Goal: Task Accomplishment & Management: Complete application form

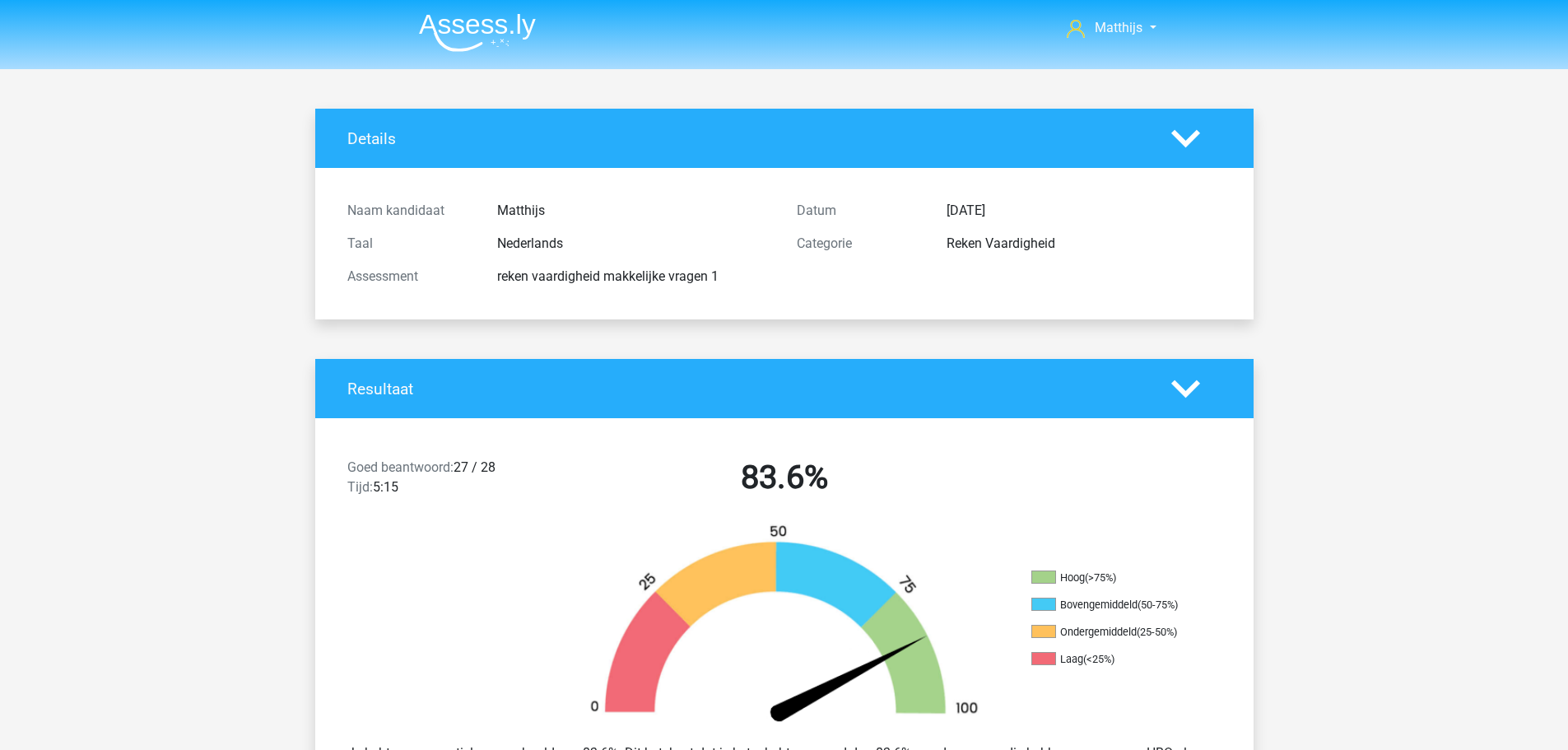
click at [524, 21] on img at bounding box center [477, 32] width 117 height 38
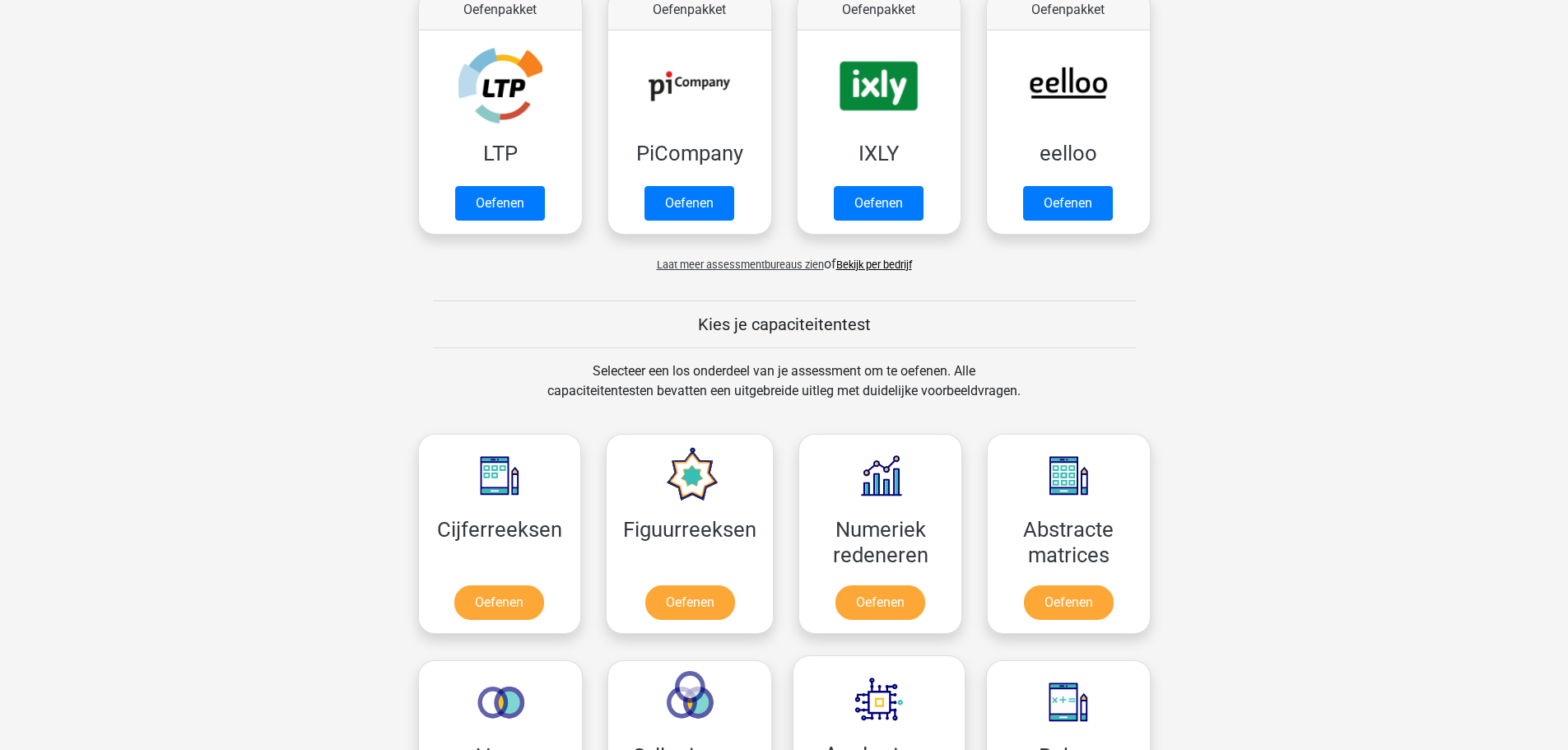
scroll to position [658, 0]
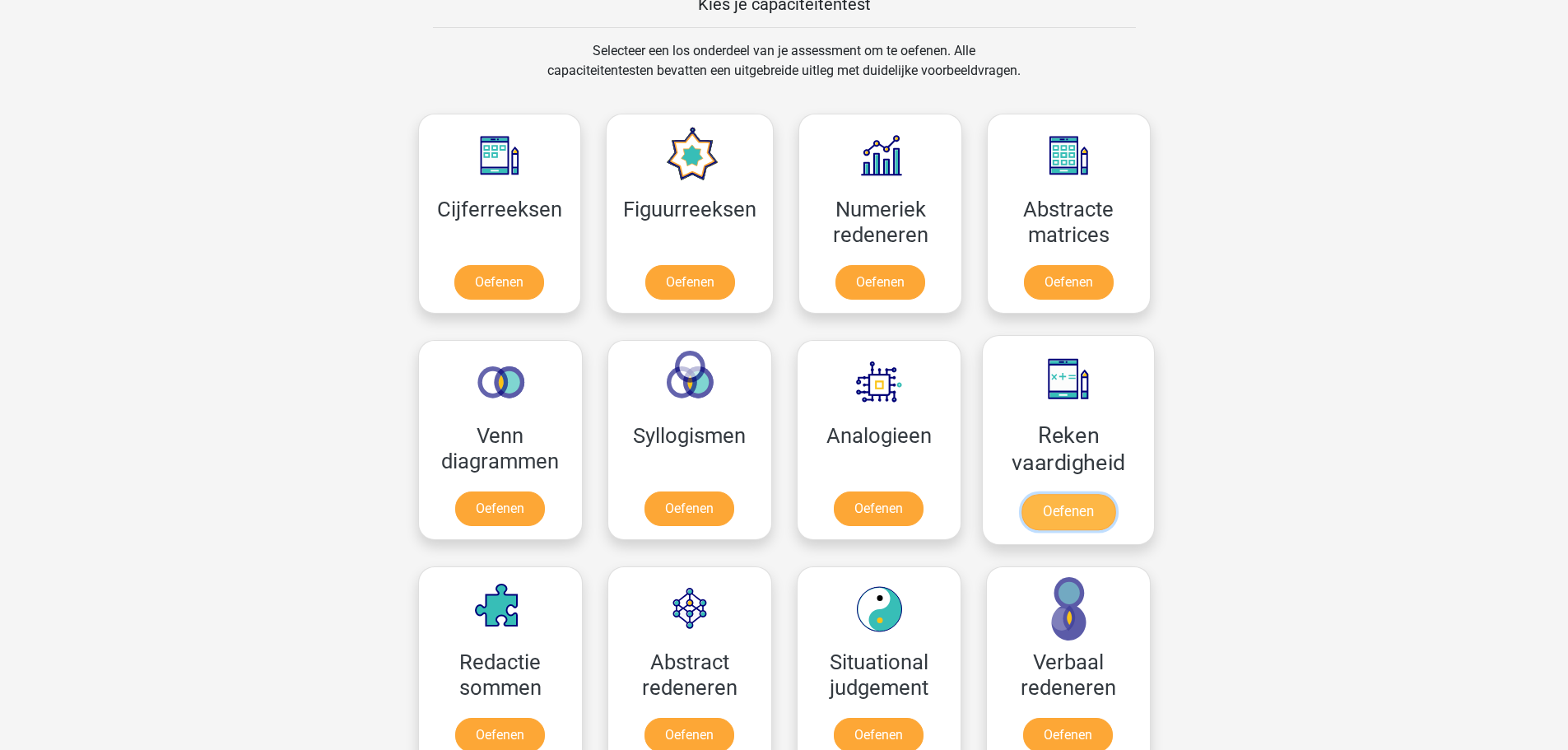
click at [1114, 493] on link "Oefenen" at bounding box center [1067, 511] width 94 height 37
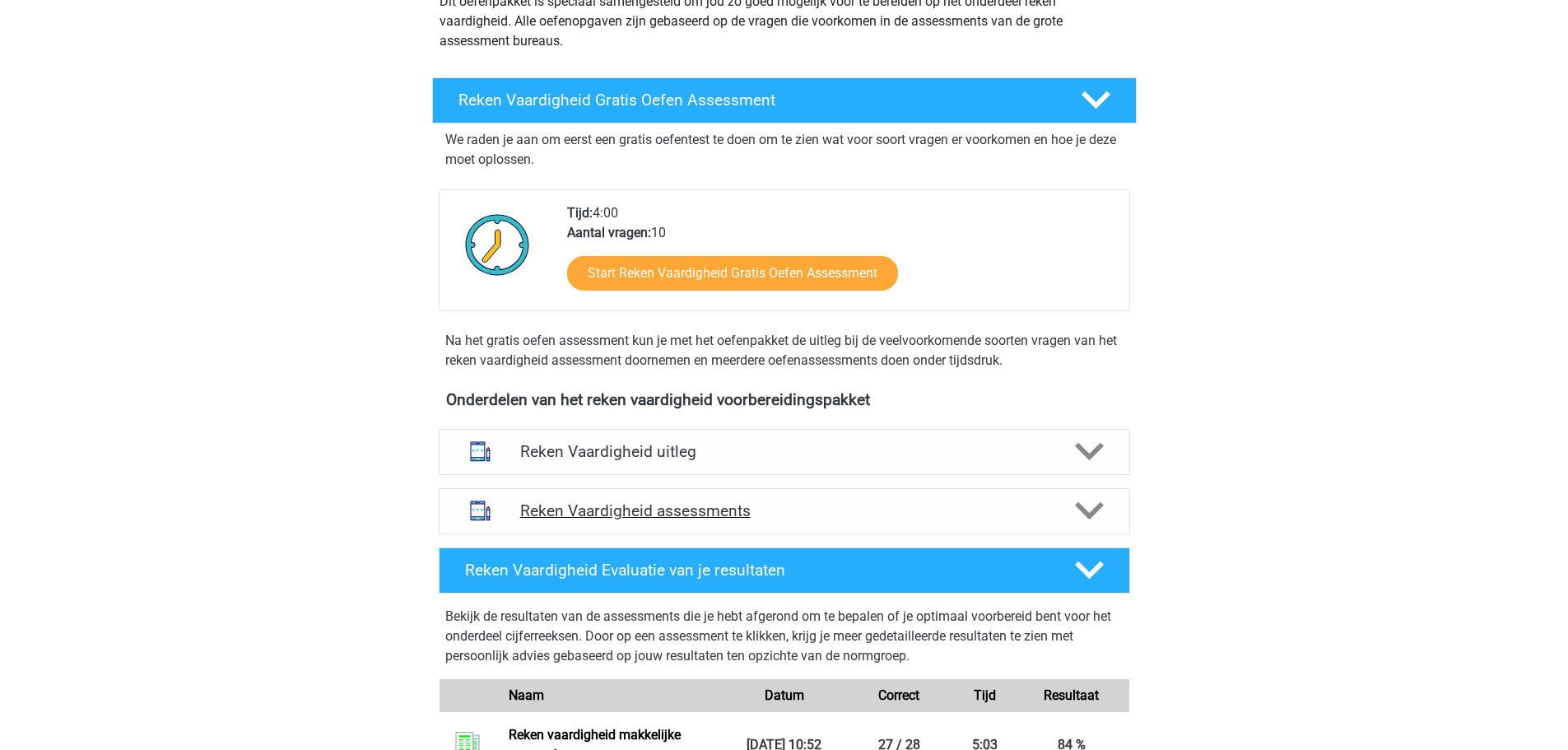
scroll to position [329, 0]
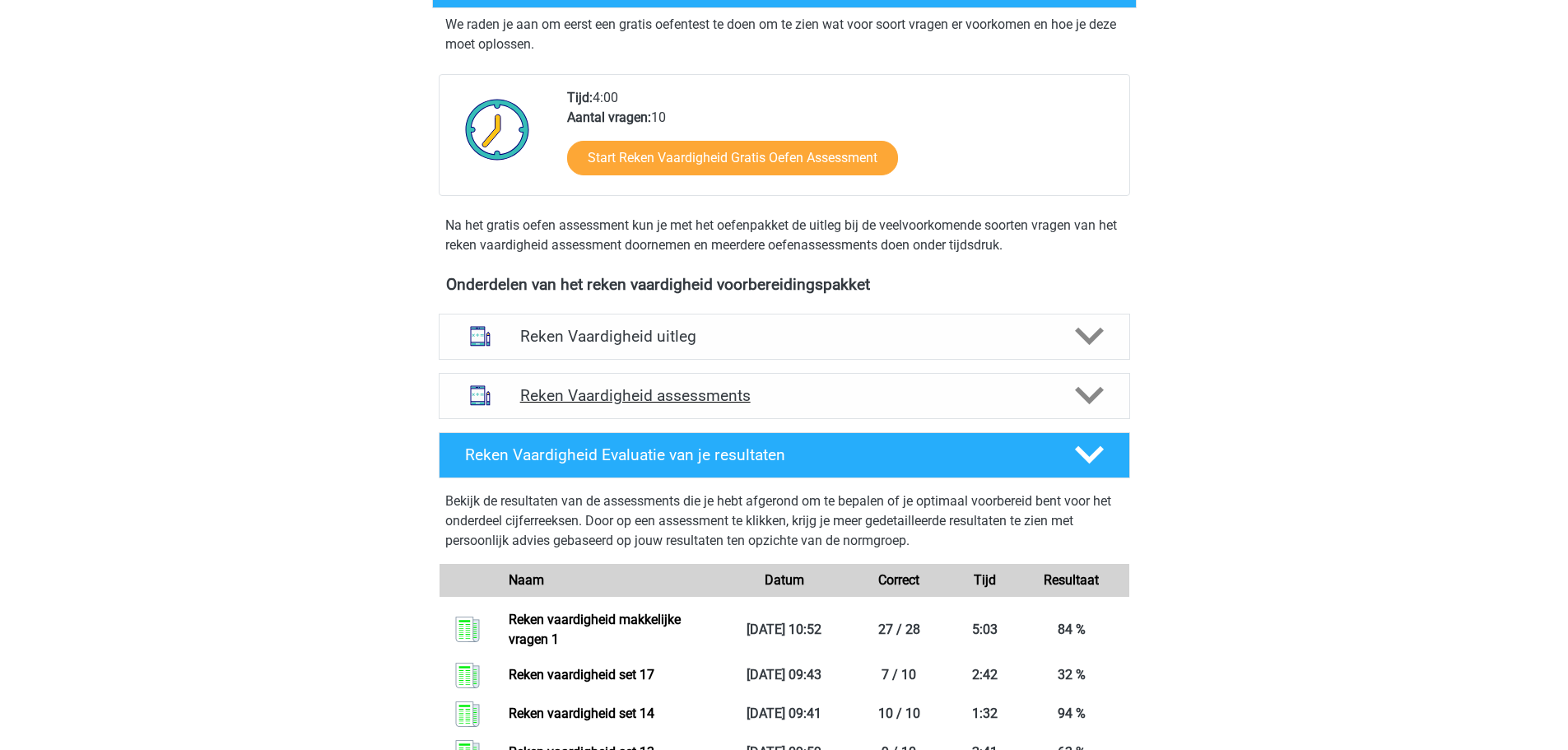
click at [918, 389] on h4 "Reken Vaardigheid assessments" at bounding box center [784, 395] width 528 height 19
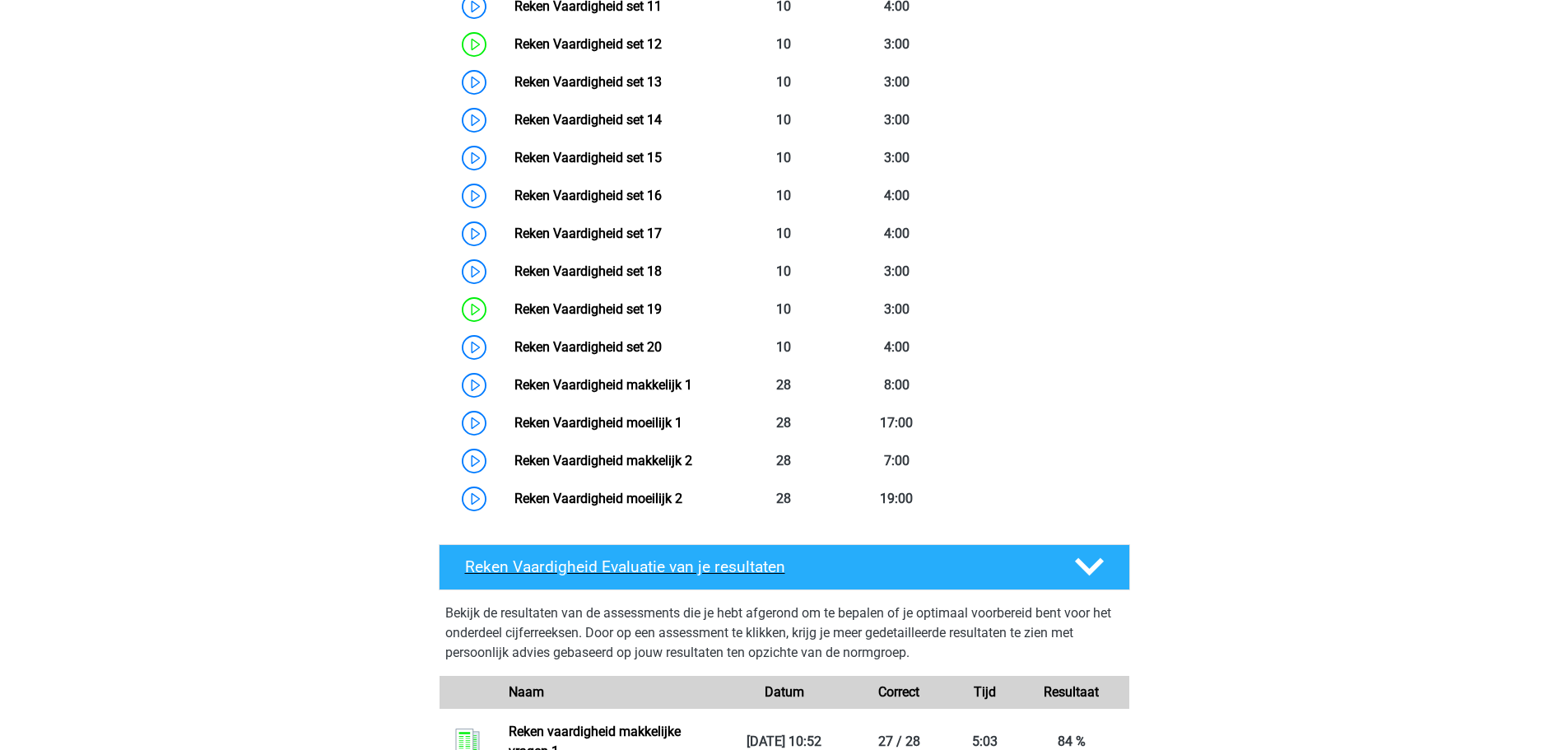
scroll to position [1399, 0]
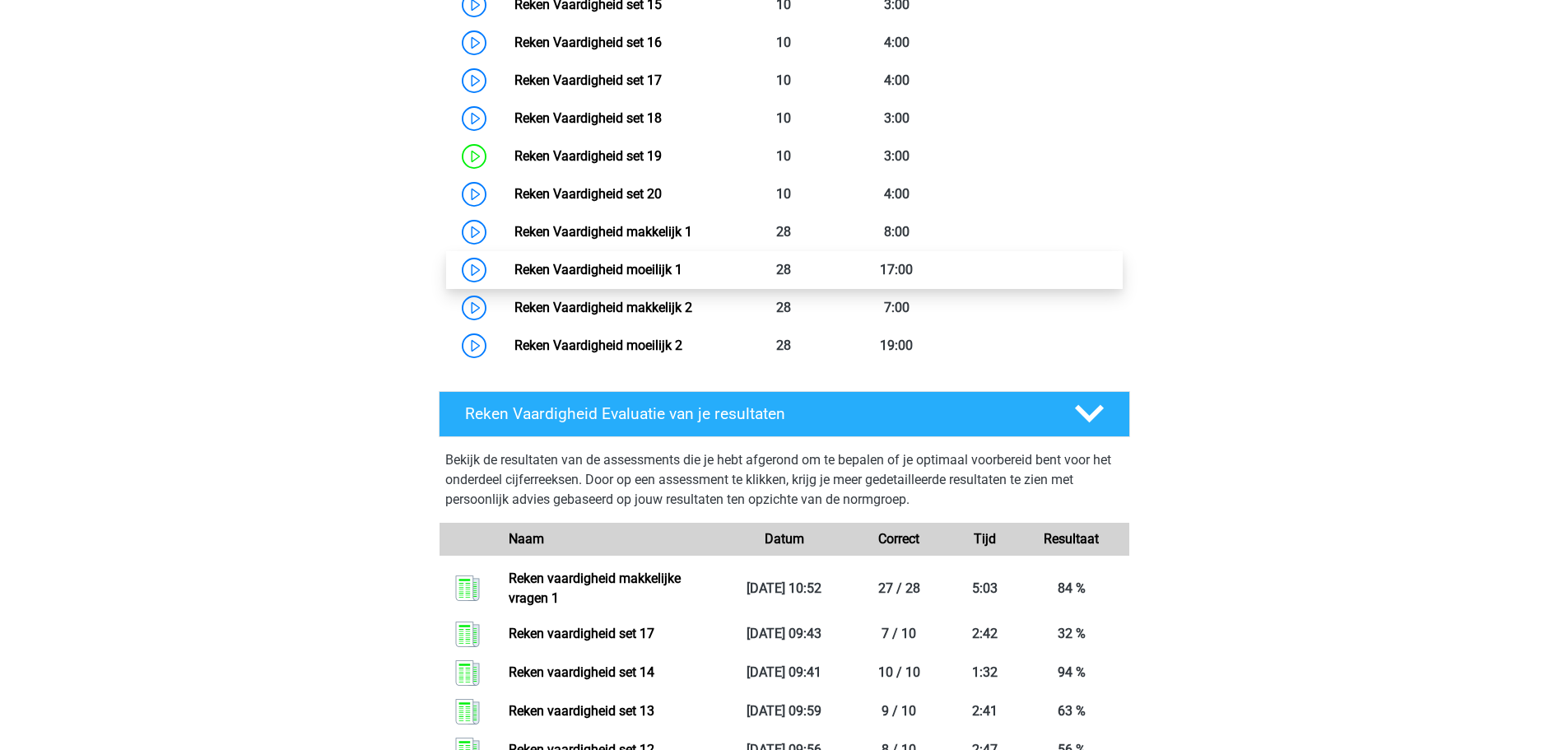
click at [682, 262] on link "Reken Vaardigheid moeilijk 1" at bounding box center [598, 269] width 168 height 15
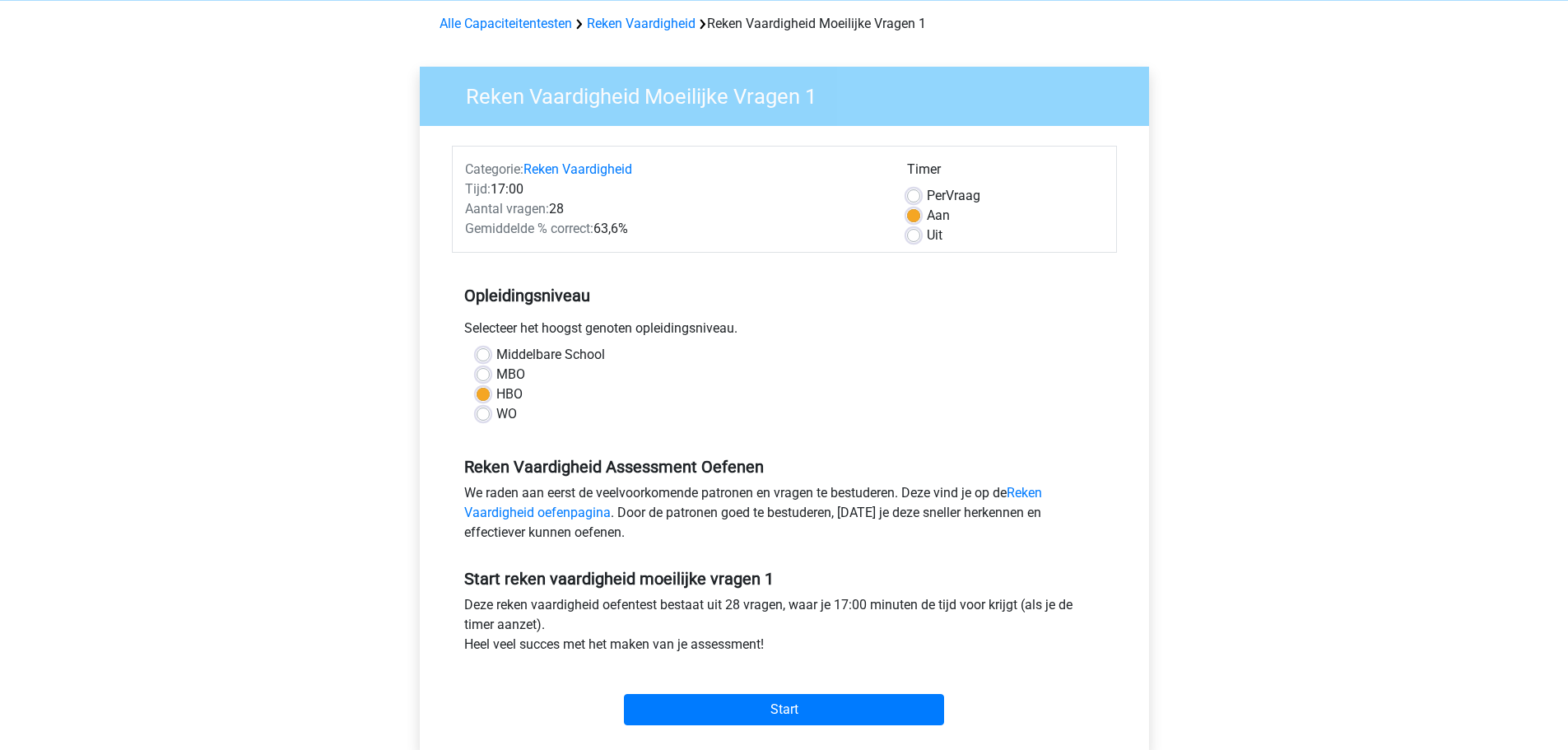
scroll to position [164, 0]
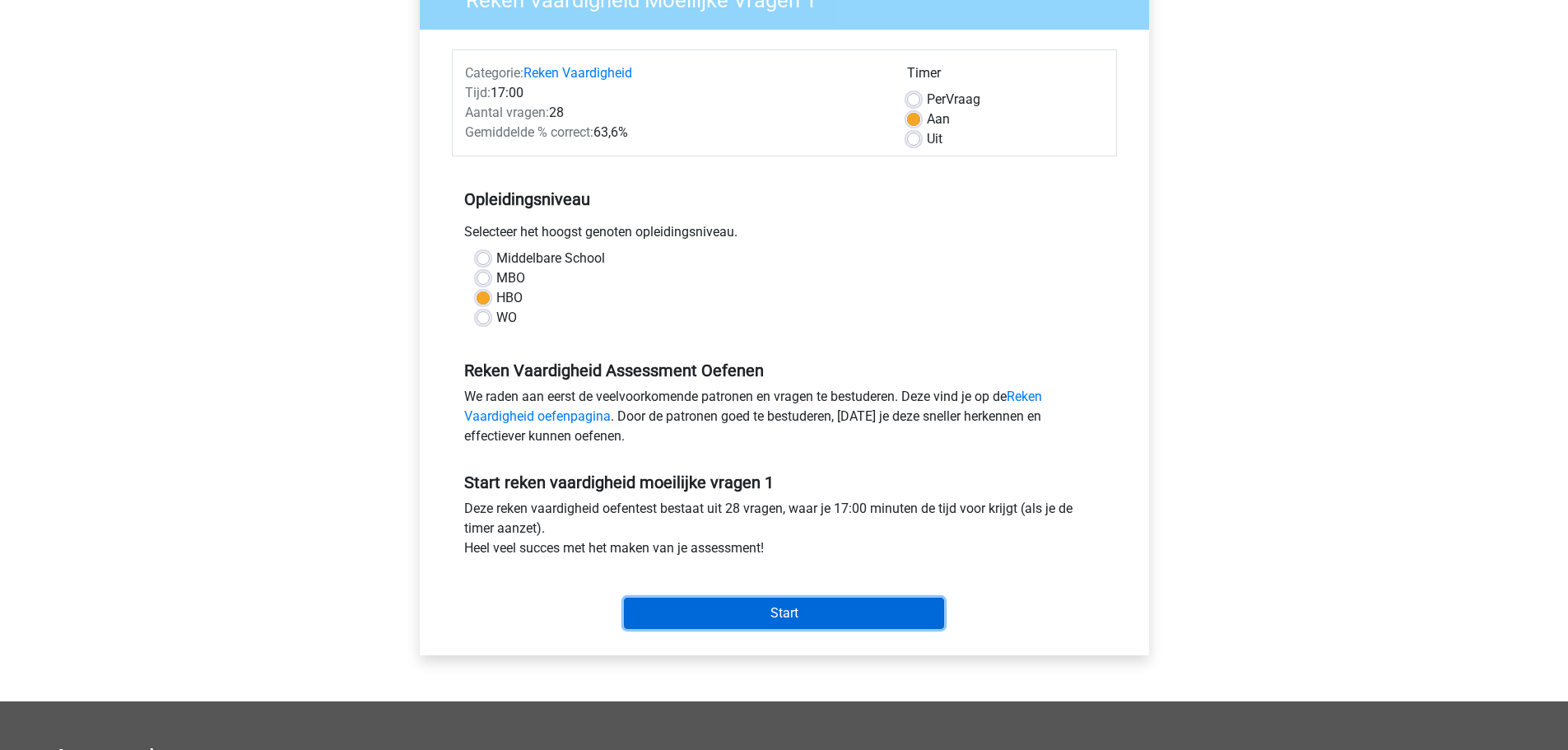
click at [793, 606] on input "Start" at bounding box center [784, 612] width 320 height 31
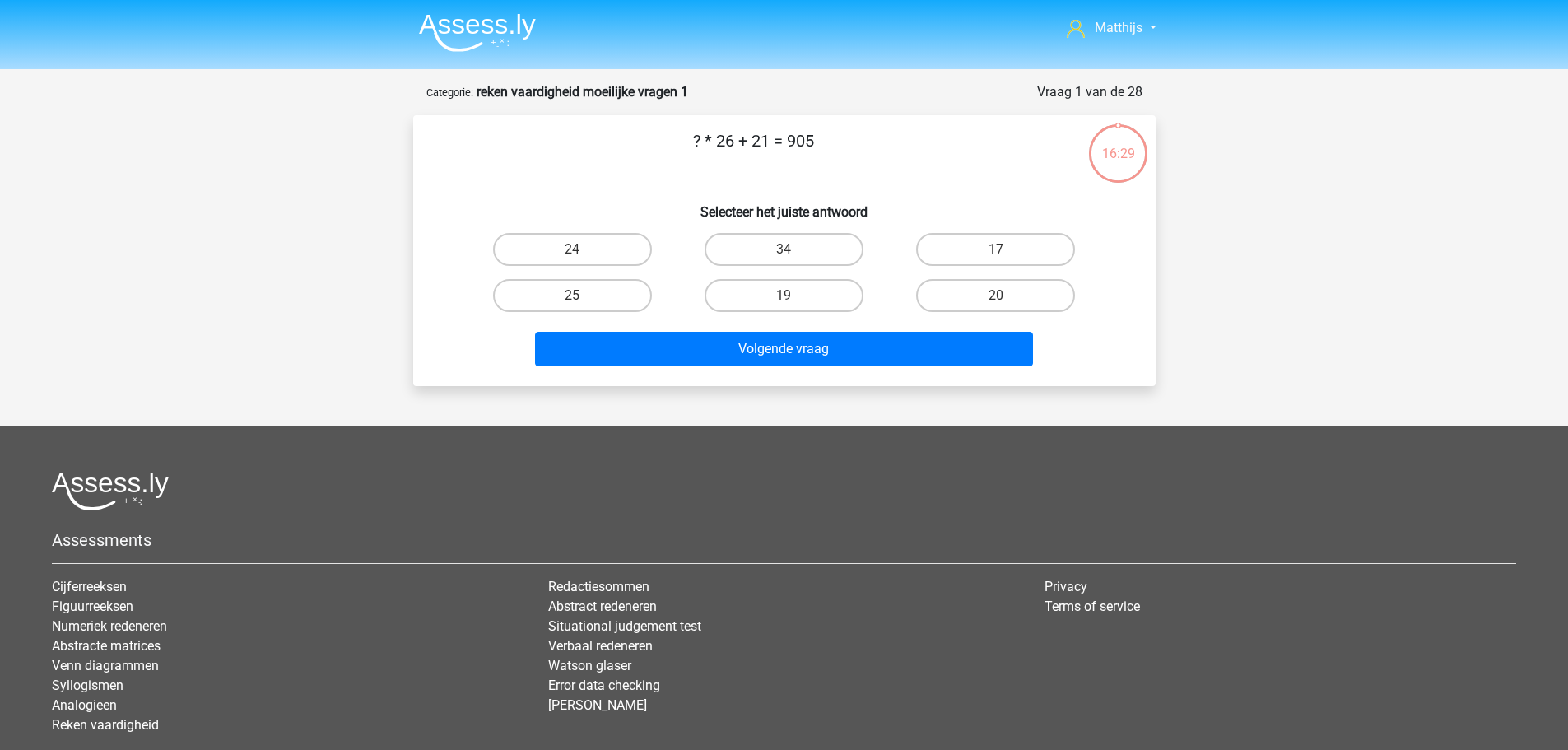
click at [465, 21] on img at bounding box center [477, 32] width 117 height 38
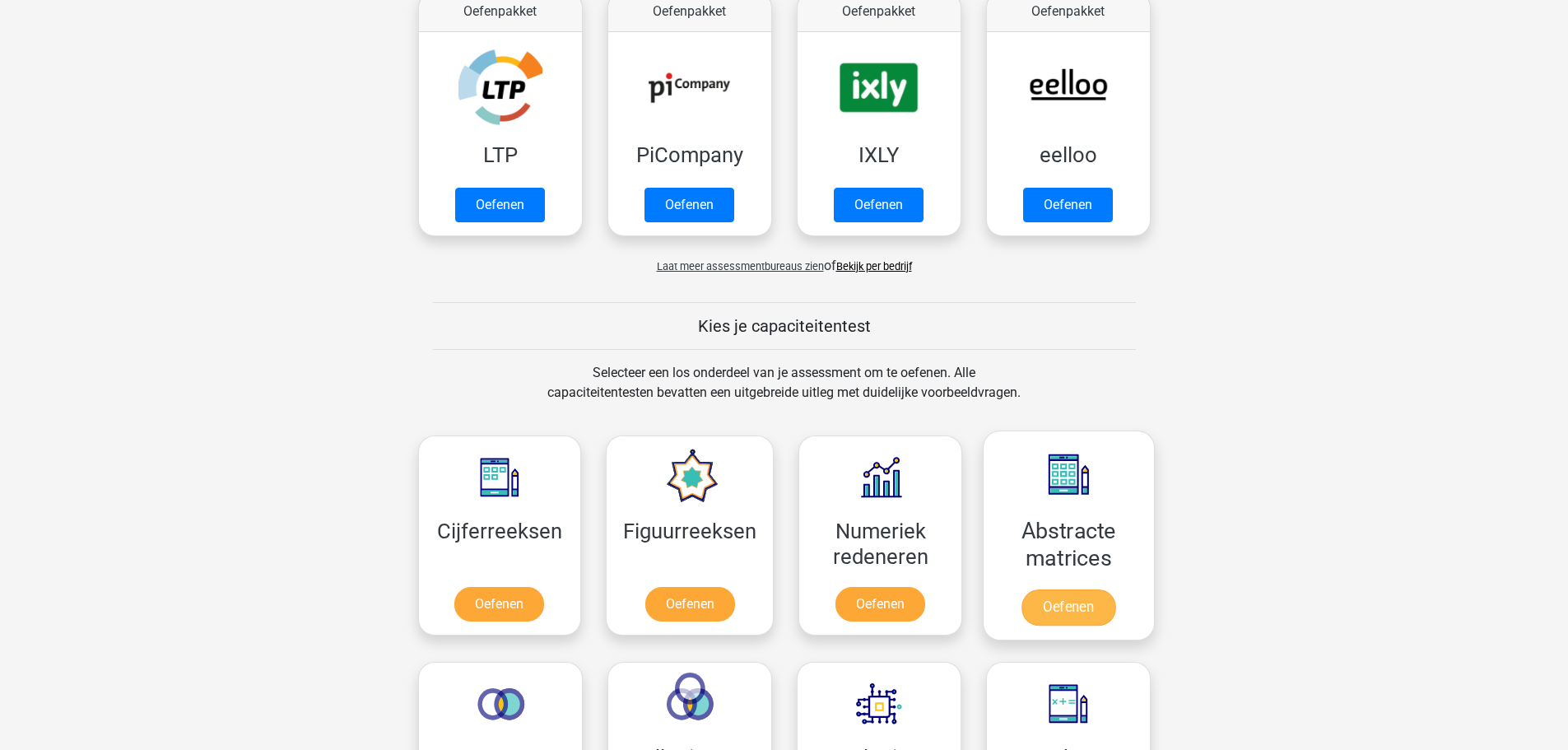
scroll to position [493, 0]
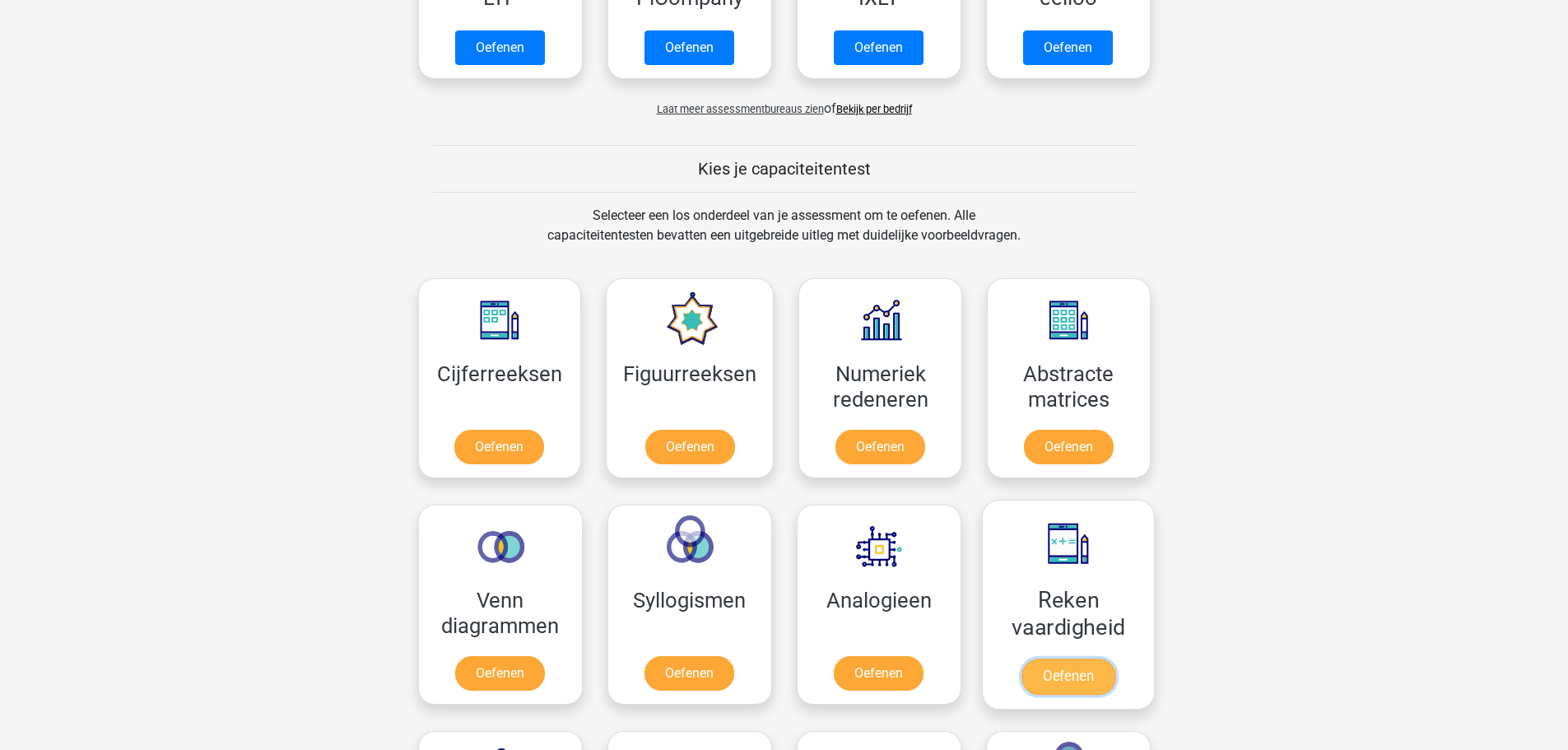
click at [1078, 658] on link "Oefenen" at bounding box center [1067, 676] width 94 height 37
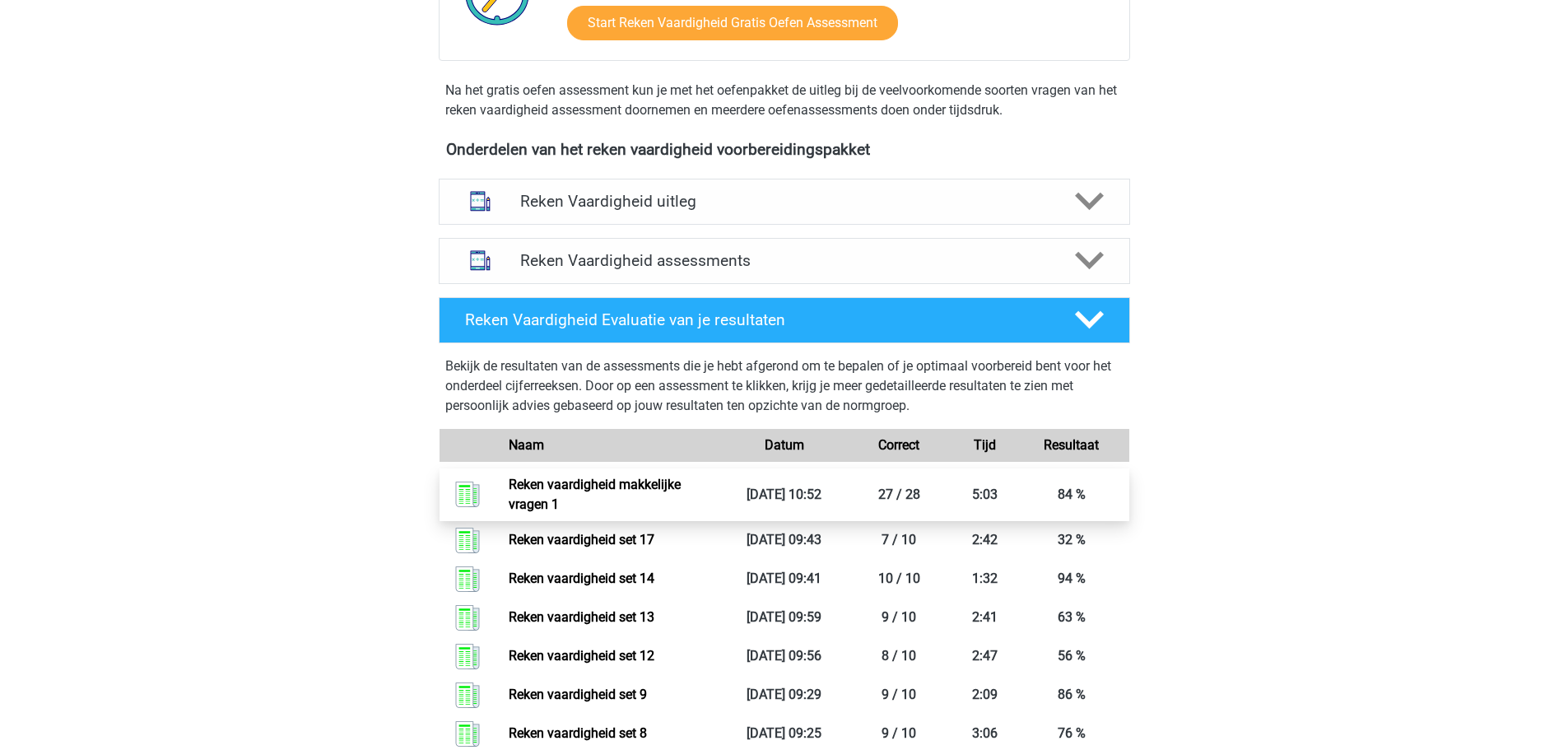
scroll to position [576, 0]
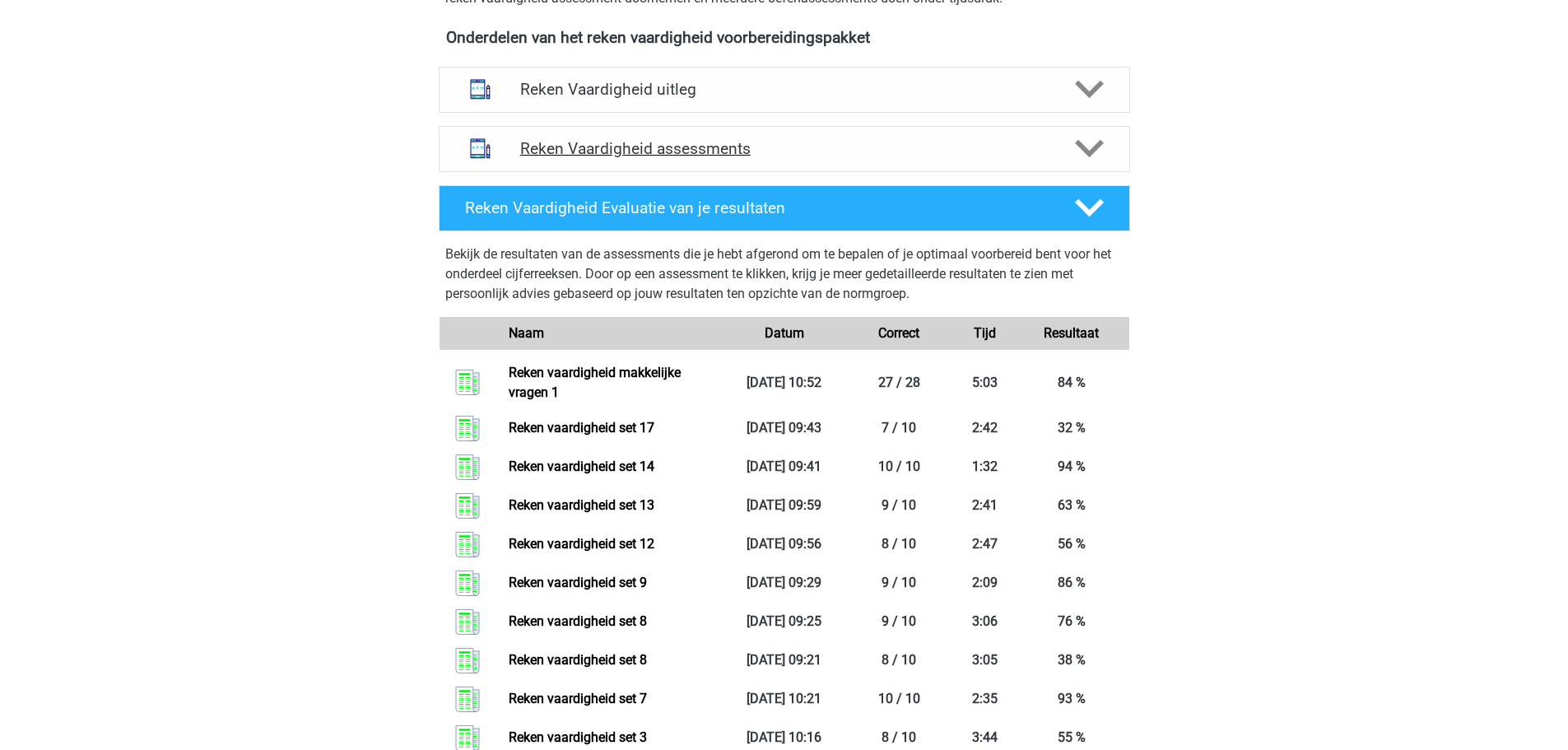
click at [663, 141] on h4 "Reken Vaardigheid assessments" at bounding box center [784, 148] width 528 height 19
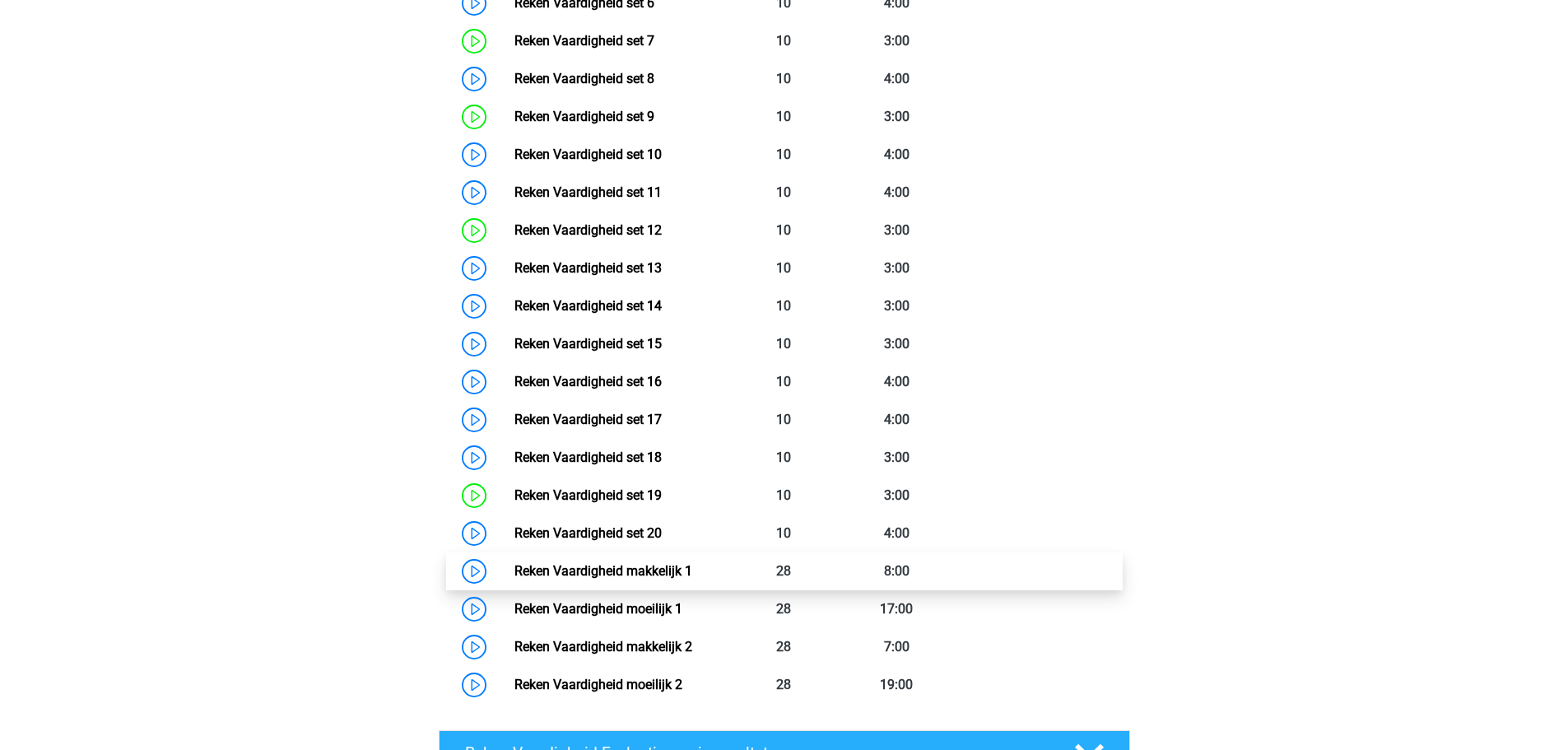
scroll to position [1235, 0]
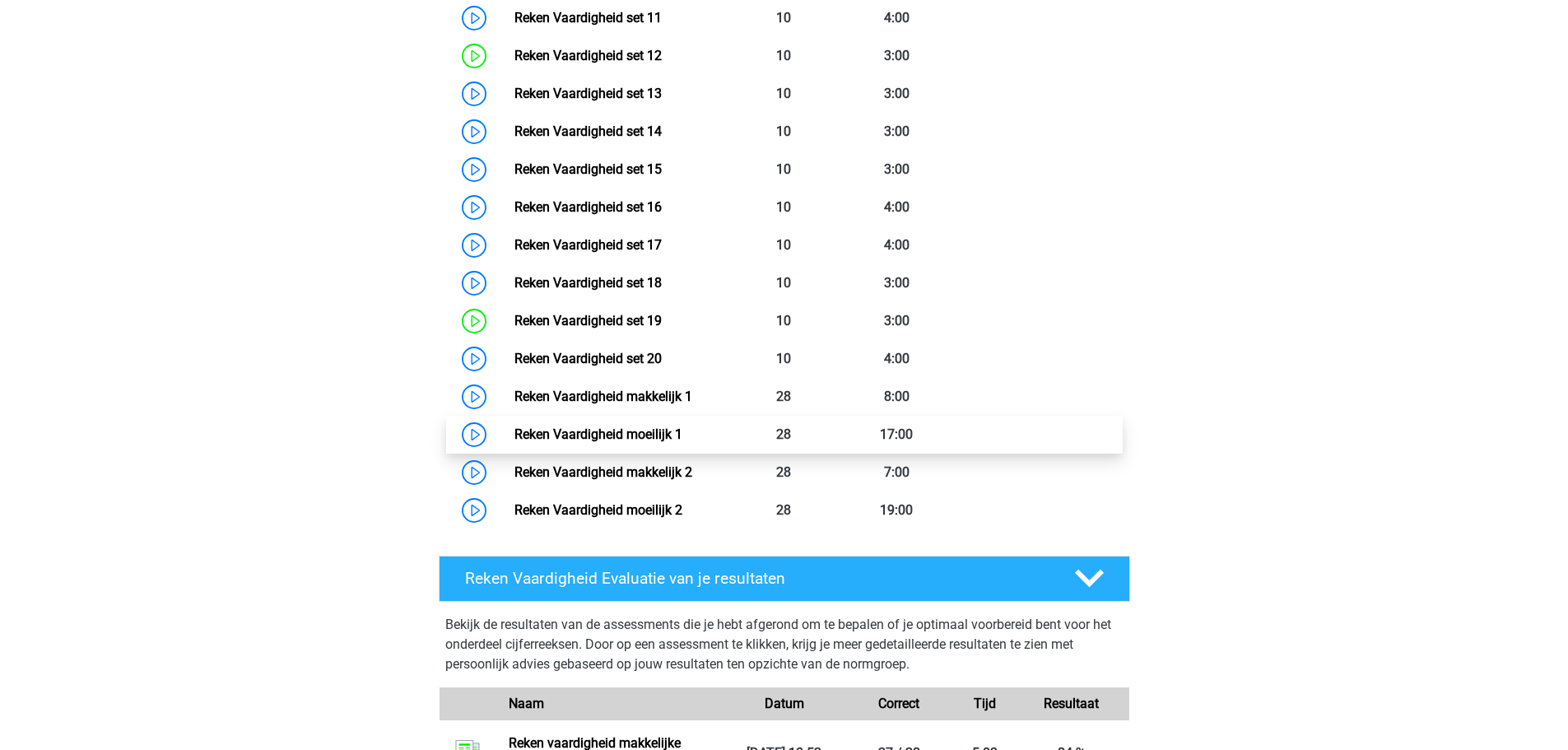
click at [682, 434] on link "Reken Vaardigheid moeilijk 1" at bounding box center [598, 434] width 168 height 15
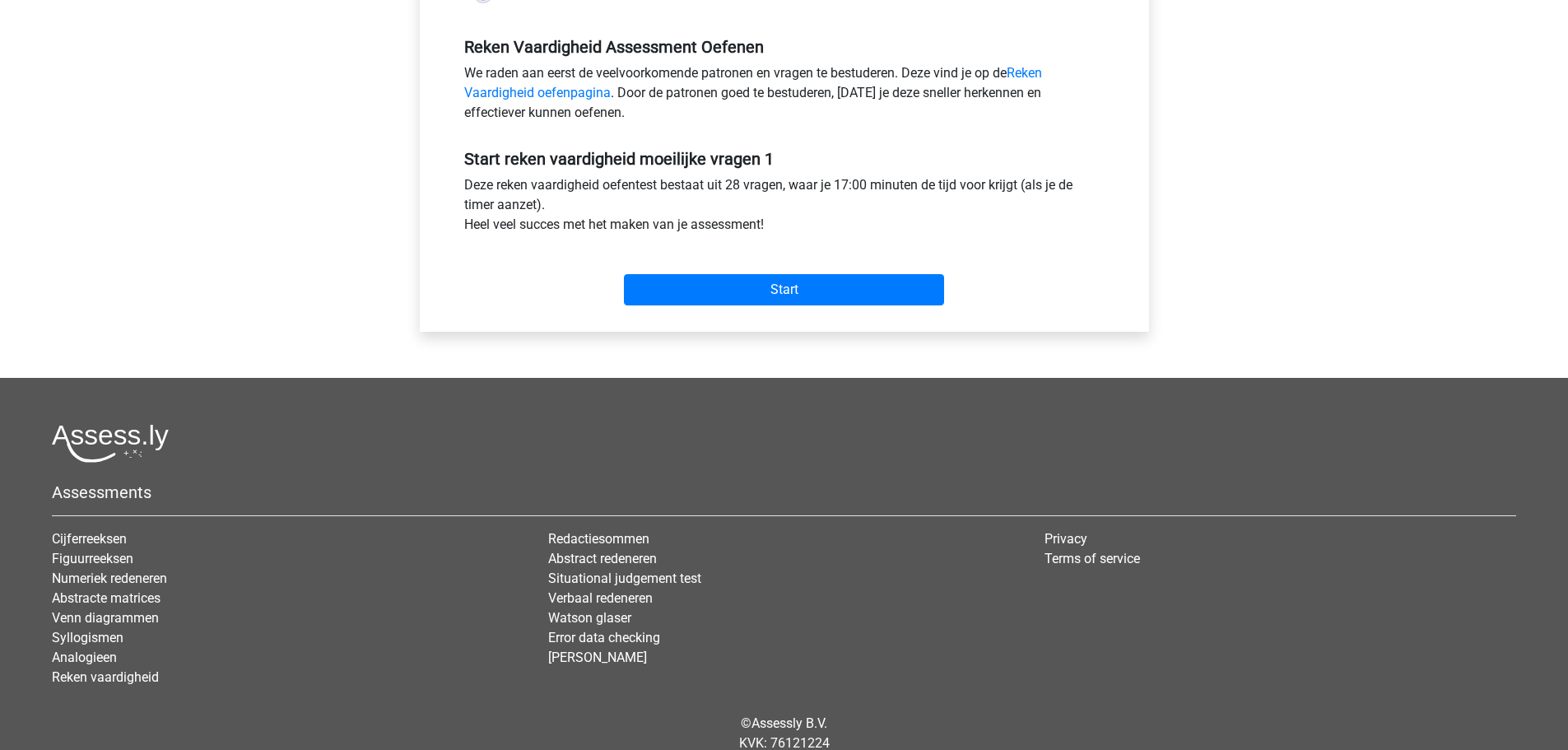
scroll to position [493, 0]
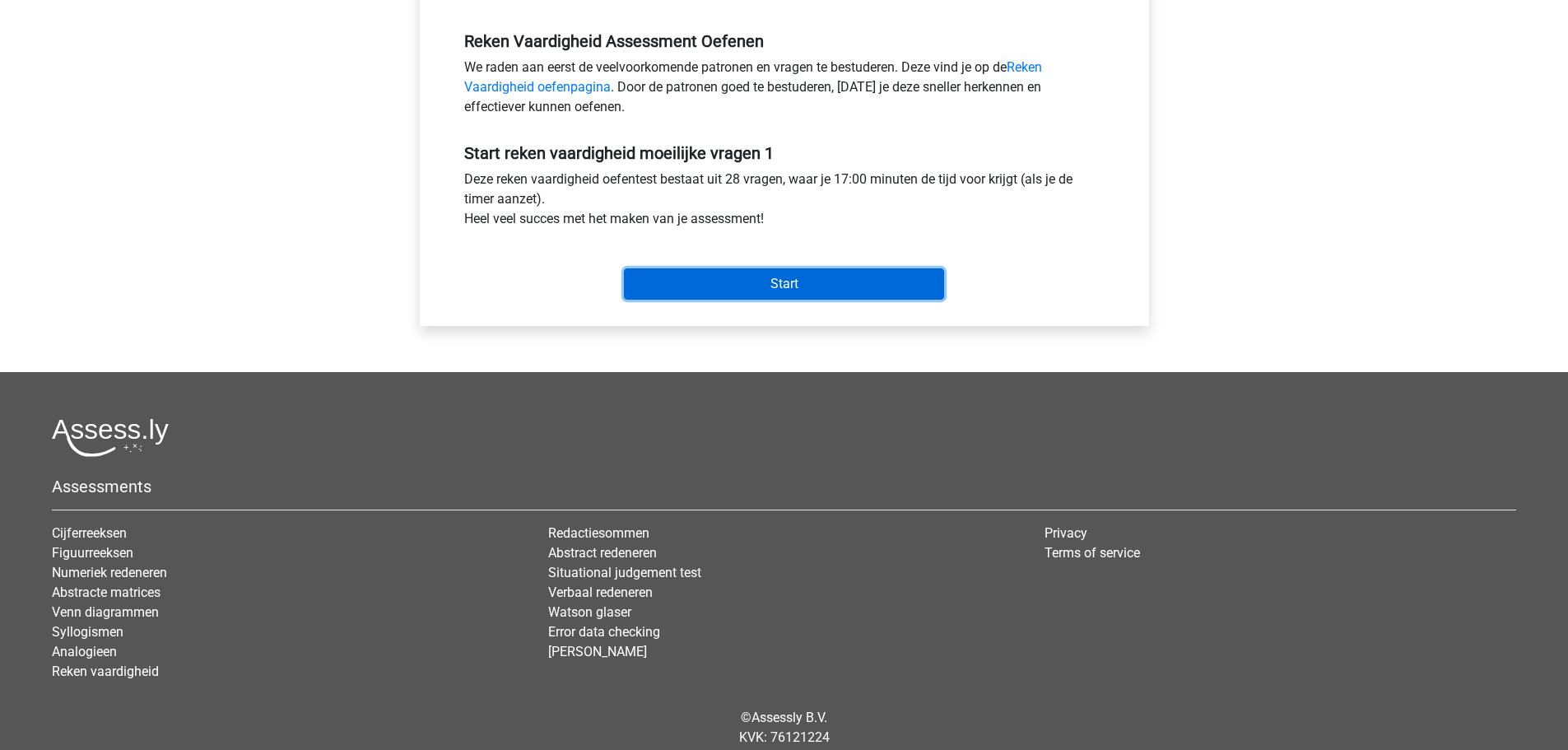
click at [816, 268] on input "Start" at bounding box center [784, 283] width 320 height 31
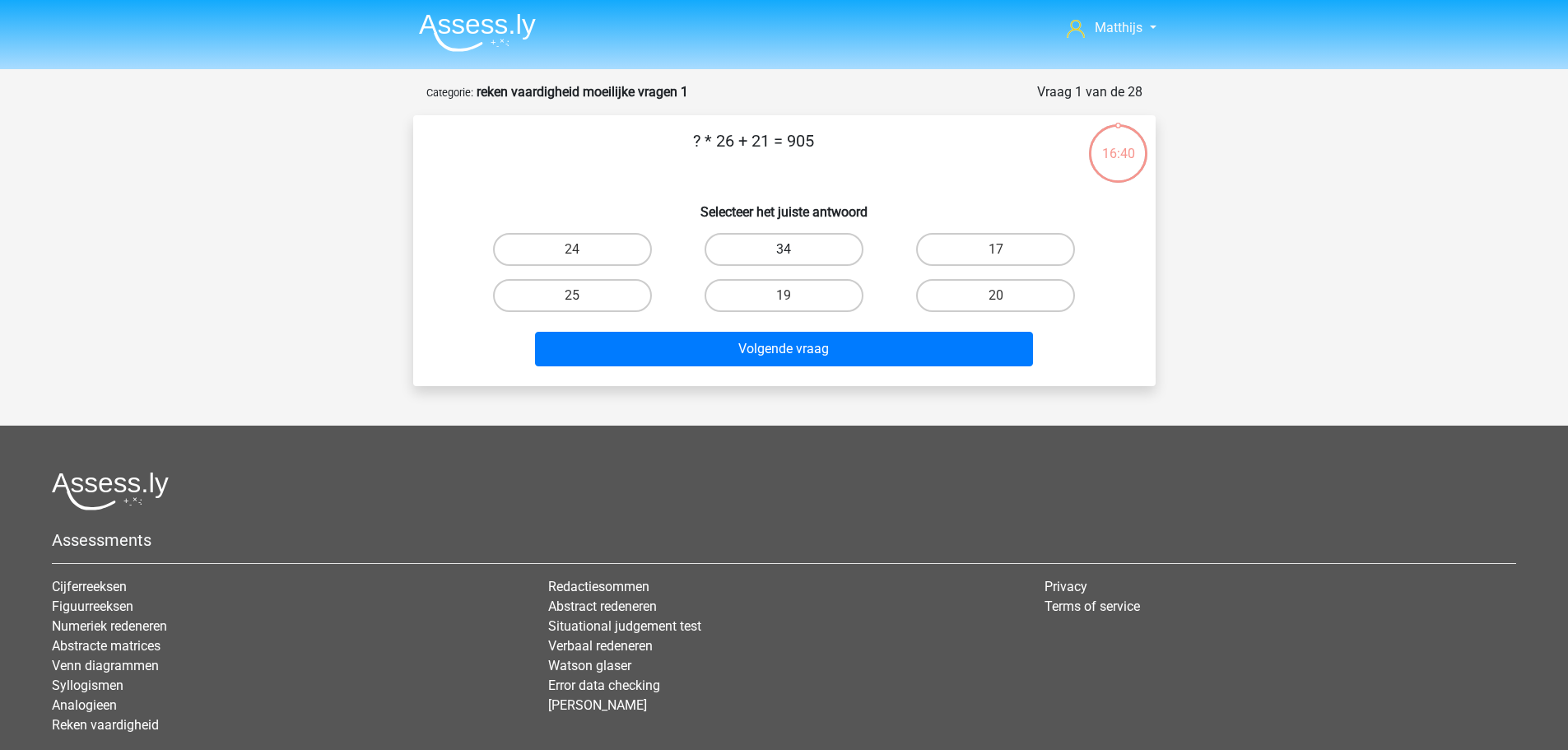
click at [840, 249] on label "34" at bounding box center [784, 249] width 159 height 33
click at [794, 249] on input "34" at bounding box center [788, 255] width 11 height 11
radio input "true"
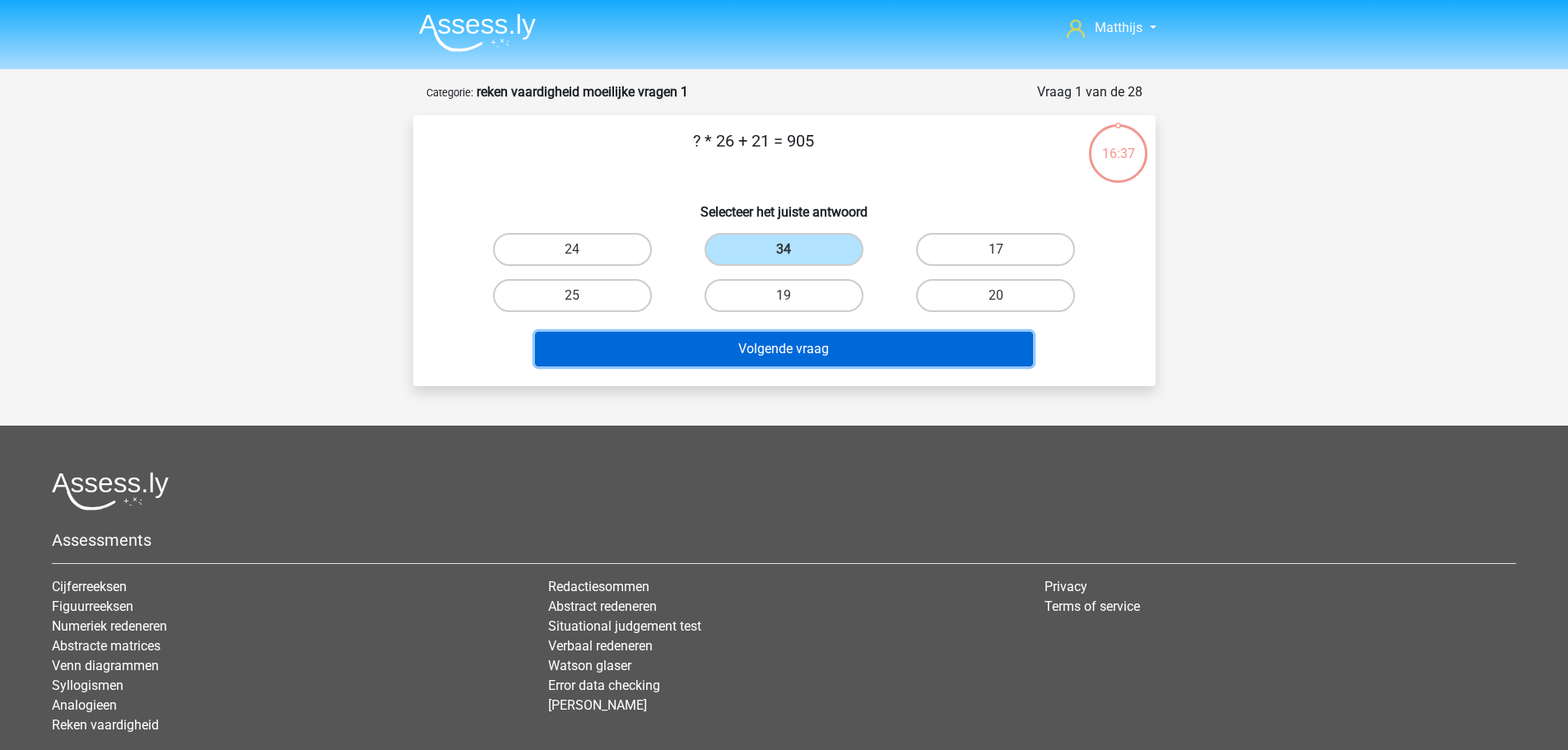
click at [886, 352] on button "Volgende vraag" at bounding box center [783, 349] width 498 height 35
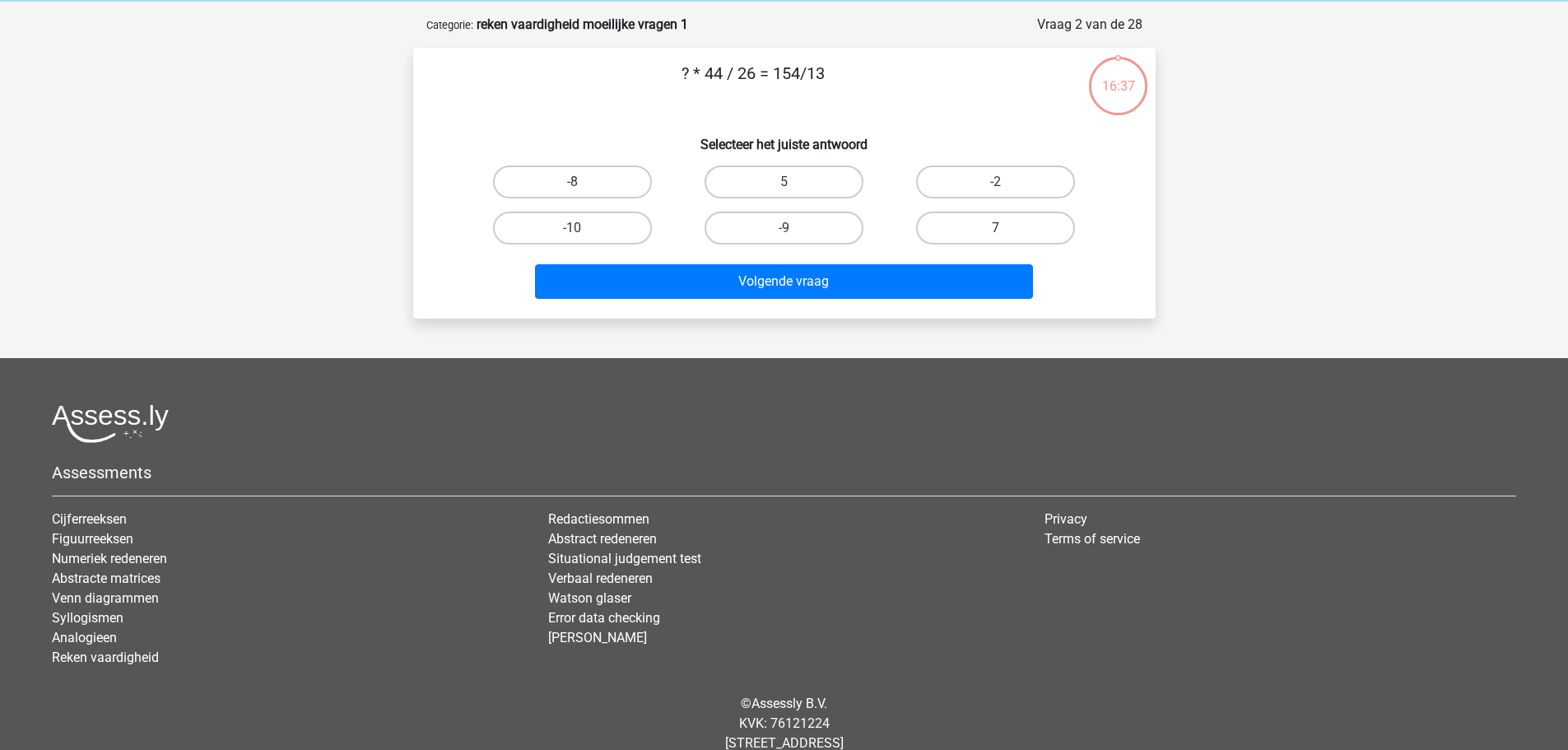
scroll to position [82, 0]
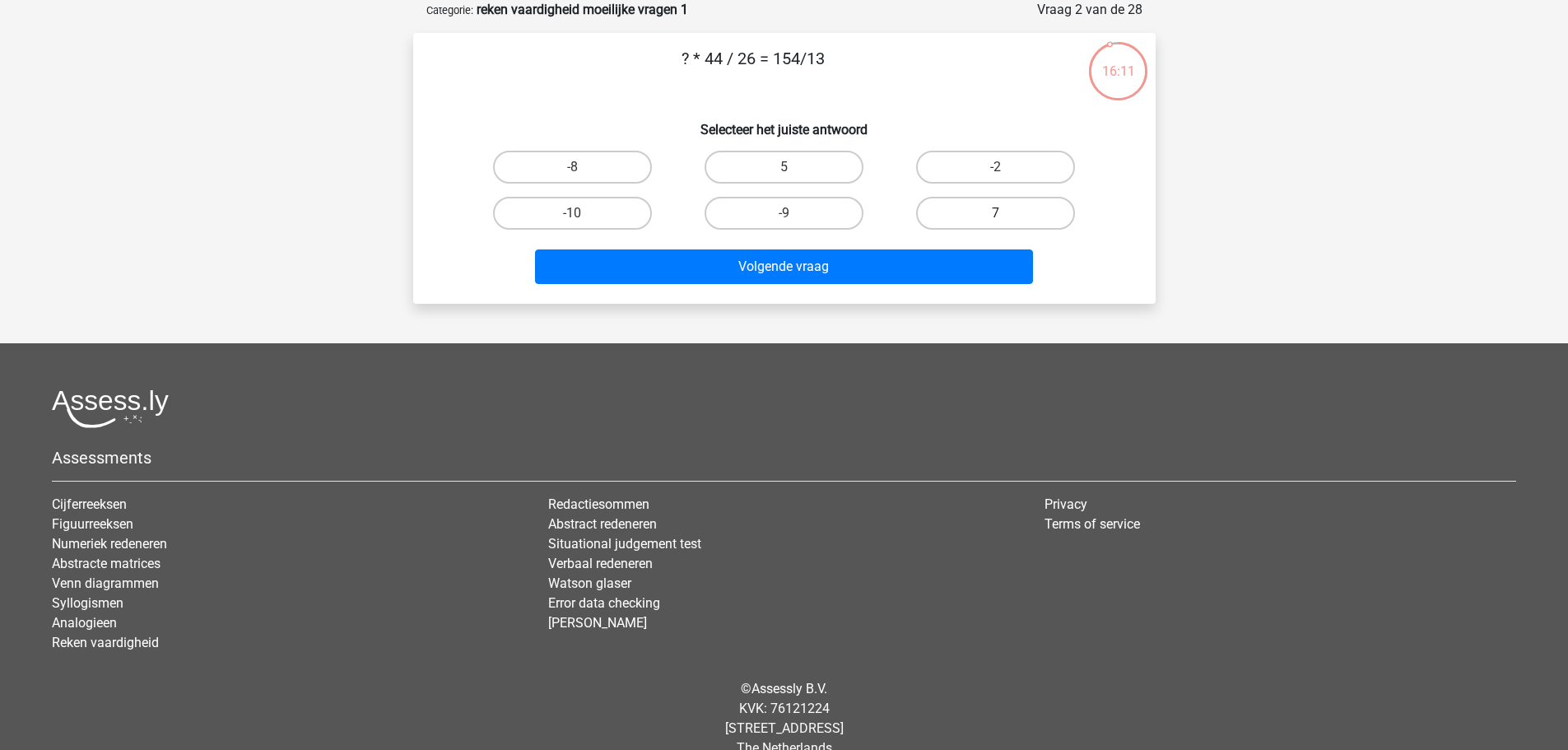
click at [1051, 207] on label "7" at bounding box center [996, 213] width 159 height 33
click at [1007, 213] on input "7" at bounding box center [1001, 218] width 11 height 11
radio input "true"
click at [881, 295] on div "? * 44 / 26 = 154/13 Selecteer het juiste antwoord -8 5 -2" at bounding box center [784, 168] width 742 height 271
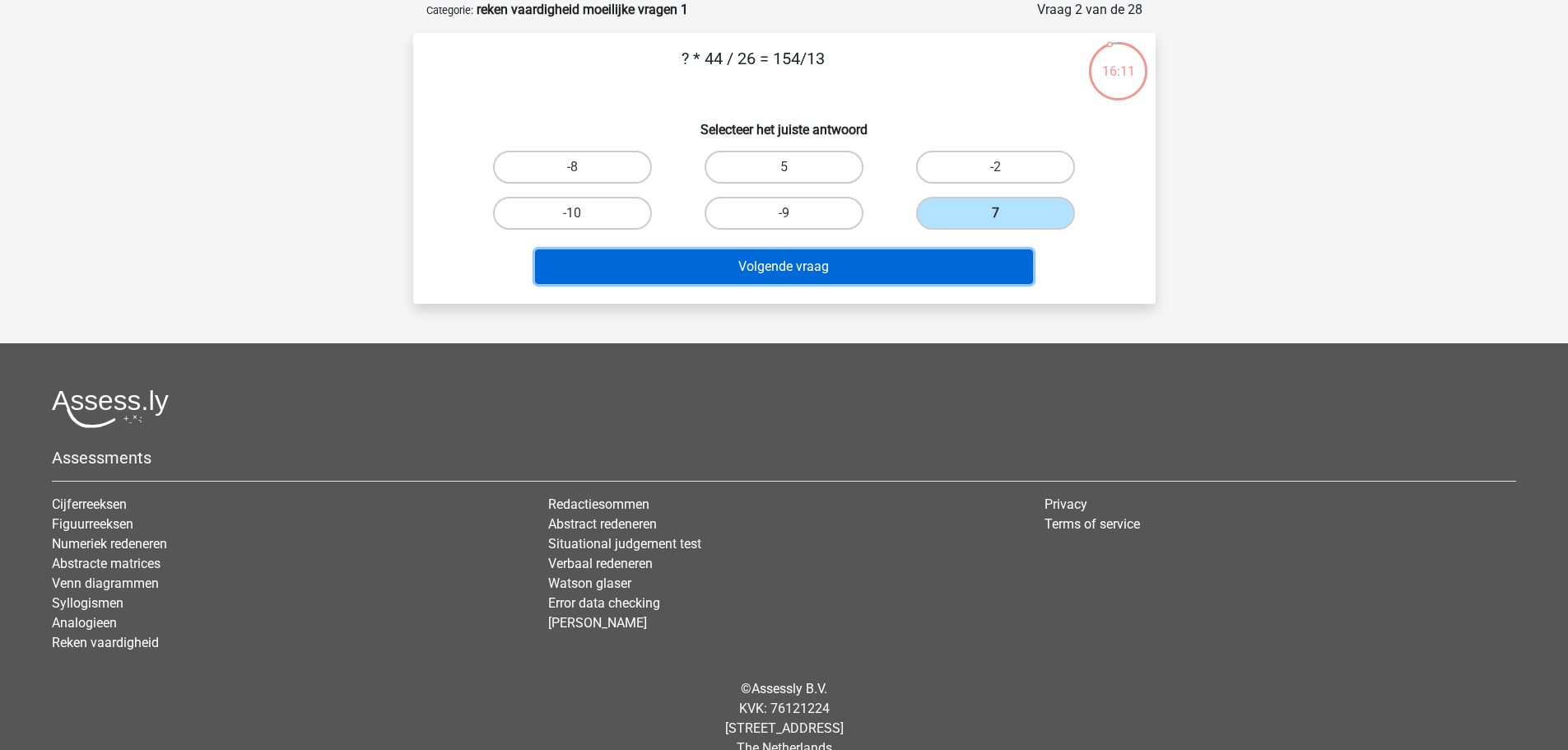
click at [873, 277] on button "Volgende vraag" at bounding box center [783, 266] width 498 height 35
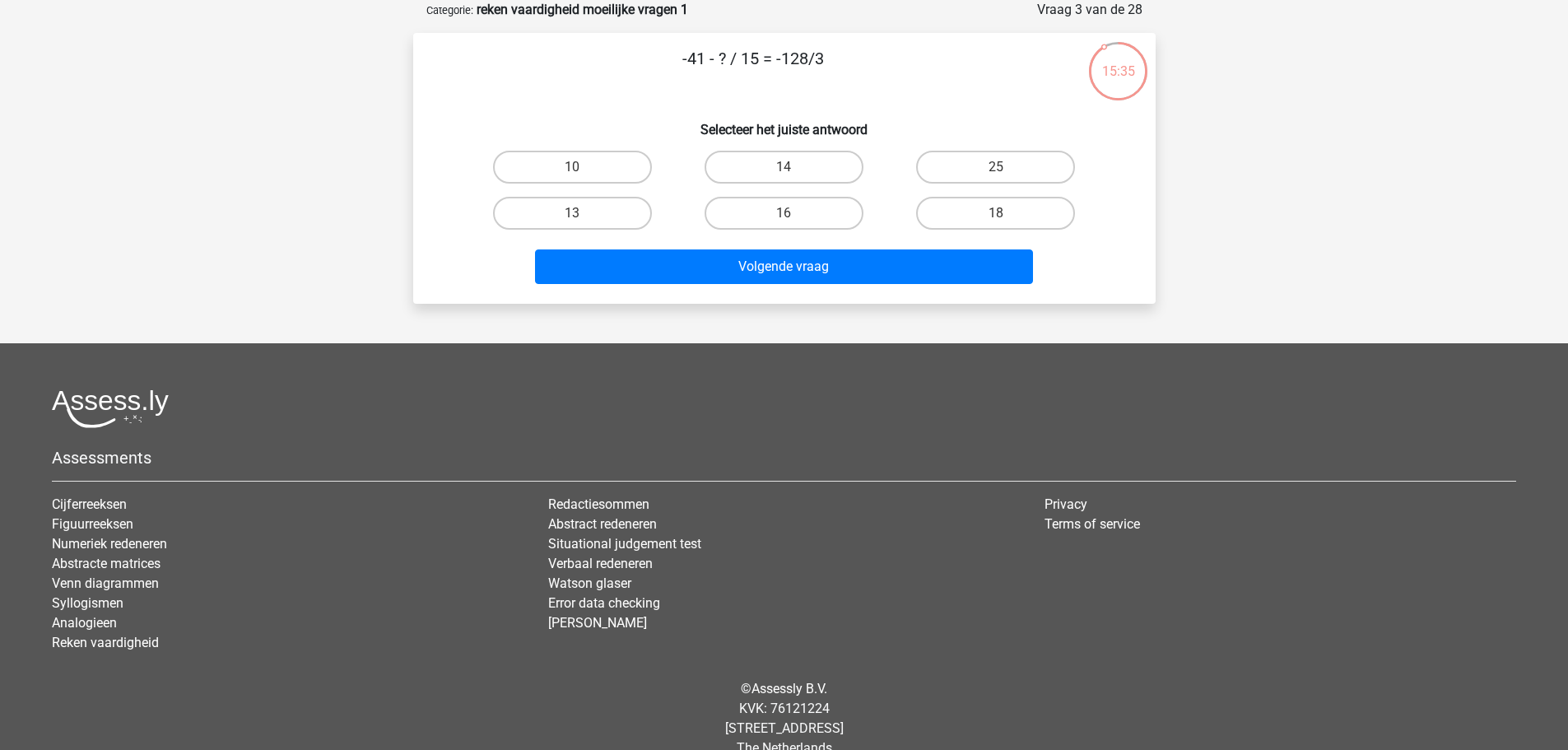
click at [748, 61] on p "-41 - ? / 15 = -128/3" at bounding box center [754, 71] width 628 height 49
click at [724, 63] on p "-41 - ? / 15 = -128/3" at bounding box center [754, 71] width 628 height 49
click at [847, 224] on label "16" at bounding box center [784, 213] width 159 height 33
click at [794, 223] on input "16" at bounding box center [788, 218] width 11 height 11
radio input "true"
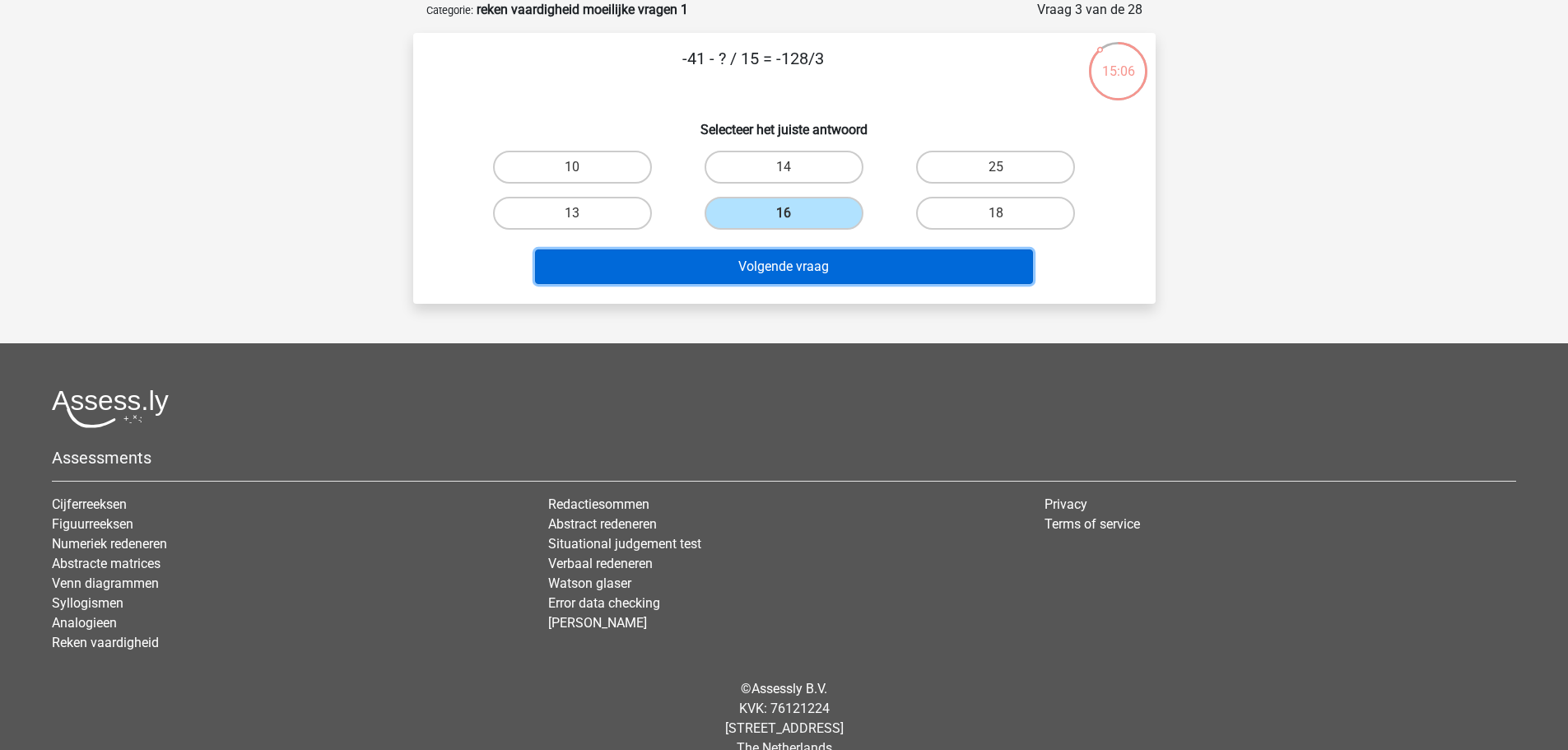
click at [859, 263] on button "Volgende vraag" at bounding box center [783, 266] width 498 height 35
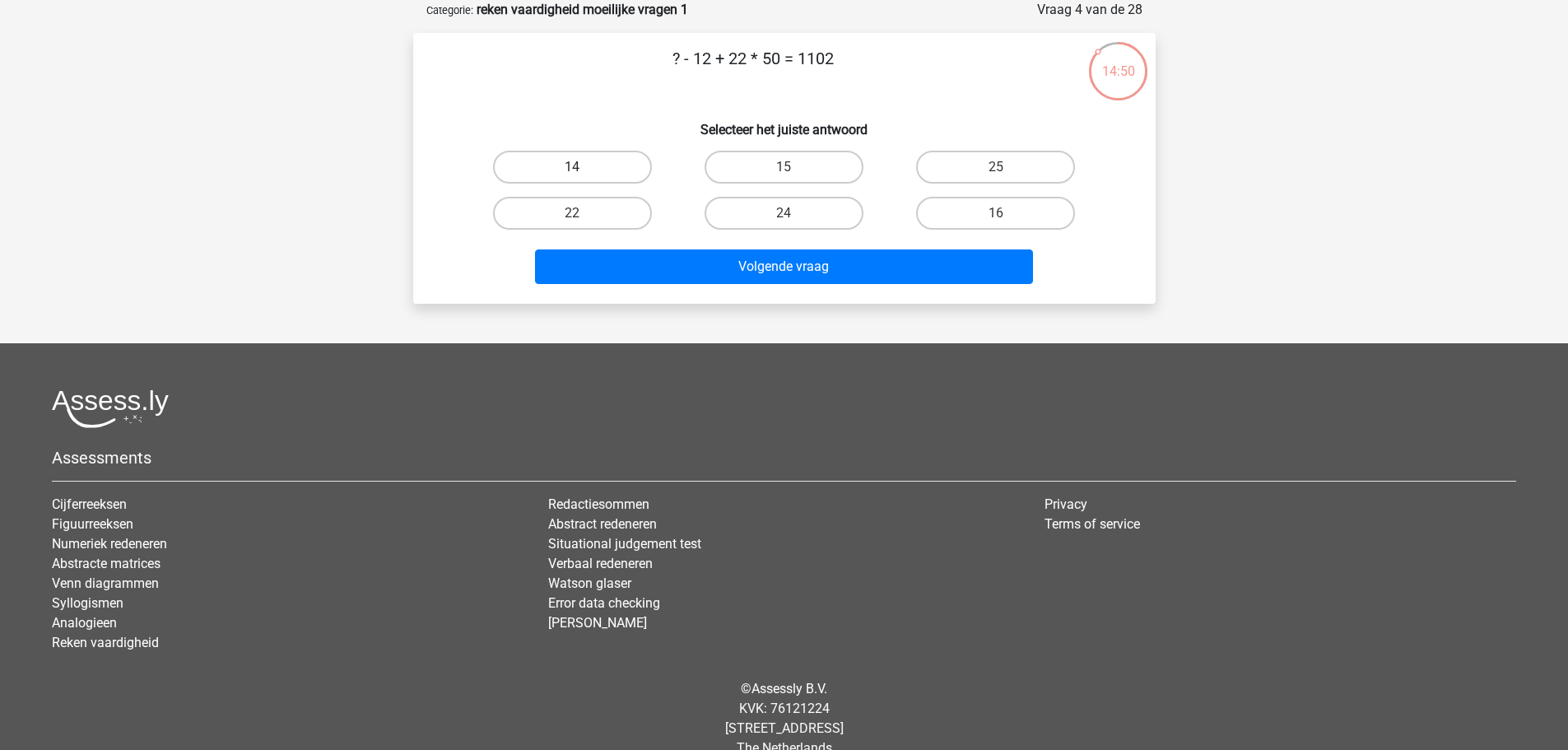
click at [554, 171] on label "14" at bounding box center [572, 166] width 159 height 33
click at [572, 171] on input "14" at bounding box center [577, 173] width 11 height 11
radio input "true"
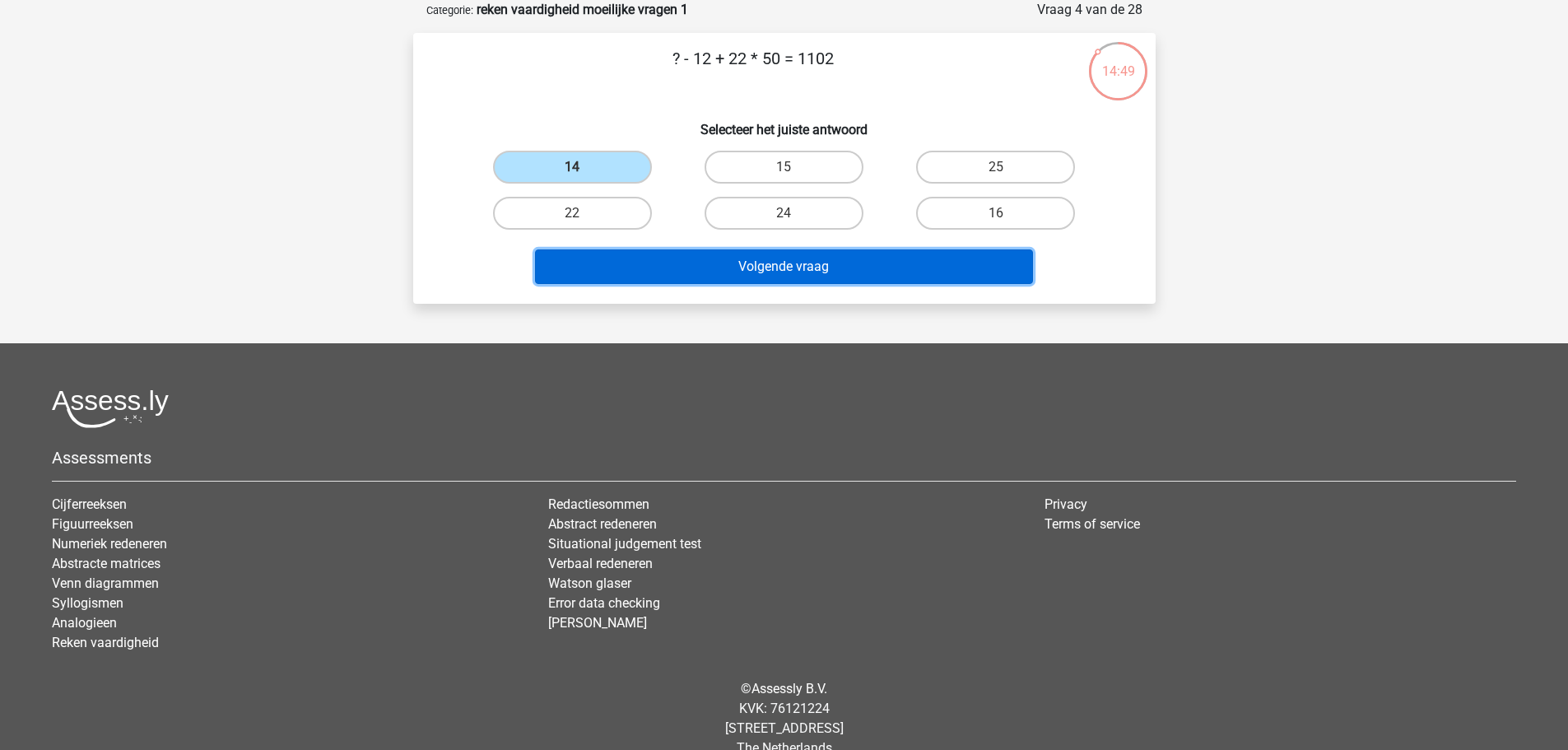
click at [740, 256] on button "Volgende vraag" at bounding box center [783, 266] width 498 height 35
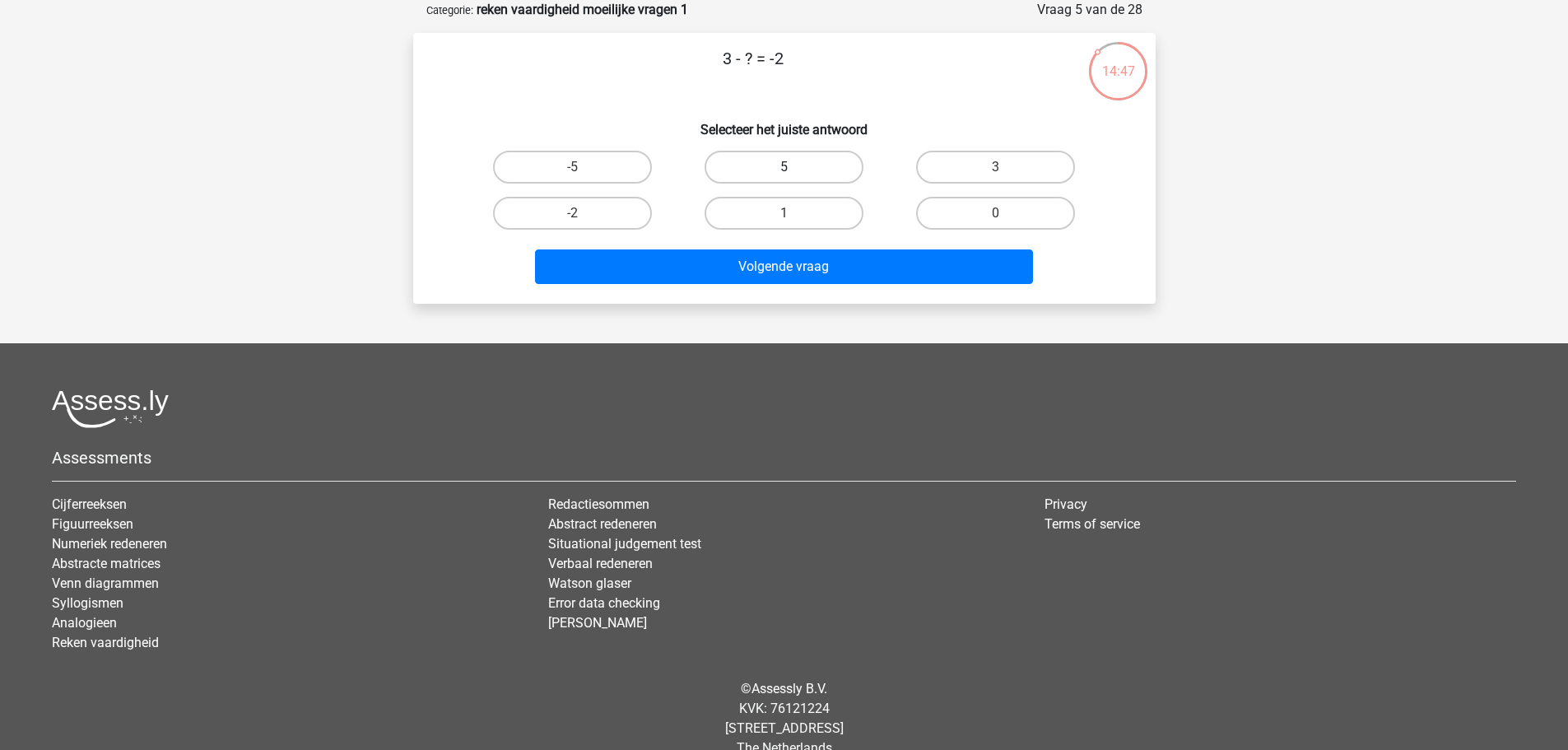
click at [820, 181] on label "5" at bounding box center [784, 166] width 159 height 33
click at [794, 178] on input "5" at bounding box center [788, 173] width 11 height 11
radio input "true"
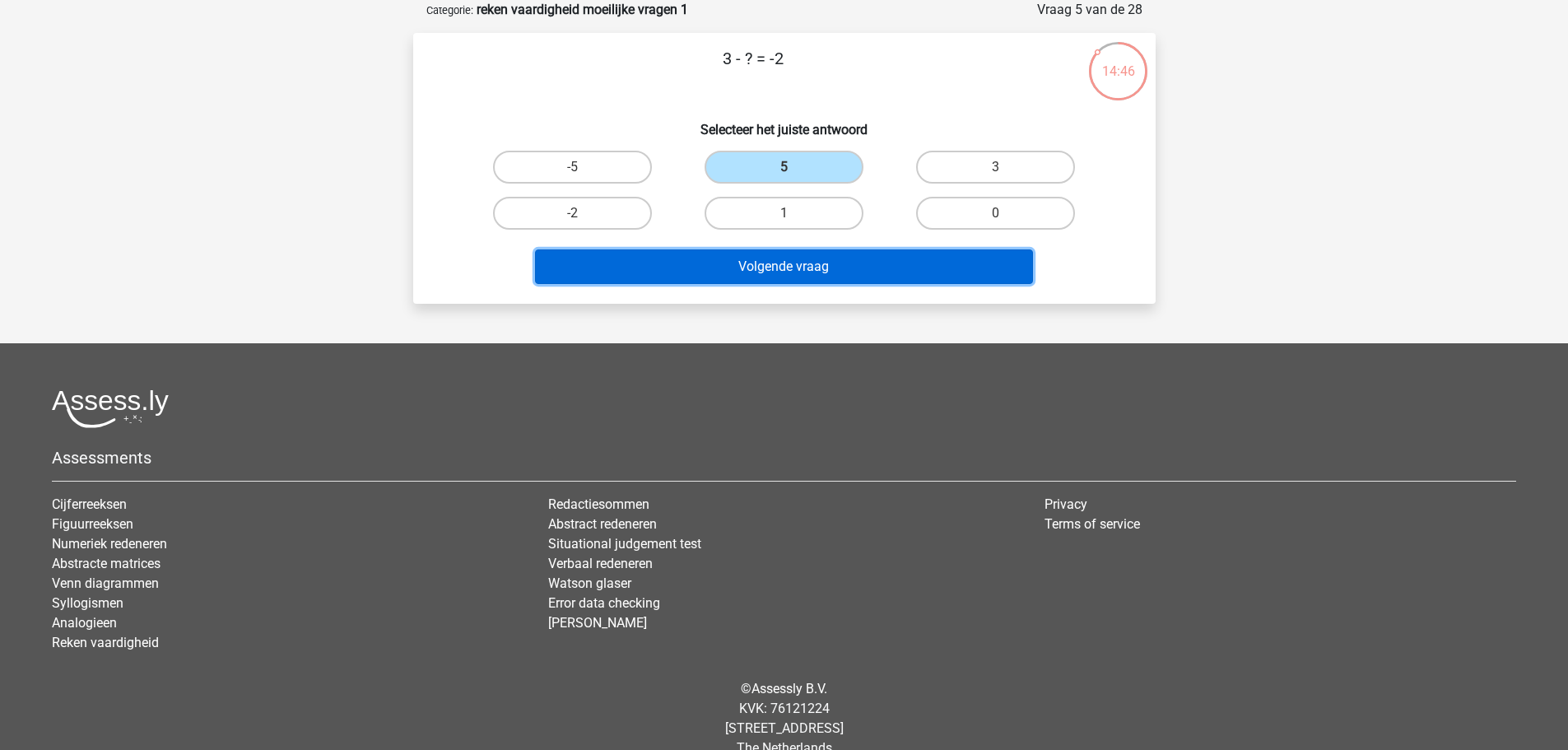
click at [847, 260] on button "Volgende vraag" at bounding box center [783, 266] width 498 height 35
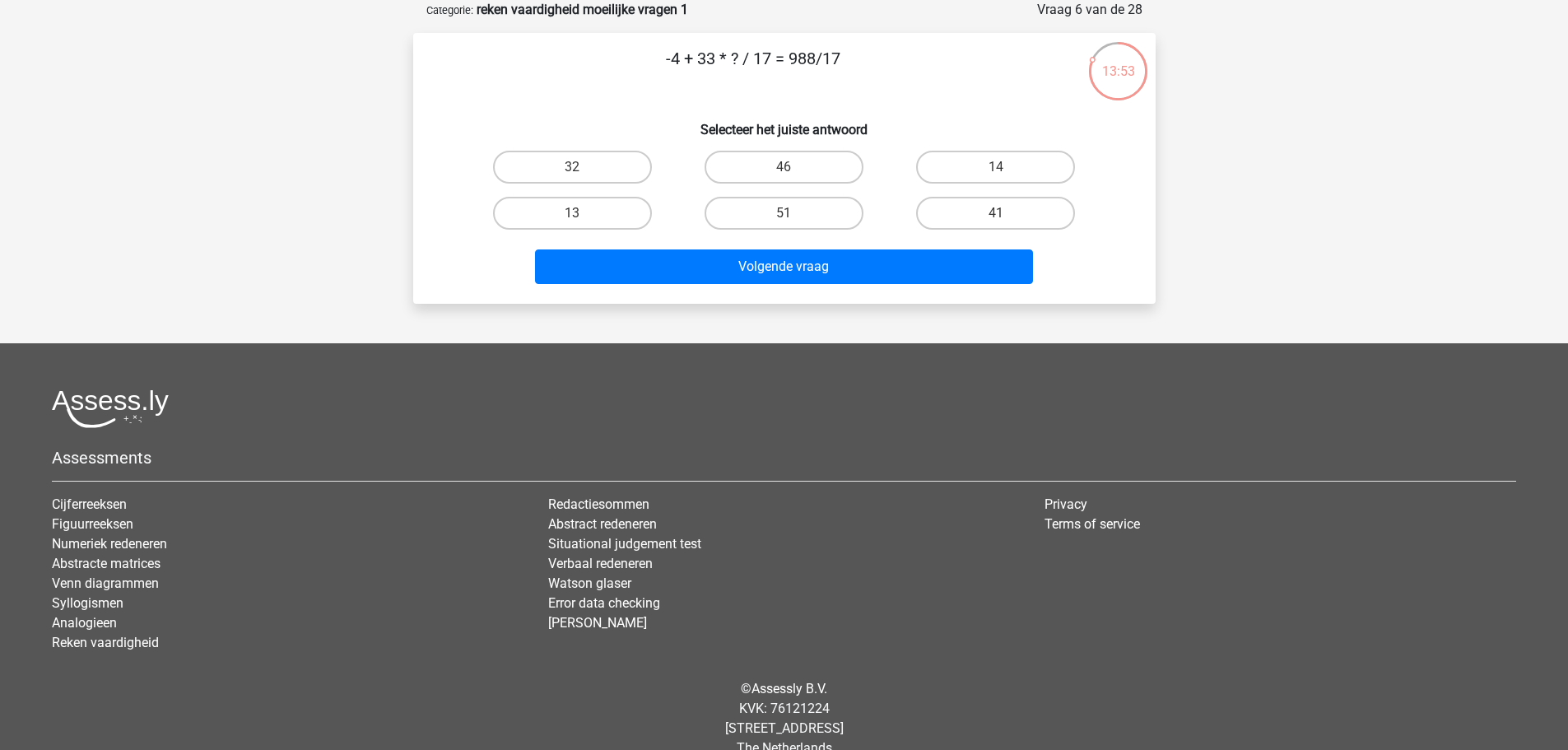
click at [583, 172] on input "32" at bounding box center [577, 173] width 11 height 11
radio input "true"
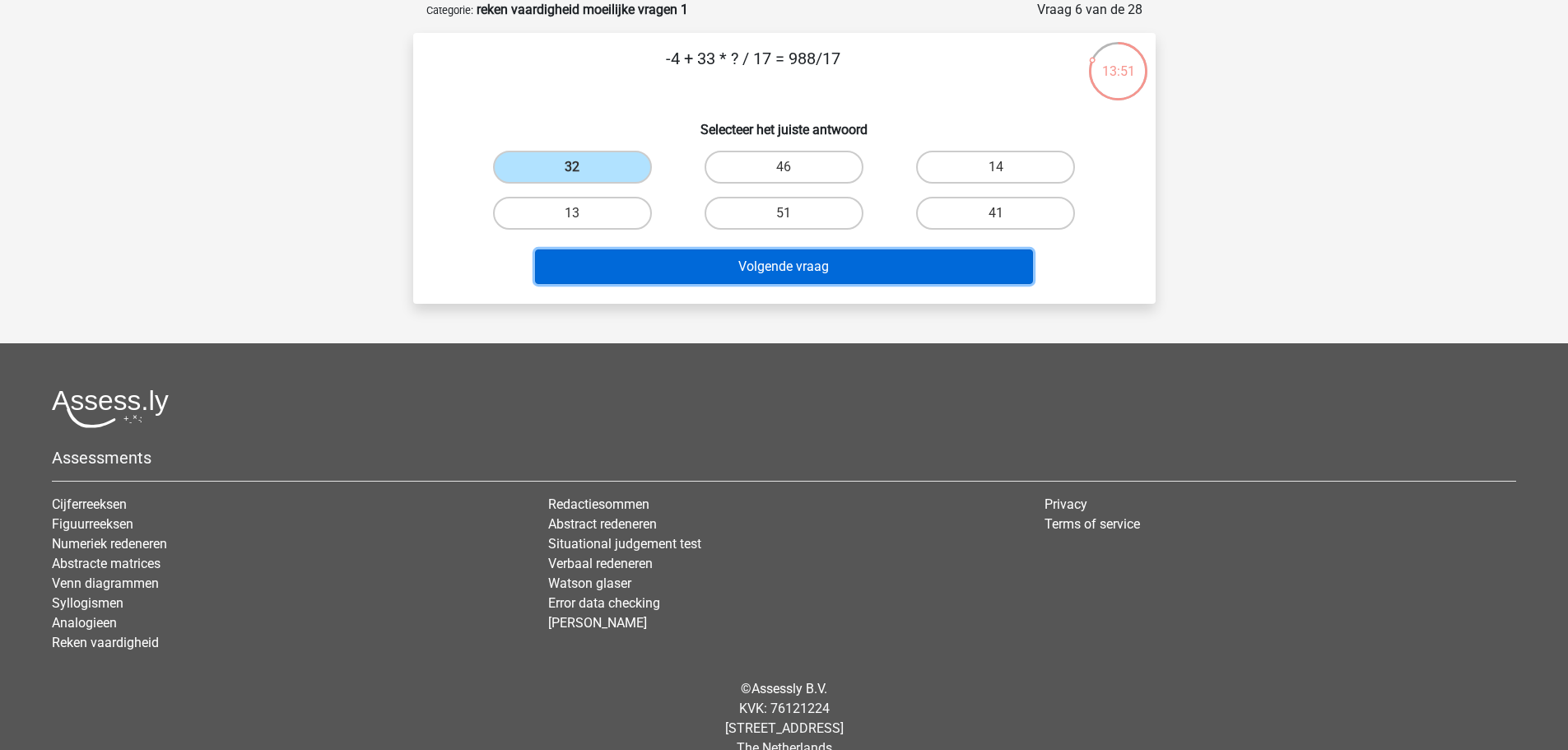
click at [937, 270] on button "Volgende vraag" at bounding box center [783, 266] width 498 height 35
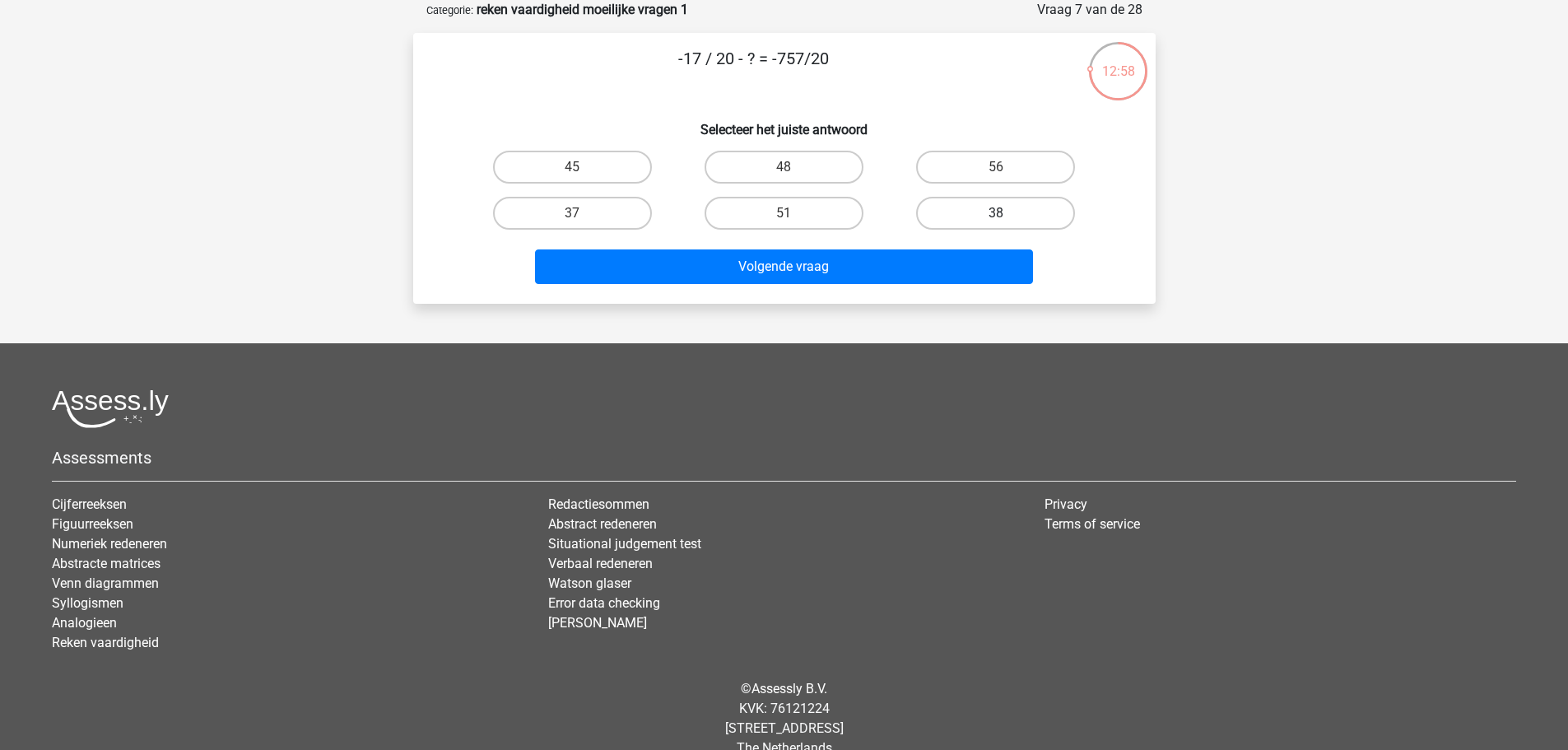
click at [939, 215] on label "38" at bounding box center [996, 213] width 159 height 33
click at [996, 215] on input "38" at bounding box center [1001, 218] width 11 height 11
radio input "true"
click at [627, 201] on label "37" at bounding box center [572, 213] width 159 height 33
click at [583, 213] on input "37" at bounding box center [577, 218] width 11 height 11
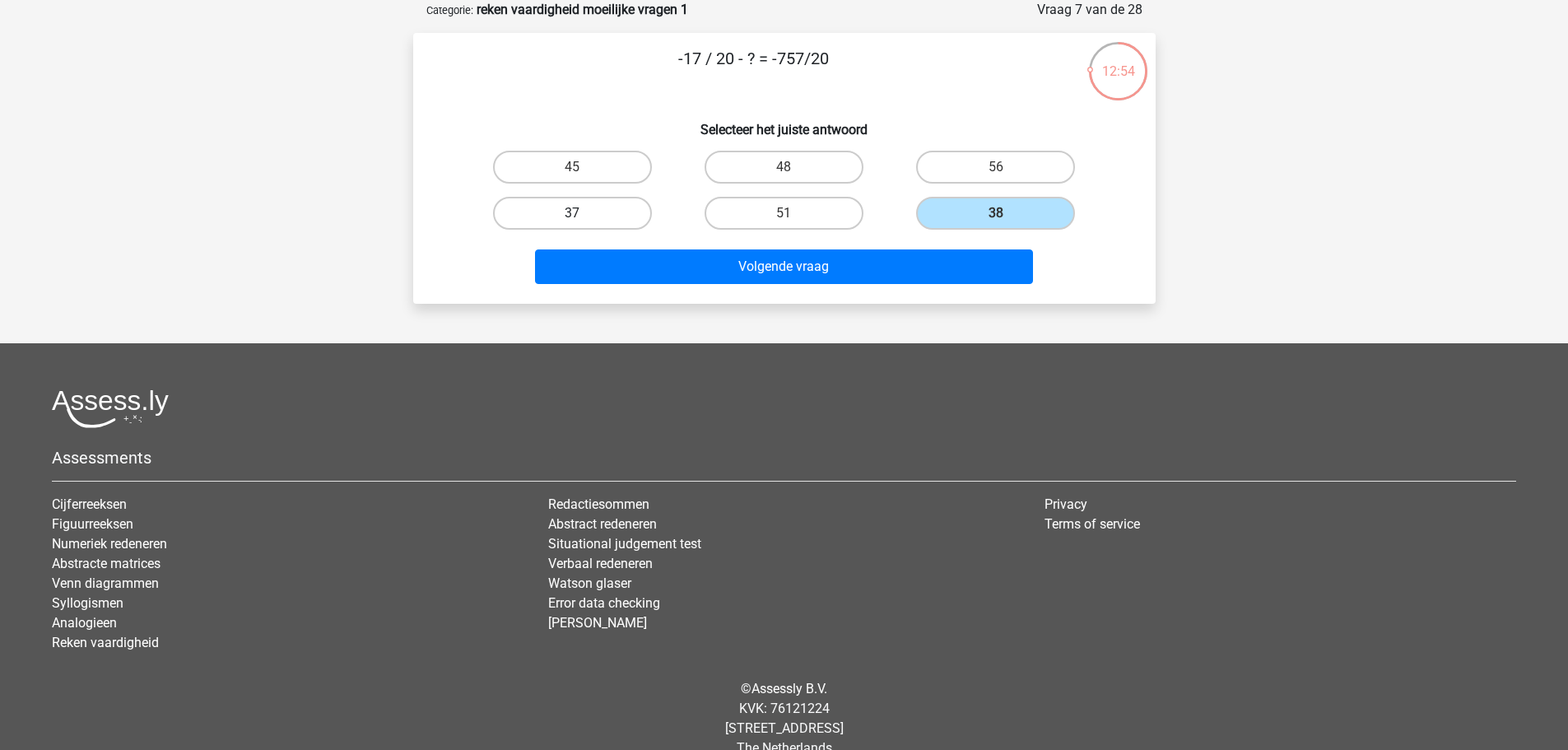
radio input "true"
click at [973, 210] on label "38" at bounding box center [996, 213] width 159 height 33
click at [996, 213] on input "38" at bounding box center [1001, 218] width 11 height 11
radio input "true"
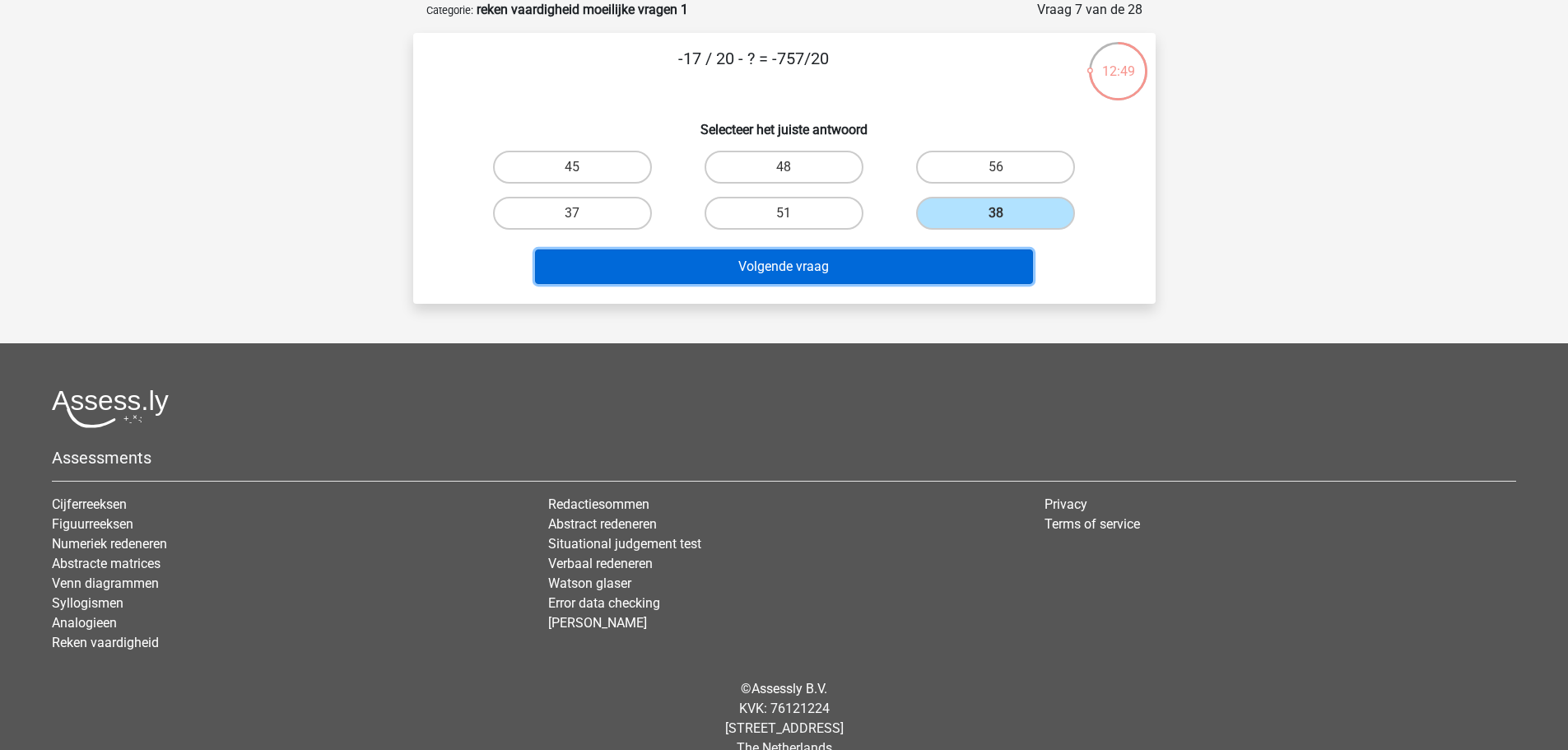
click at [926, 274] on button "Volgende vraag" at bounding box center [783, 266] width 498 height 35
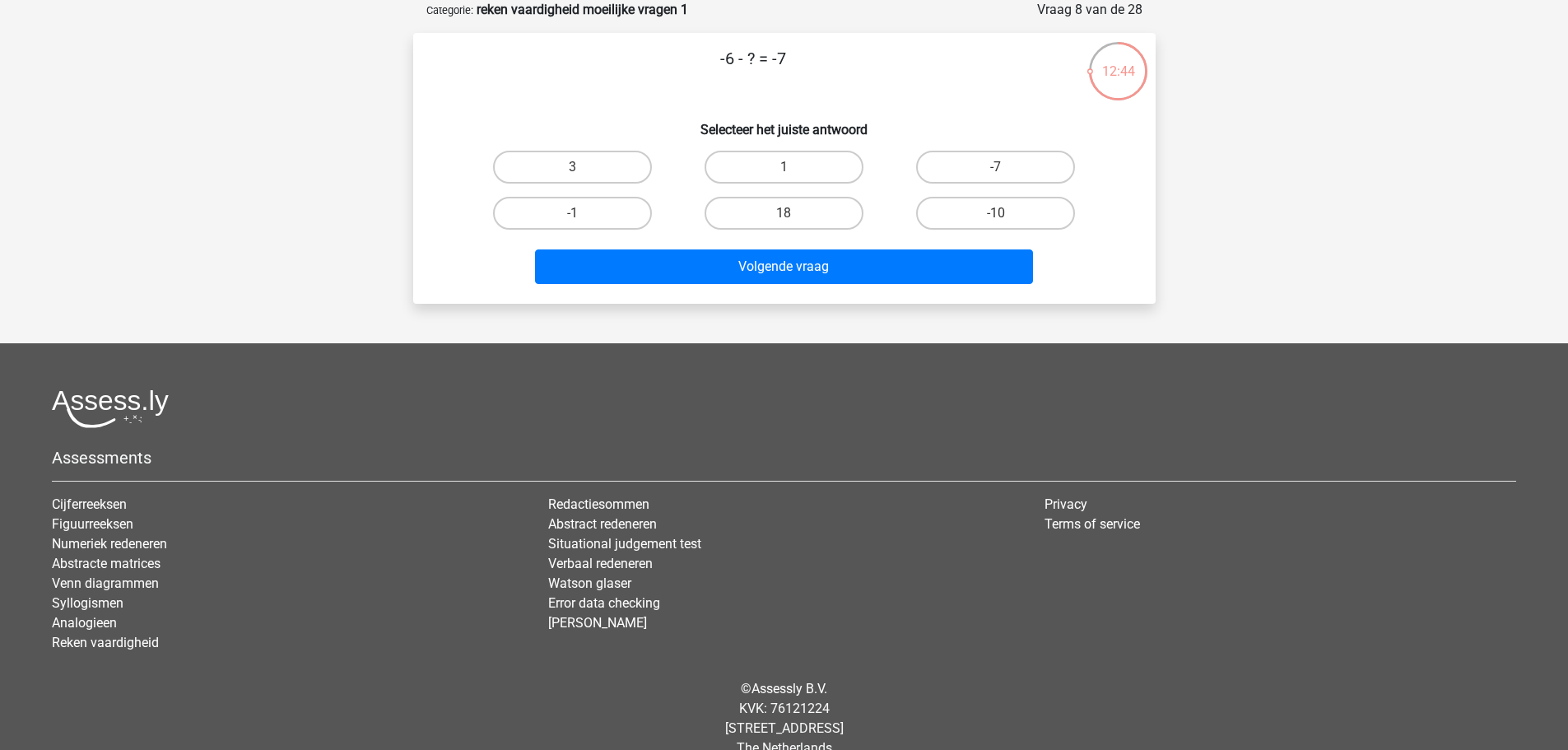
drag, startPoint x: 789, startPoint y: 167, endPoint x: 793, endPoint y: 214, distance: 47.2
click at [790, 168] on input "1" at bounding box center [788, 173] width 11 height 11
radio input "true"
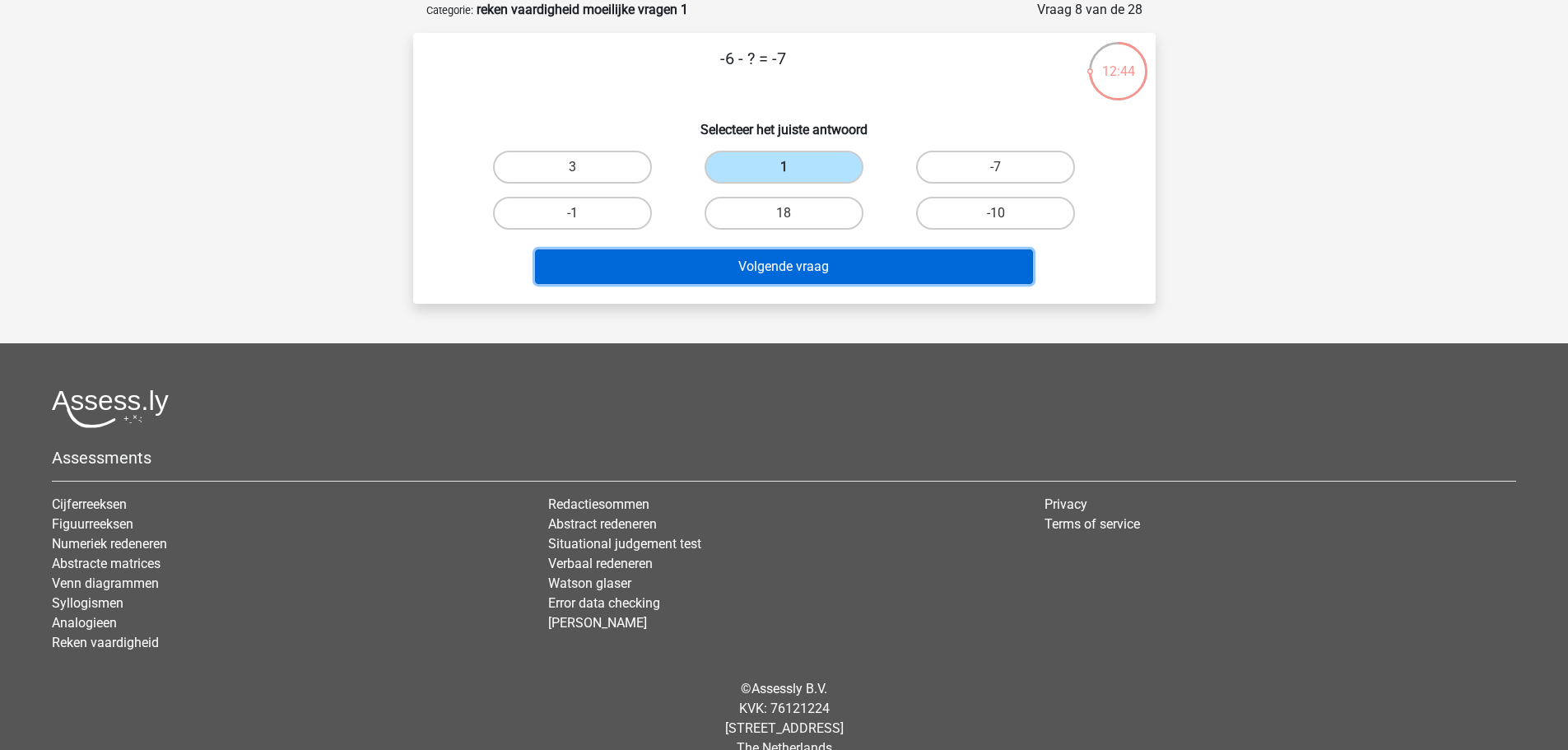
click at [827, 267] on button "Volgende vraag" at bounding box center [783, 266] width 498 height 35
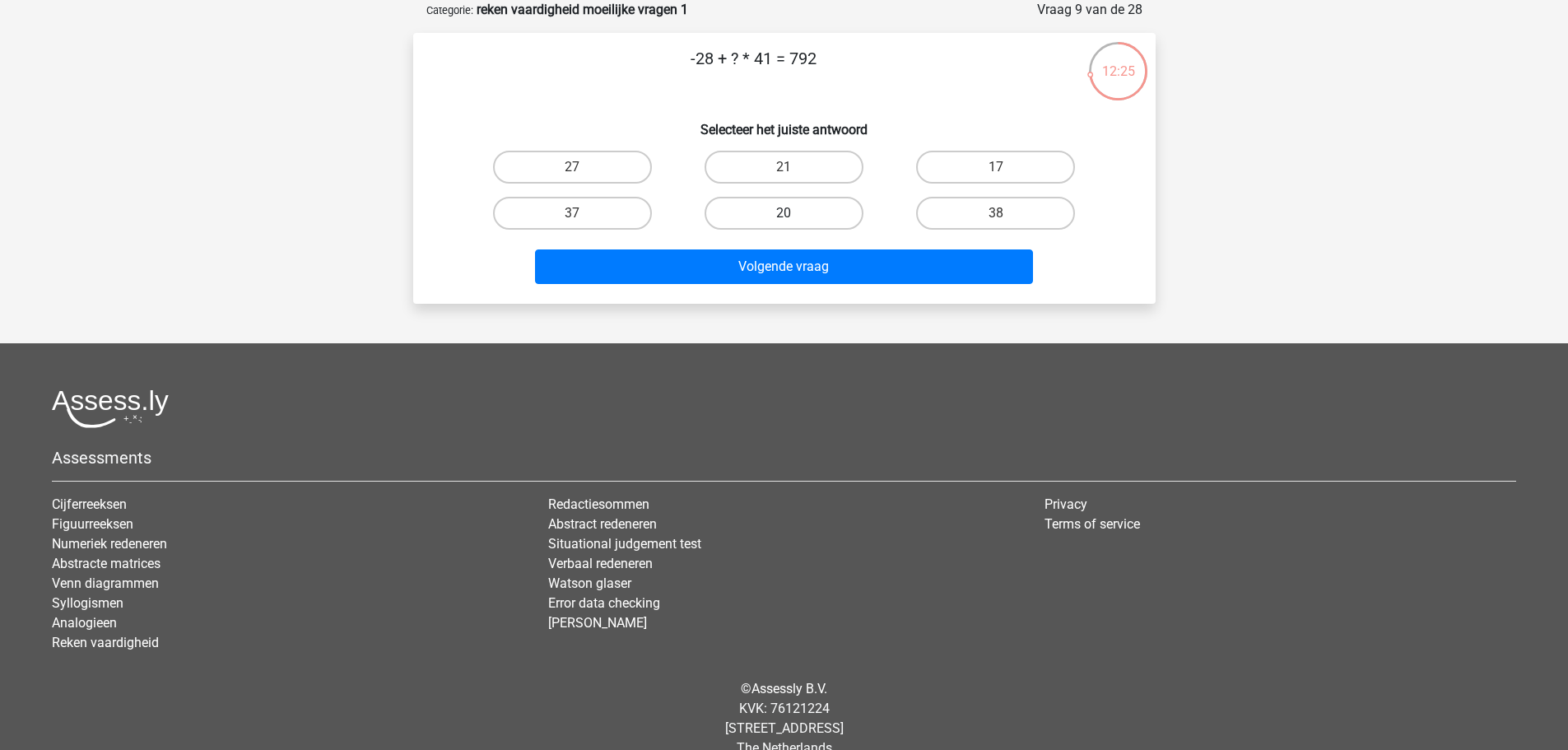
click at [865, 206] on div "20" at bounding box center [784, 213] width 198 height 33
click at [852, 222] on label "20" at bounding box center [784, 213] width 159 height 33
click at [794, 222] on input "20" at bounding box center [788, 218] width 11 height 11
radio input "true"
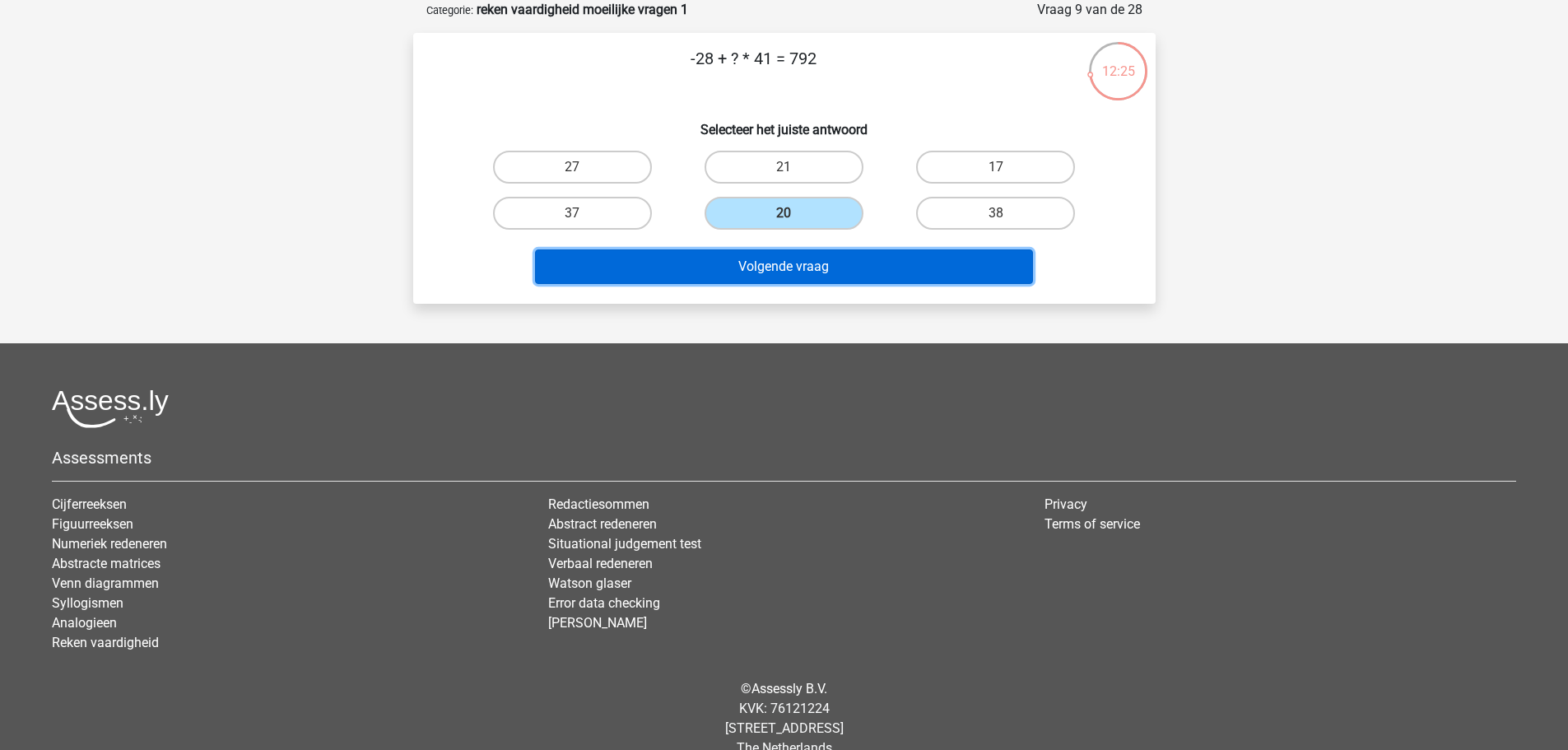
click at [860, 274] on button "Volgende vraag" at bounding box center [783, 266] width 498 height 35
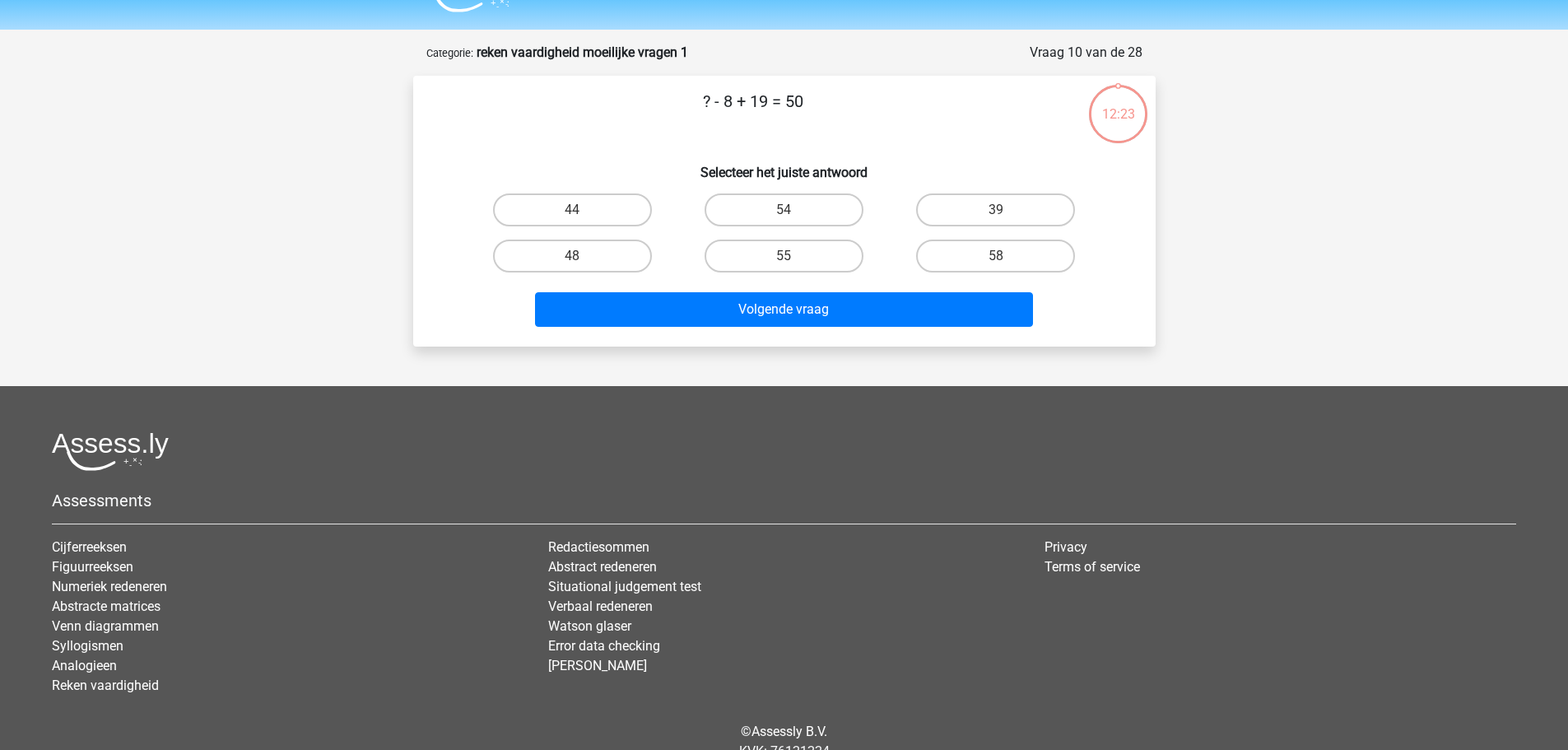
scroll to position [0, 0]
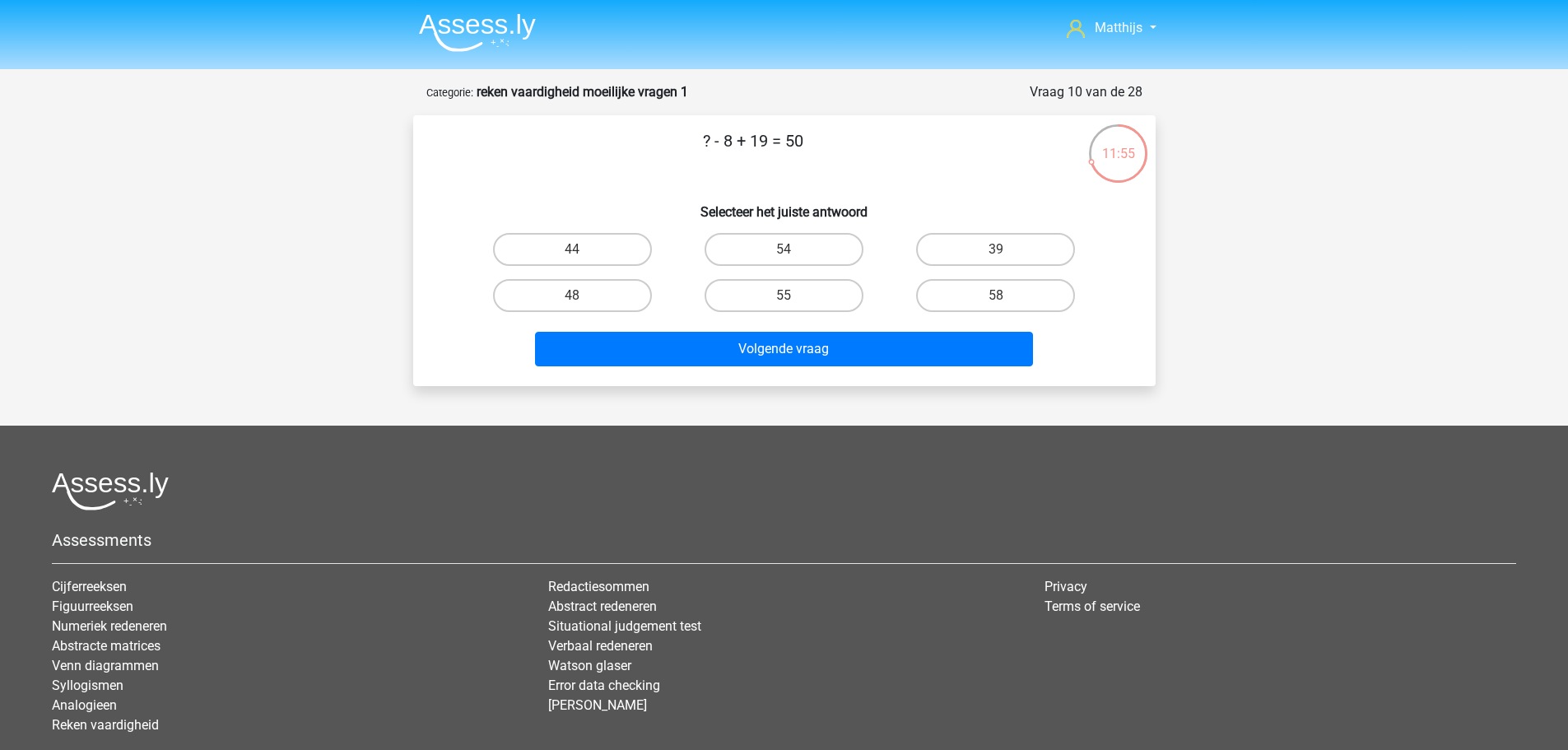
drag, startPoint x: 716, startPoint y: 146, endPoint x: 815, endPoint y: 144, distance: 99.0
click at [815, 144] on p "? - 8 + 19 = 50" at bounding box center [754, 153] width 628 height 49
drag, startPoint x: 1011, startPoint y: 269, endPoint x: 990, endPoint y: 249, distance: 29.0
click at [1001, 262] on div "39" at bounding box center [995, 249] width 212 height 46
click at [990, 246] on label "39" at bounding box center [996, 249] width 159 height 33
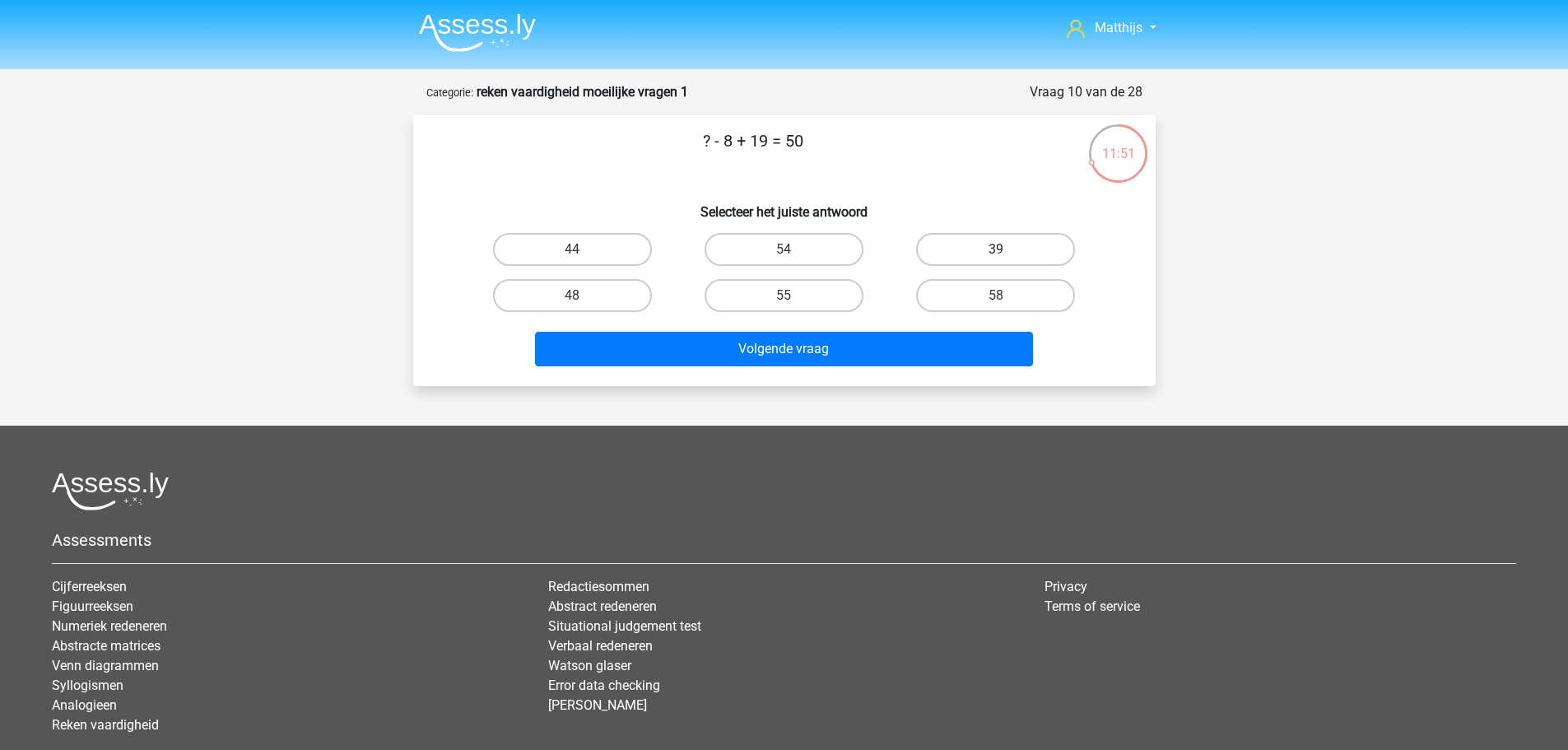
click at [996, 249] on input "39" at bounding box center [1001, 255] width 11 height 11
radio input "true"
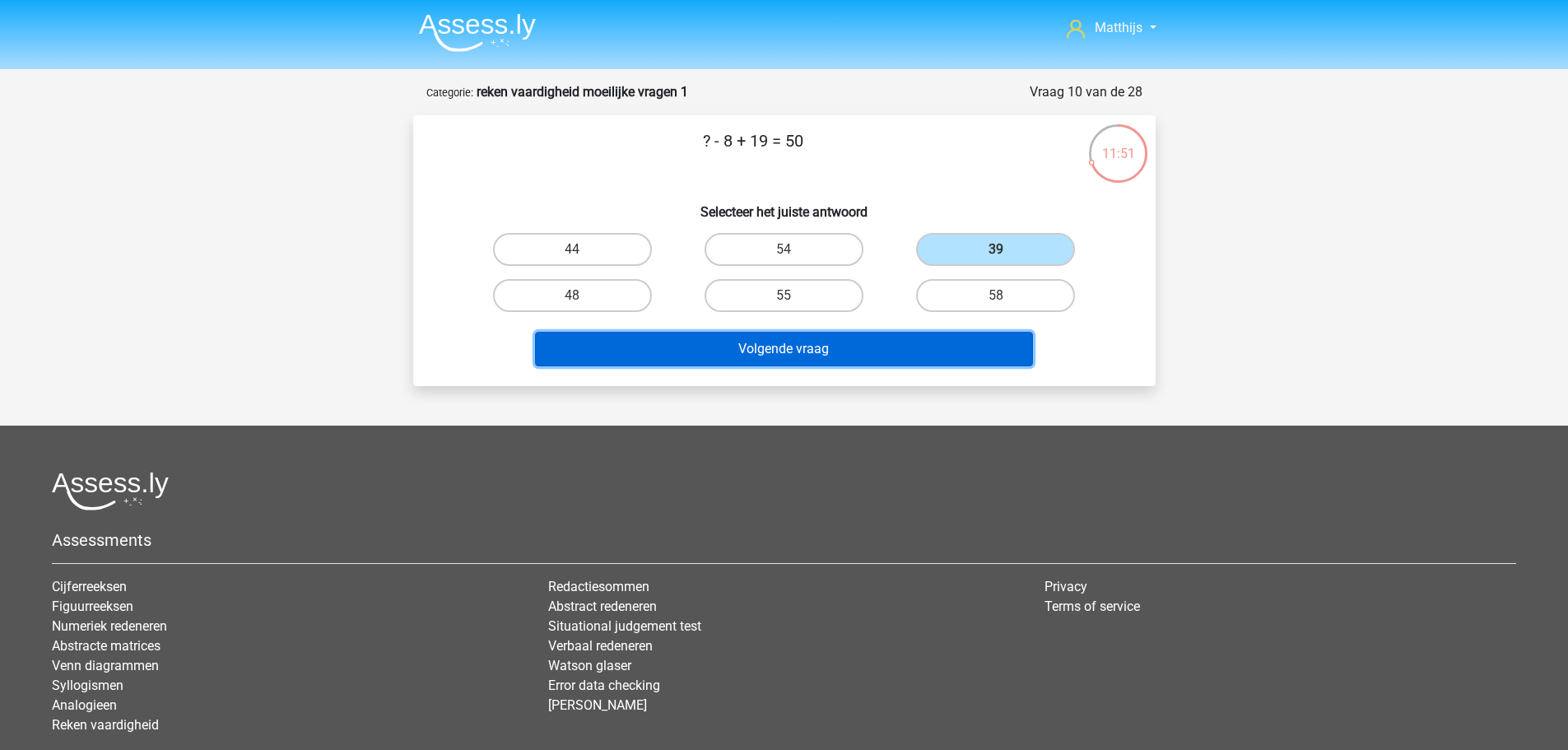
click at [853, 337] on button "Volgende vraag" at bounding box center [783, 349] width 498 height 35
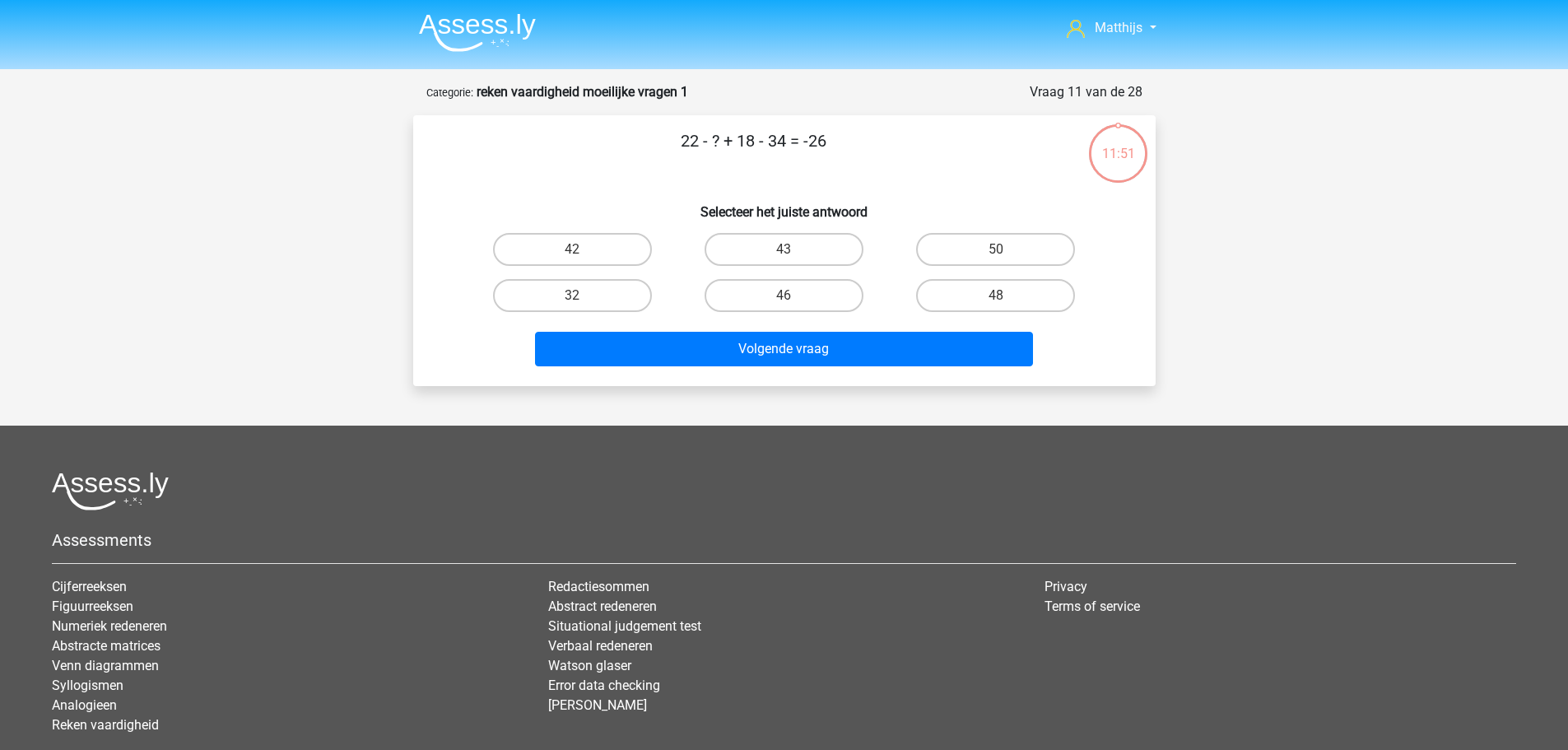
scroll to position [82, 0]
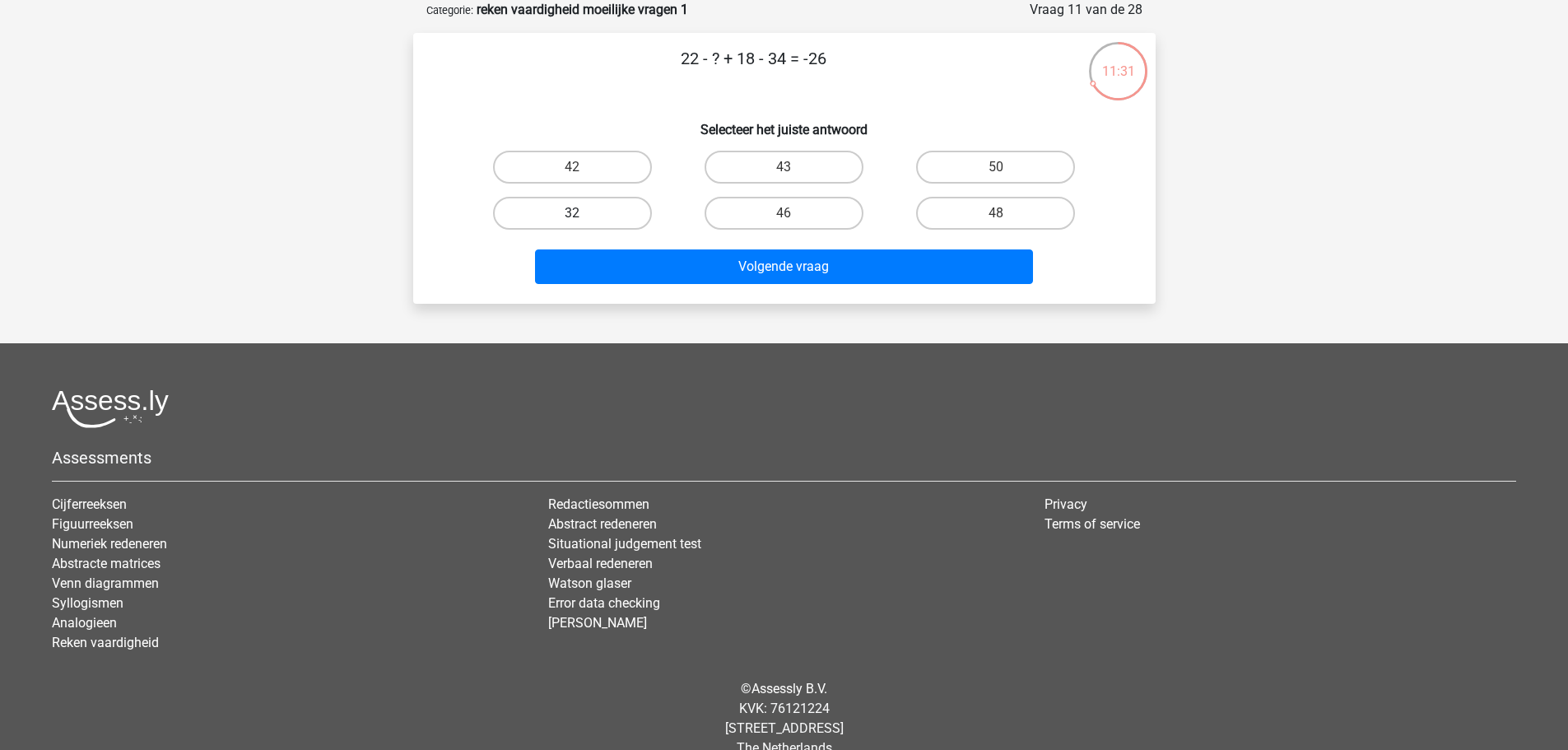
click at [627, 214] on label "32" at bounding box center [572, 213] width 159 height 33
click at [583, 214] on input "32" at bounding box center [577, 218] width 11 height 11
radio input "true"
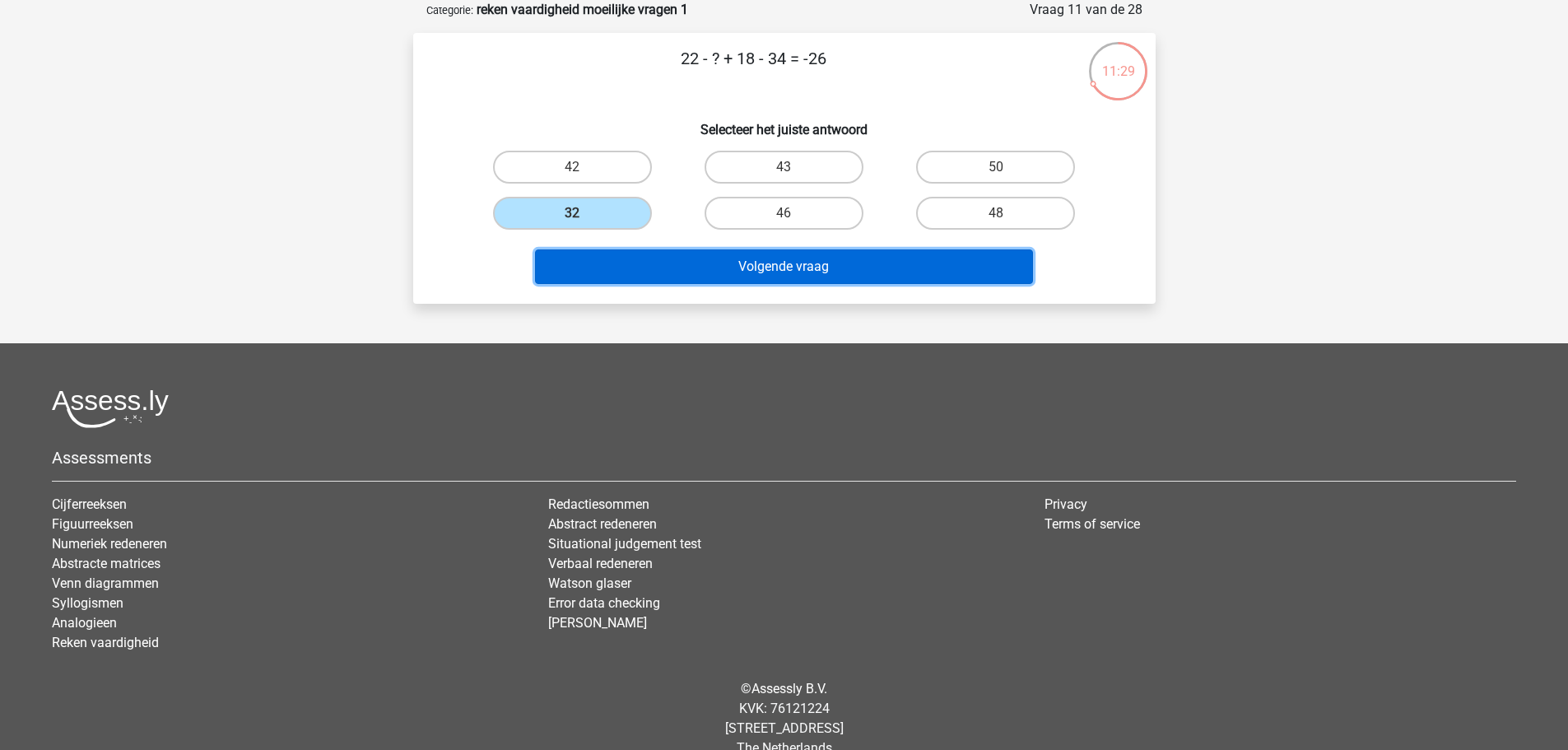
click at [840, 267] on button "Volgende vraag" at bounding box center [783, 266] width 498 height 35
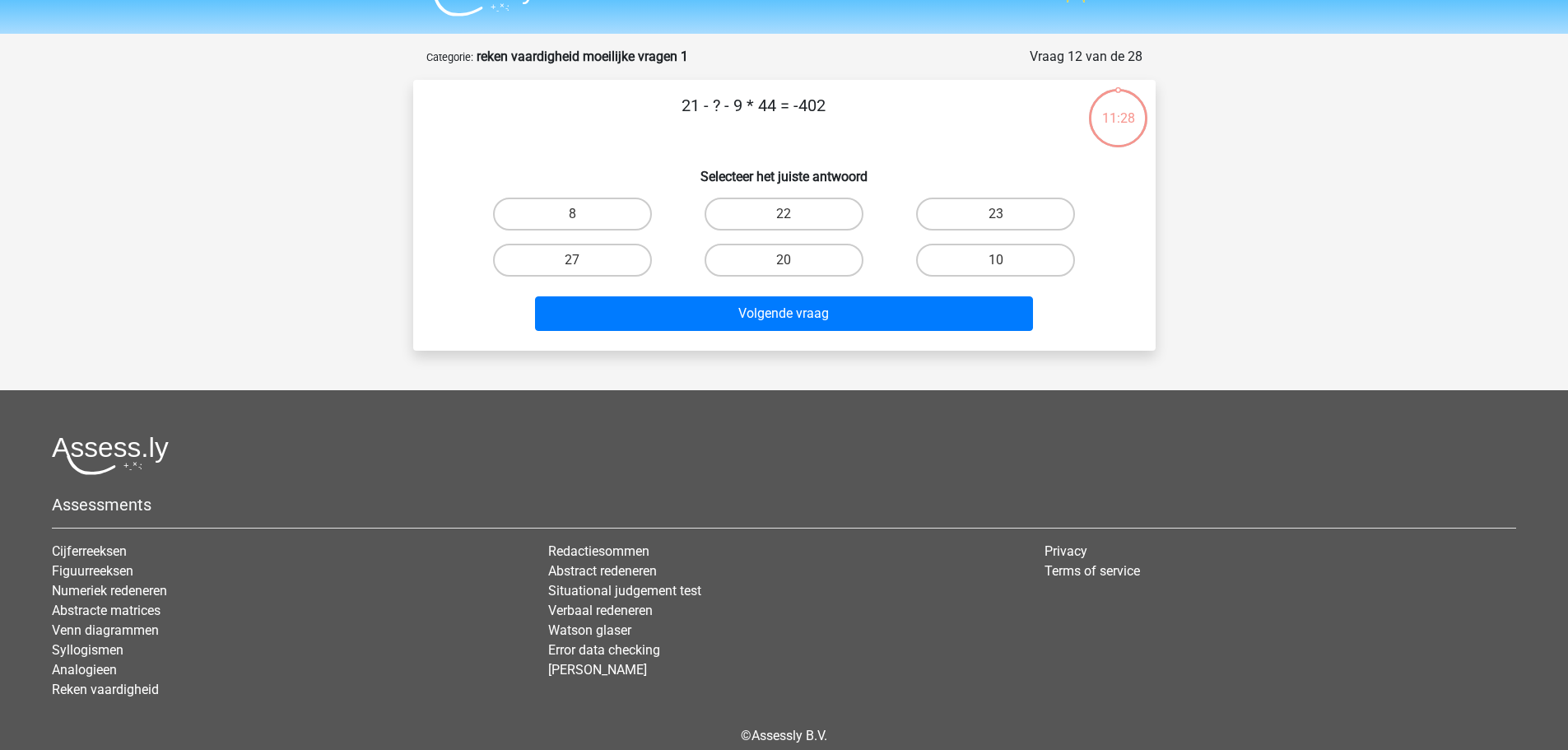
scroll to position [0, 0]
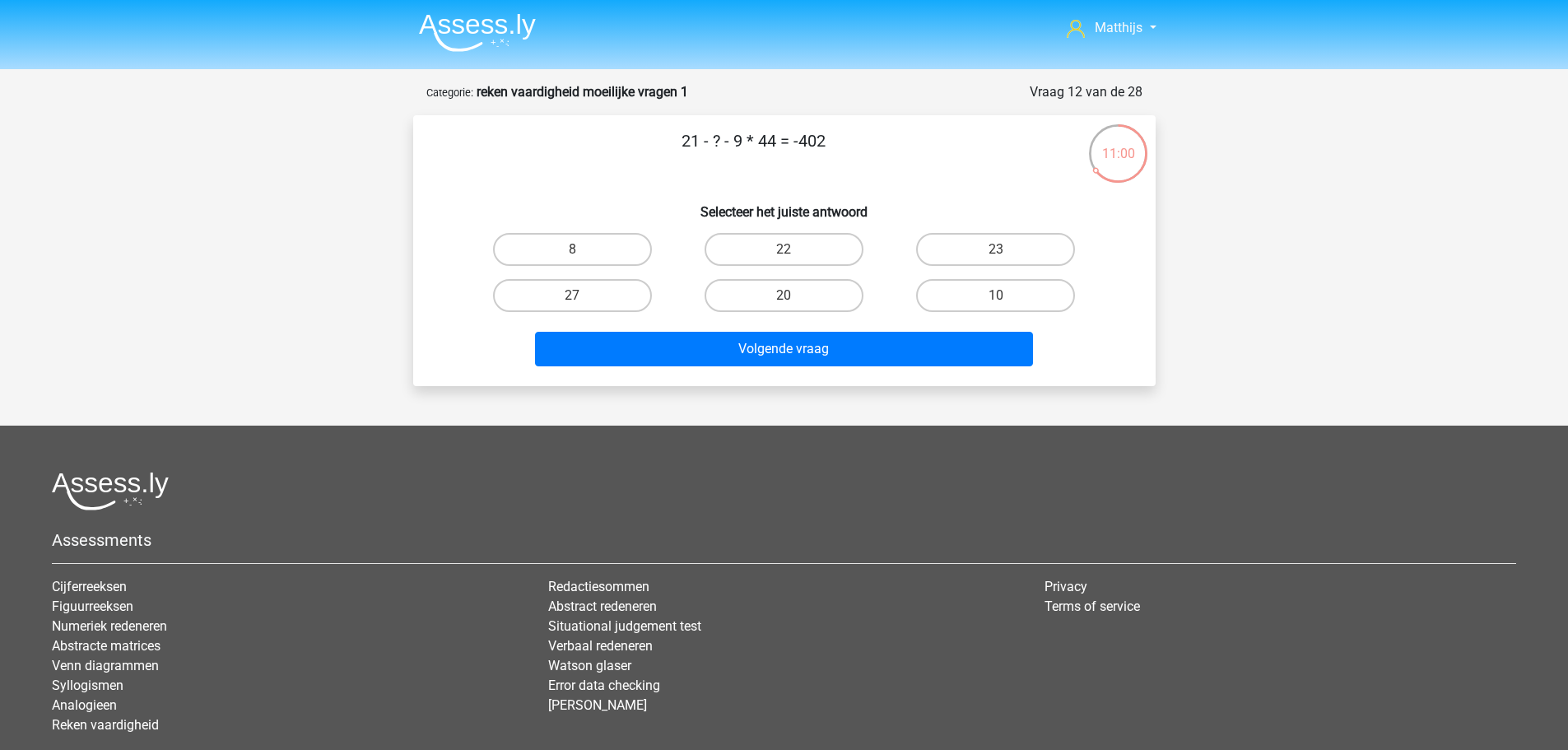
drag, startPoint x: 716, startPoint y: 144, endPoint x: 803, endPoint y: 139, distance: 87.1
click at [803, 139] on p "21 - ? - 9 * 44 = -402" at bounding box center [754, 153] width 628 height 49
click at [798, 139] on p "21 - ? - 9 * 44 = -402" at bounding box center [754, 153] width 628 height 49
drag, startPoint x: 611, startPoint y: 295, endPoint x: 647, endPoint y: 310, distance: 39.0
click at [611, 295] on label "27" at bounding box center [572, 295] width 159 height 33
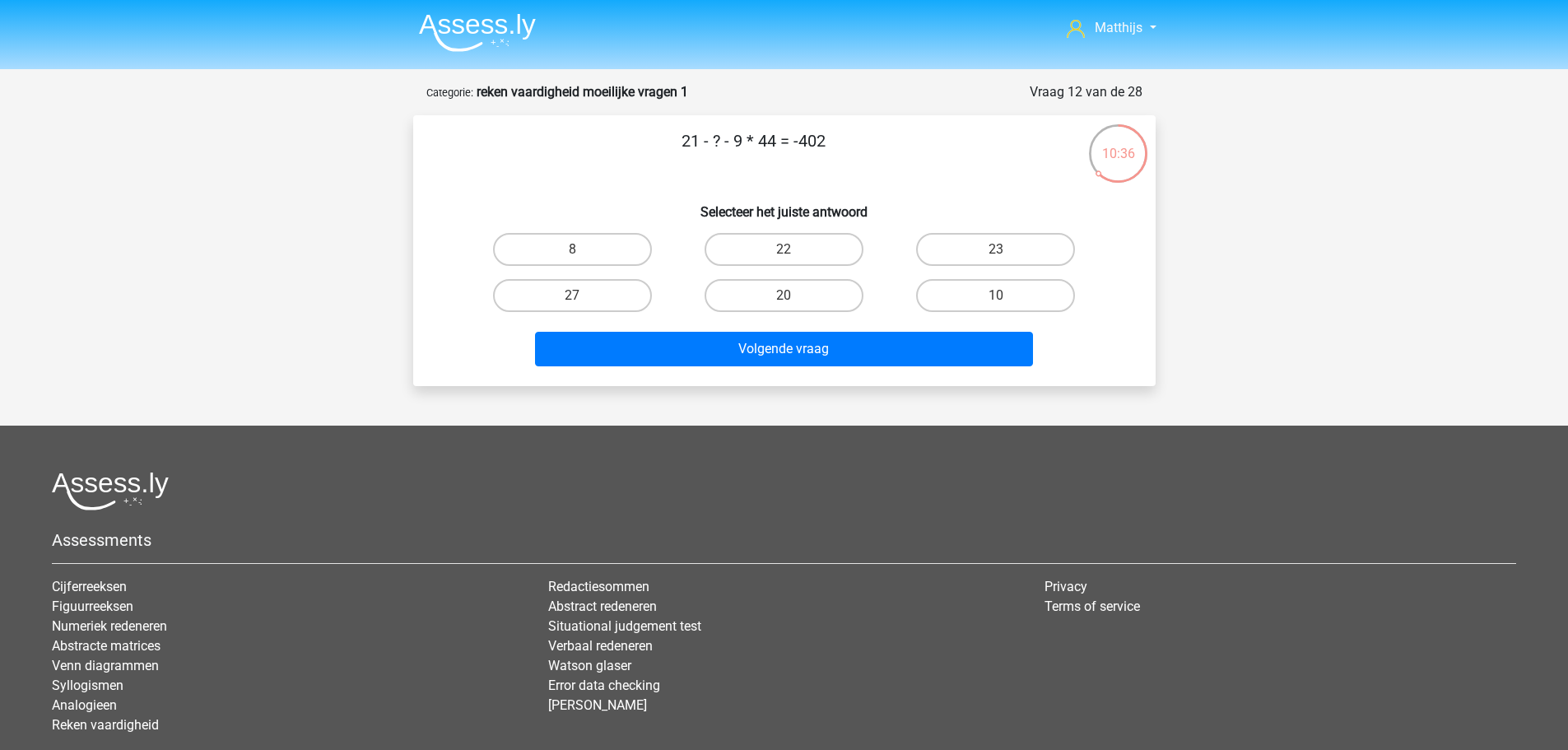
click at [583, 295] on input "27" at bounding box center [577, 300] width 11 height 11
radio input "true"
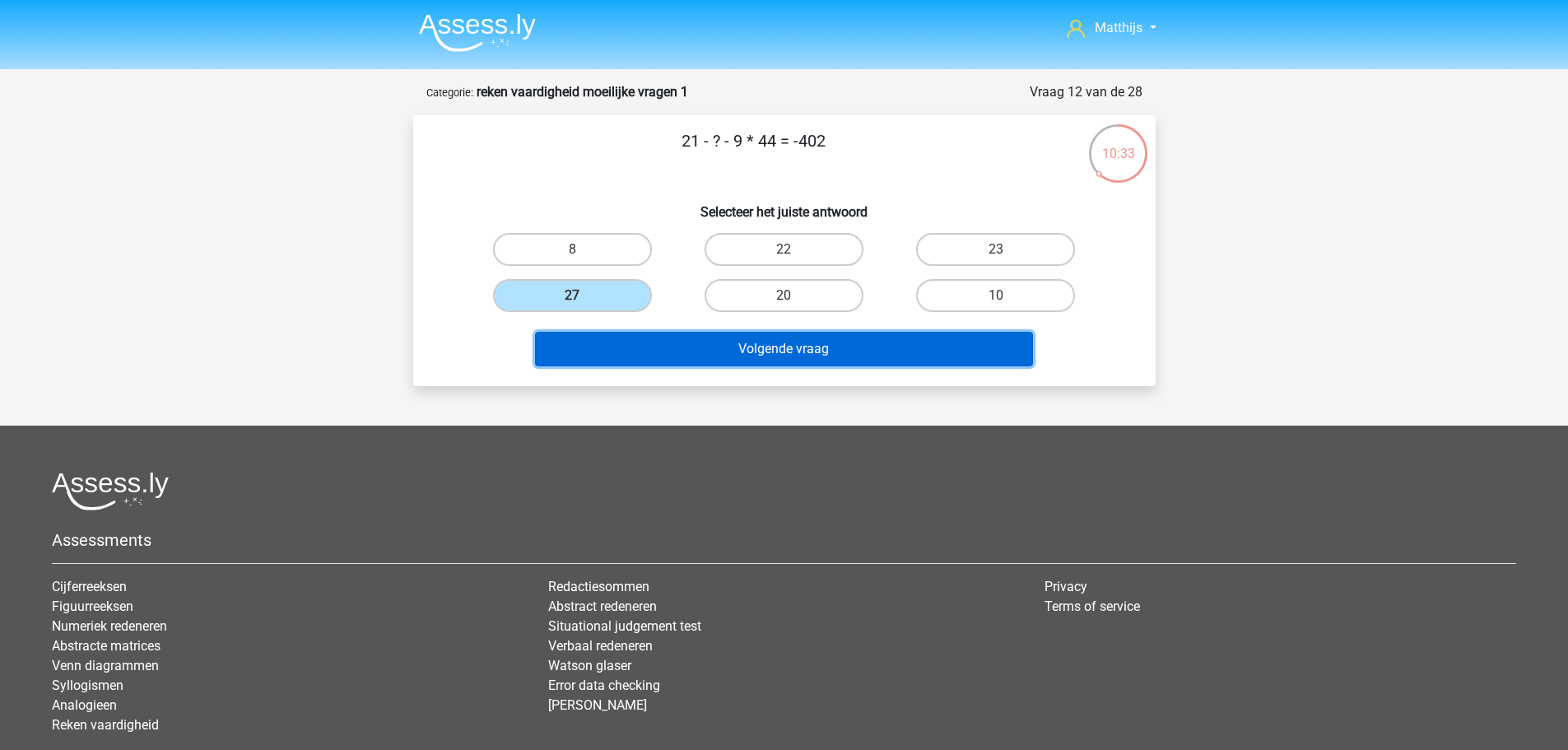
click at [770, 347] on button "Volgende vraag" at bounding box center [783, 349] width 498 height 35
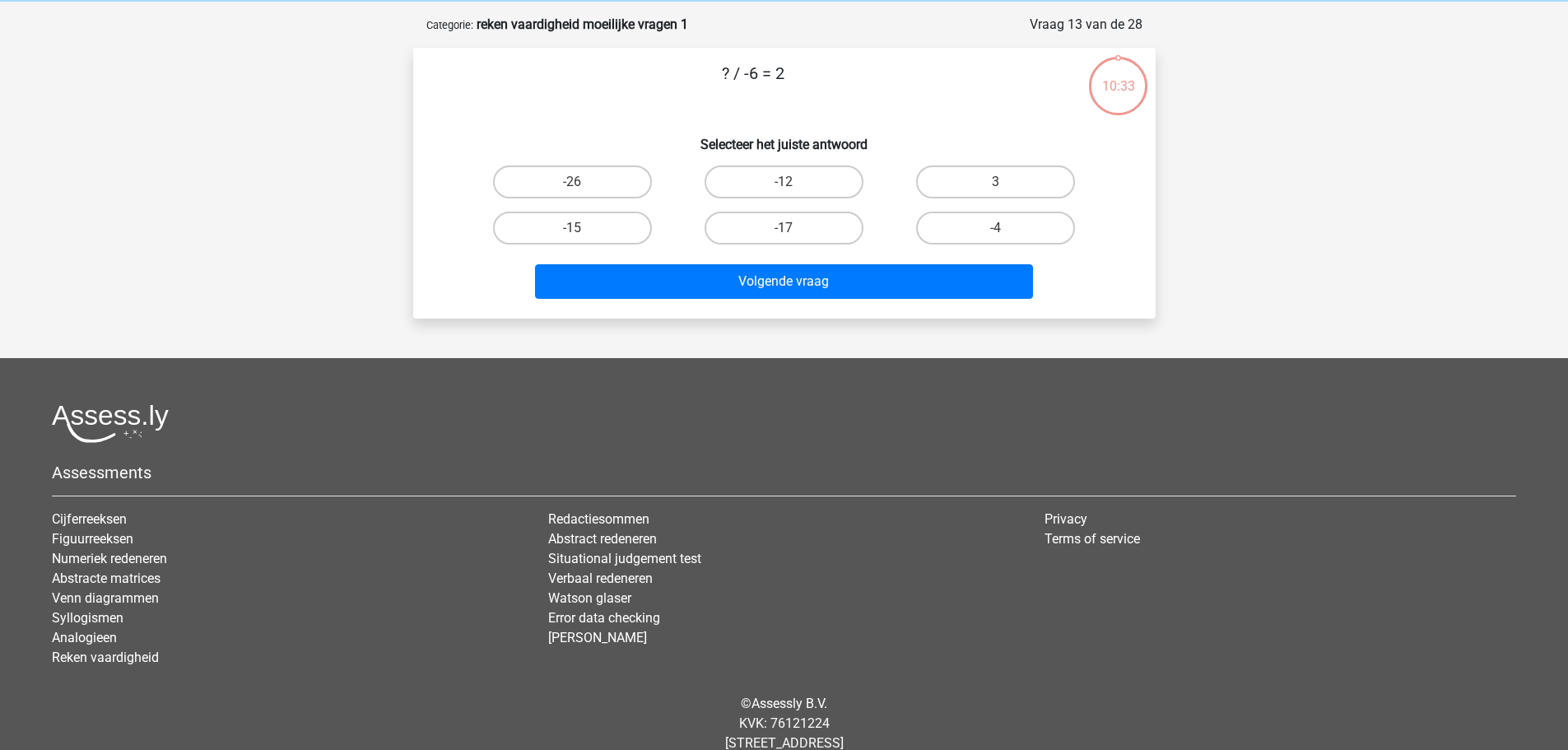
scroll to position [82, 0]
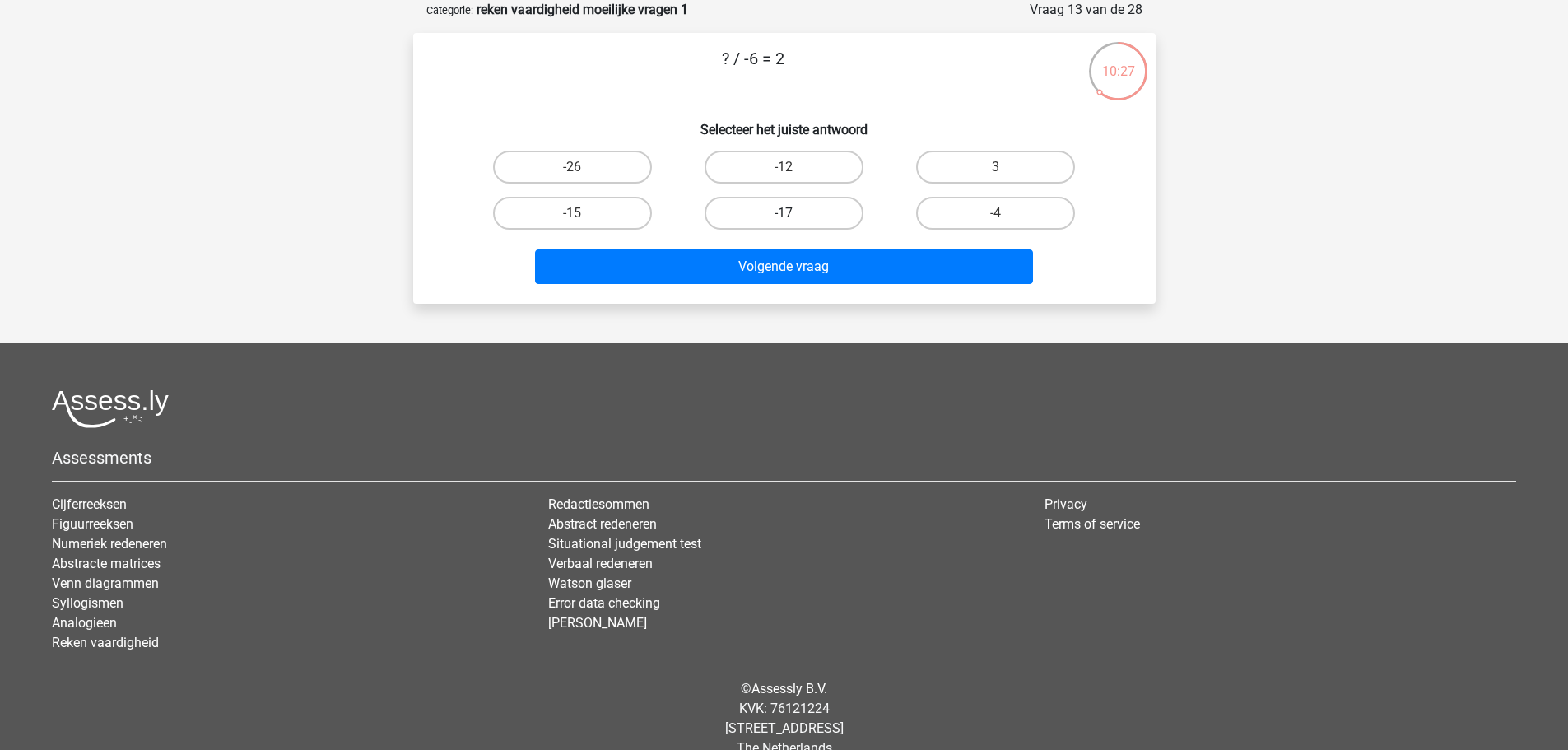
drag, startPoint x: 764, startPoint y: 164, endPoint x: 805, endPoint y: 218, distance: 67.8
click at [766, 164] on label "-12" at bounding box center [784, 166] width 159 height 33
click at [783, 167] on input "-12" at bounding box center [788, 173] width 11 height 11
radio input "true"
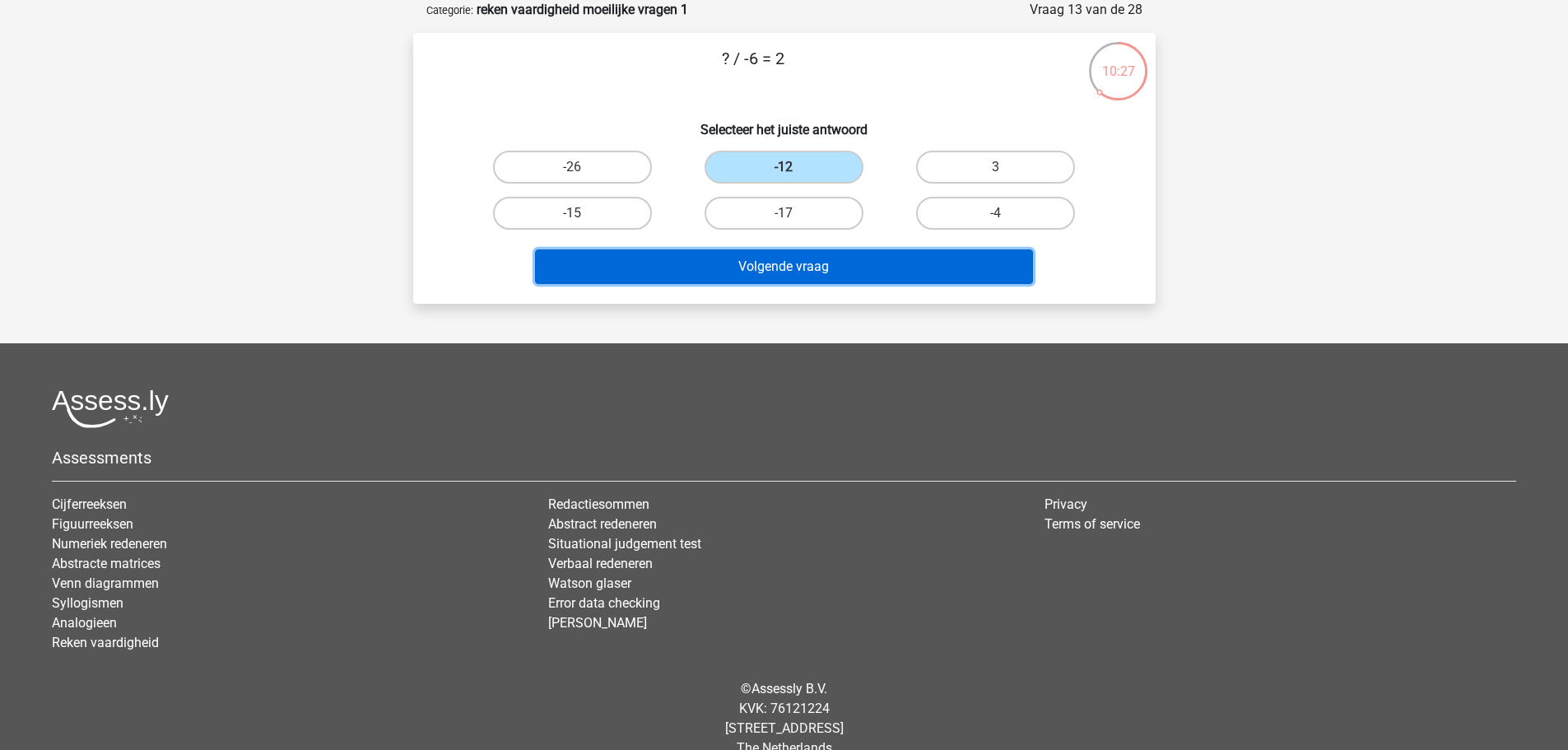
click at [846, 267] on button "Volgende vraag" at bounding box center [783, 266] width 498 height 35
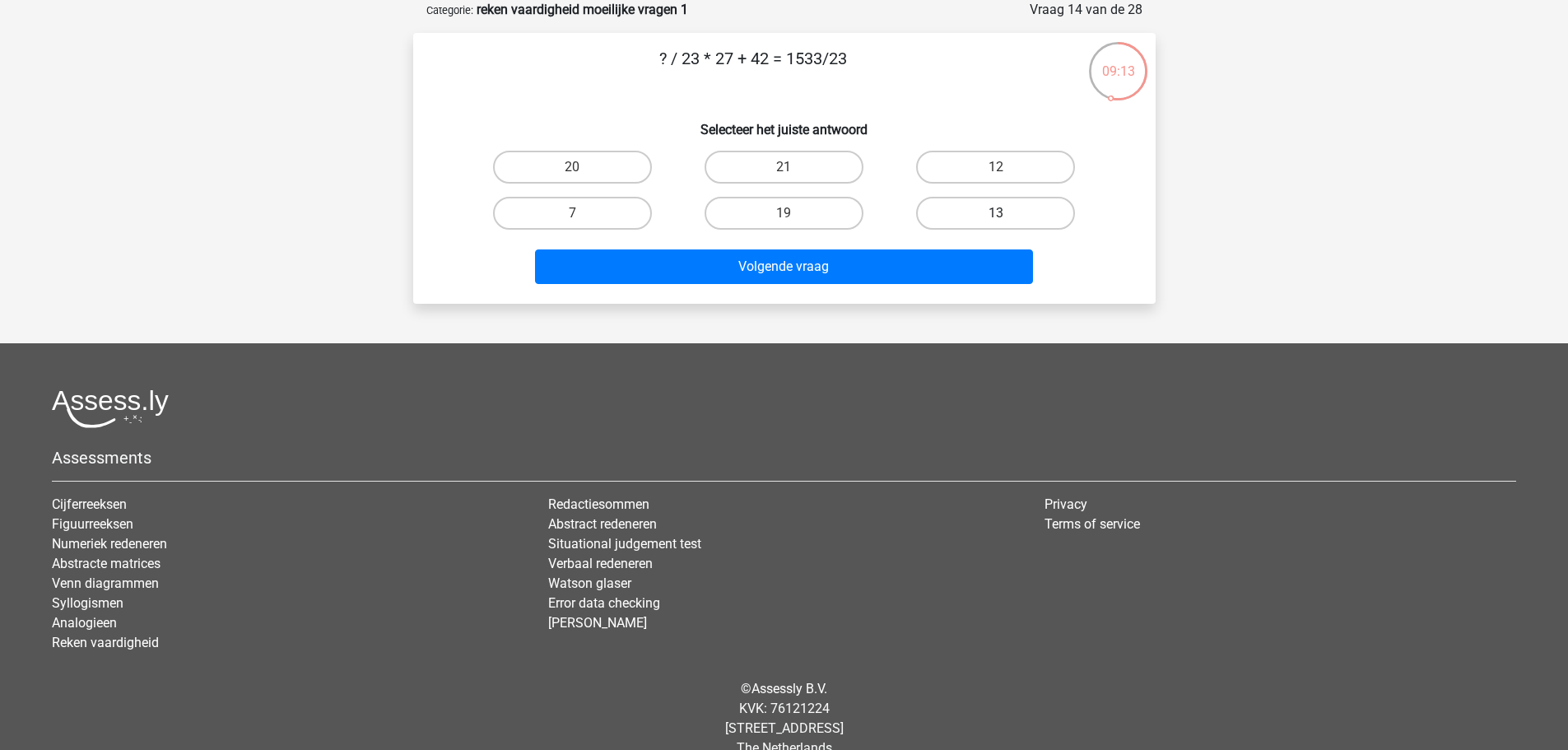
drag, startPoint x: 958, startPoint y: 166, endPoint x: 970, endPoint y: 214, distance: 49.5
click at [962, 187] on div "12" at bounding box center [995, 167] width 212 height 46
click at [770, 171] on label "21" at bounding box center [784, 166] width 159 height 33
click at [783, 171] on input "21" at bounding box center [788, 173] width 11 height 11
radio input "true"
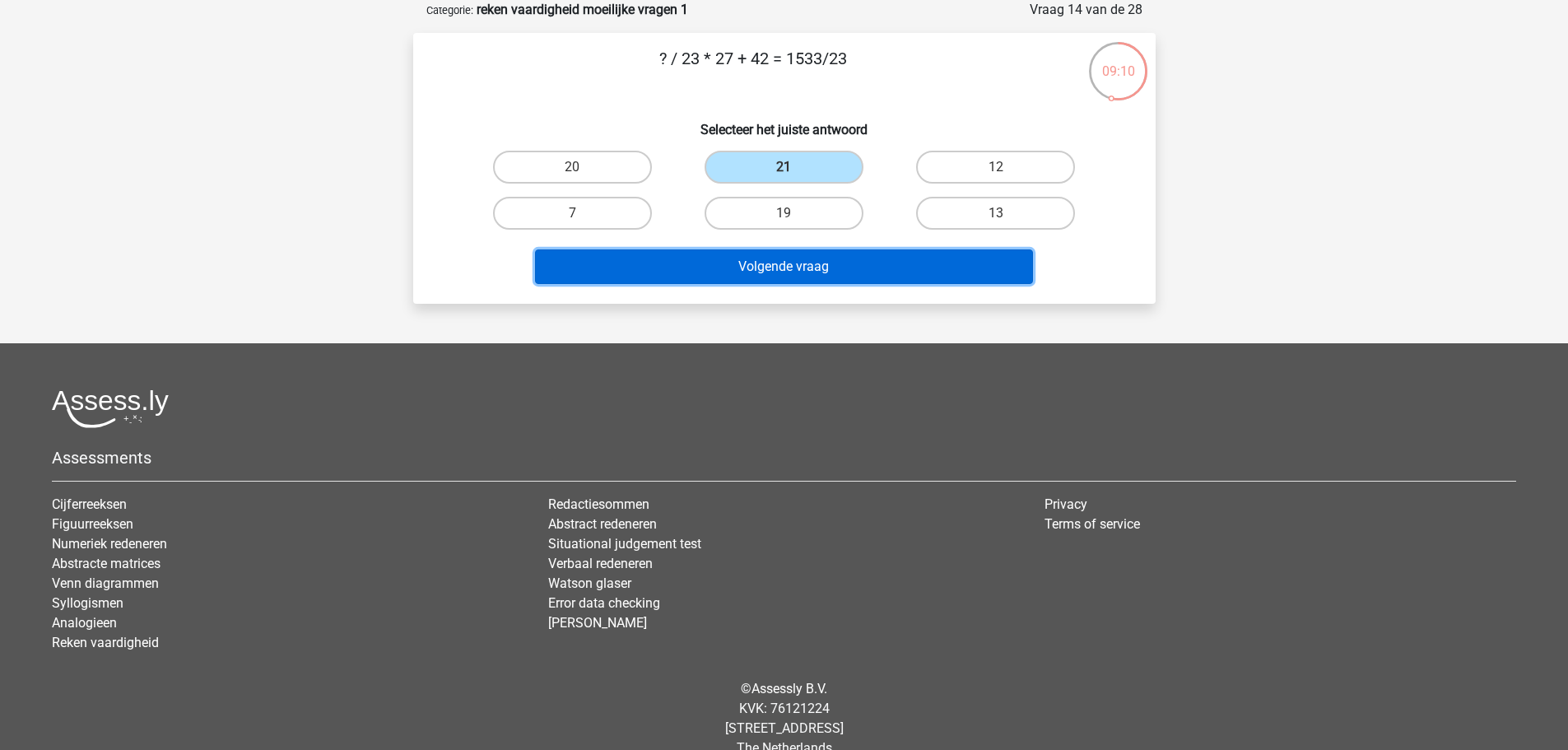
click at [843, 268] on button "Volgende vraag" at bounding box center [783, 266] width 498 height 35
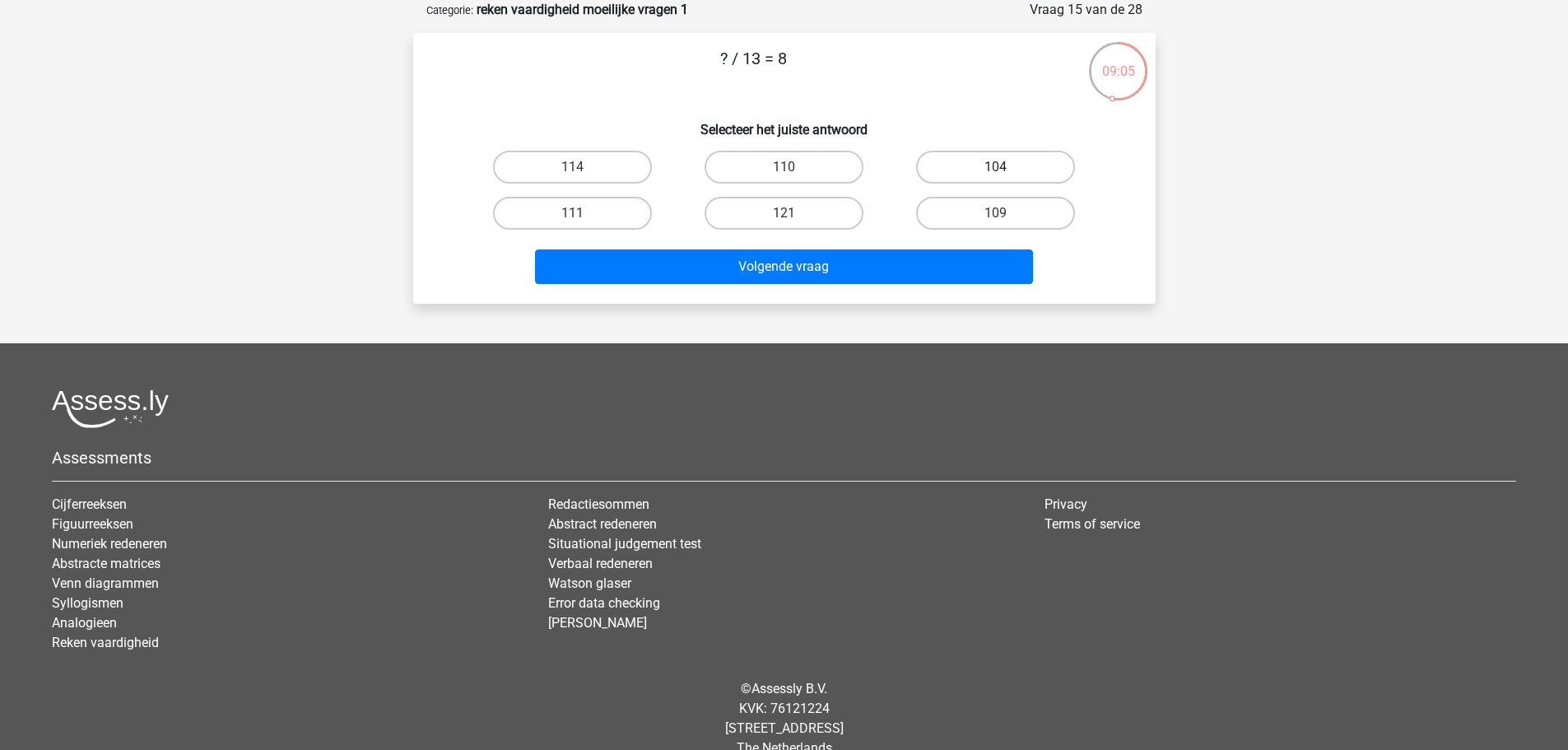
drag, startPoint x: 1026, startPoint y: 142, endPoint x: 1016, endPoint y: 165, distance: 25.1
click at [1027, 145] on div "? / 13 = 8 Selecteer het juiste antwoord 114 110 104 111" at bounding box center [784, 168] width 729 height 244
click at [1015, 169] on label "104" at bounding box center [996, 166] width 159 height 33
click at [1007, 169] on input "104" at bounding box center [1001, 173] width 11 height 11
radio input "true"
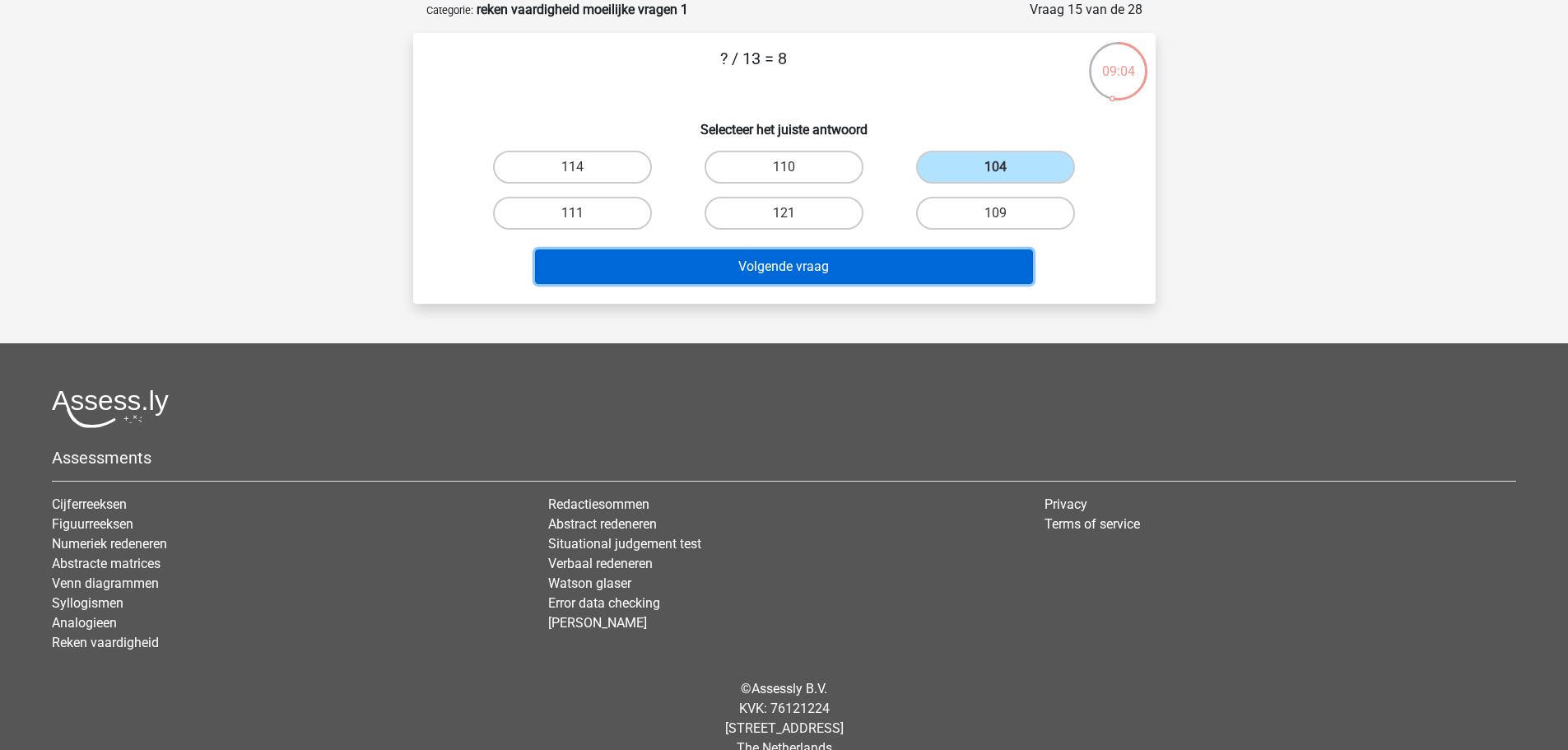
click at [924, 273] on button "Volgende vraag" at bounding box center [783, 266] width 498 height 35
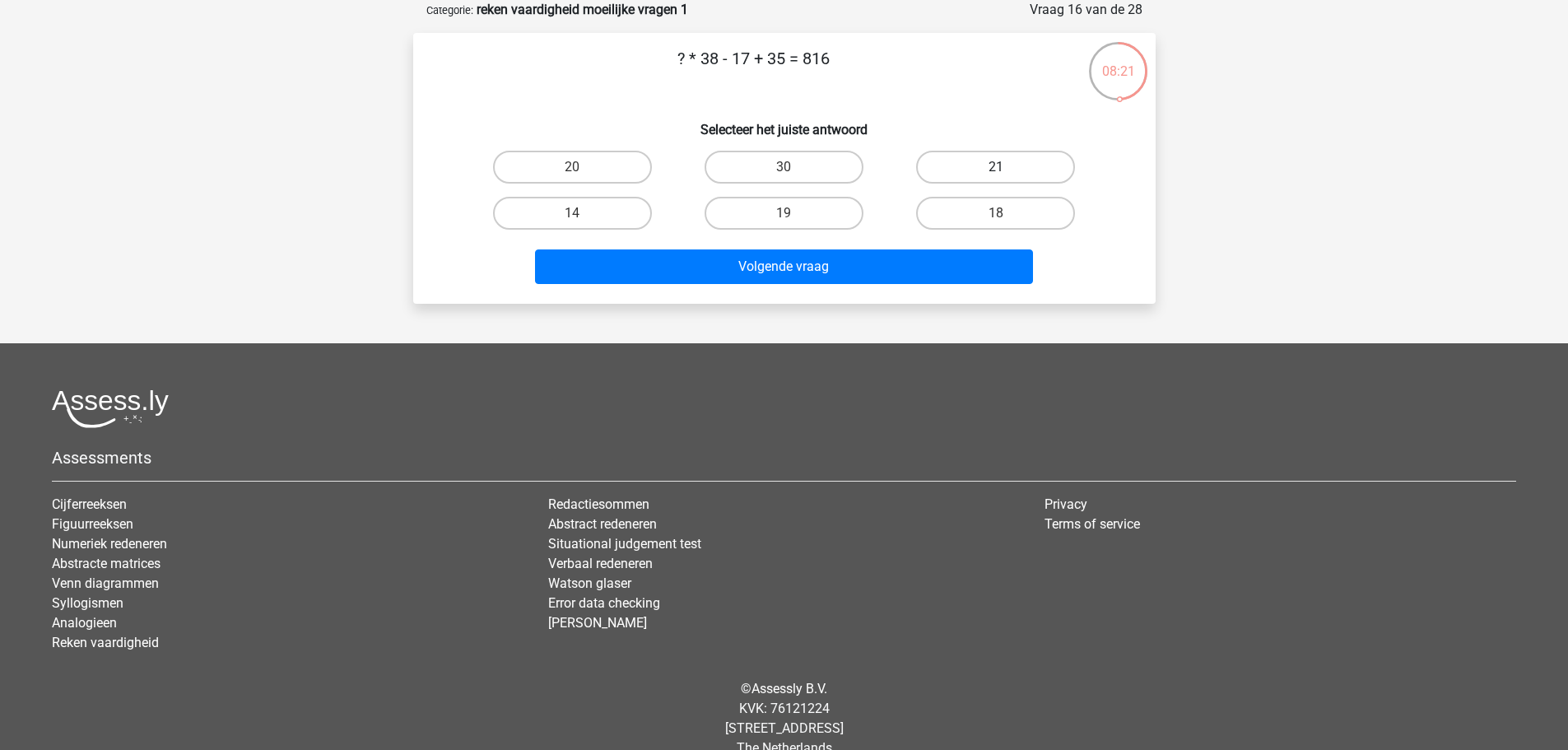
click at [1019, 172] on label "21" at bounding box center [996, 166] width 159 height 33
click at [1007, 172] on input "21" at bounding box center [1001, 173] width 11 height 11
radio input "true"
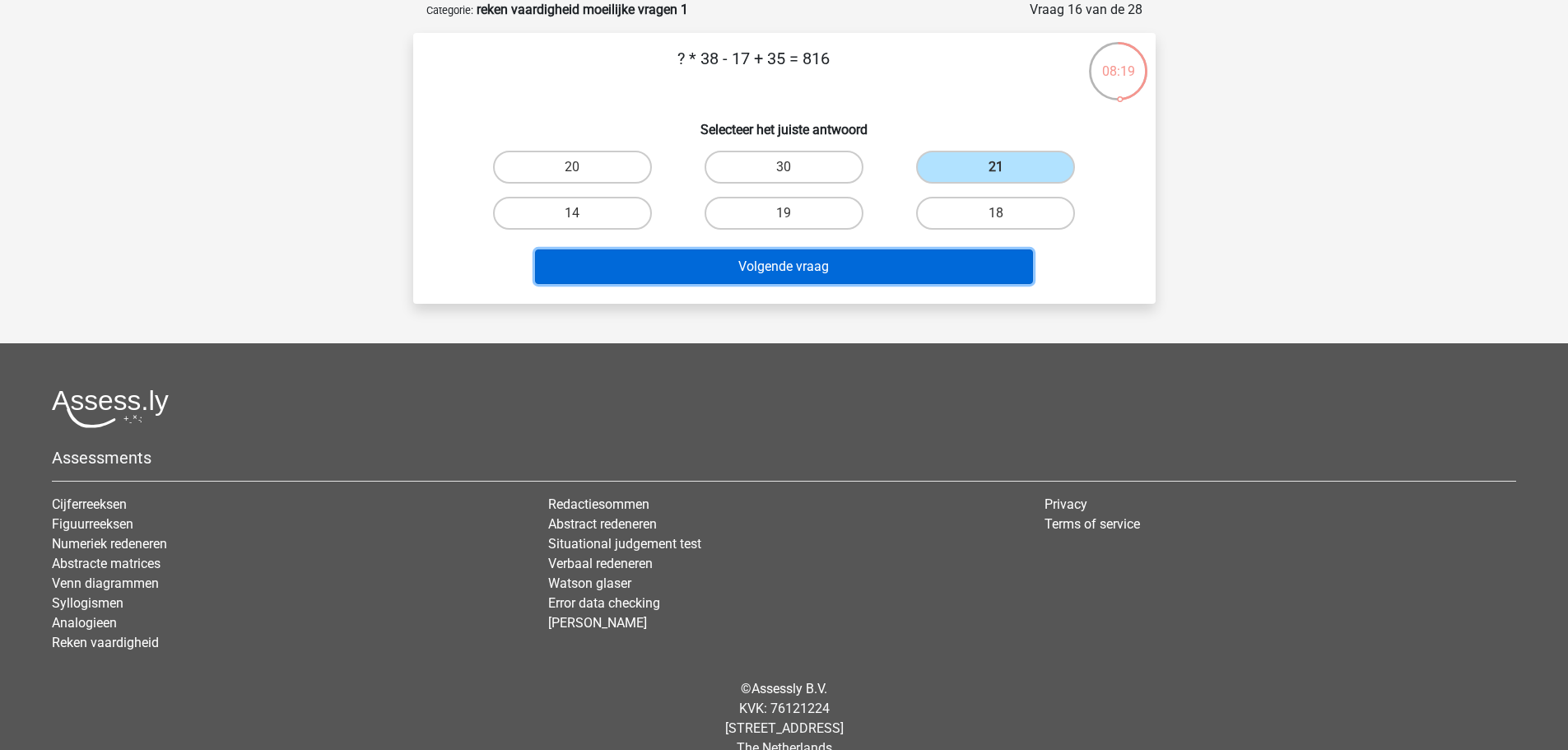
click at [993, 272] on button "Volgende vraag" at bounding box center [783, 266] width 498 height 35
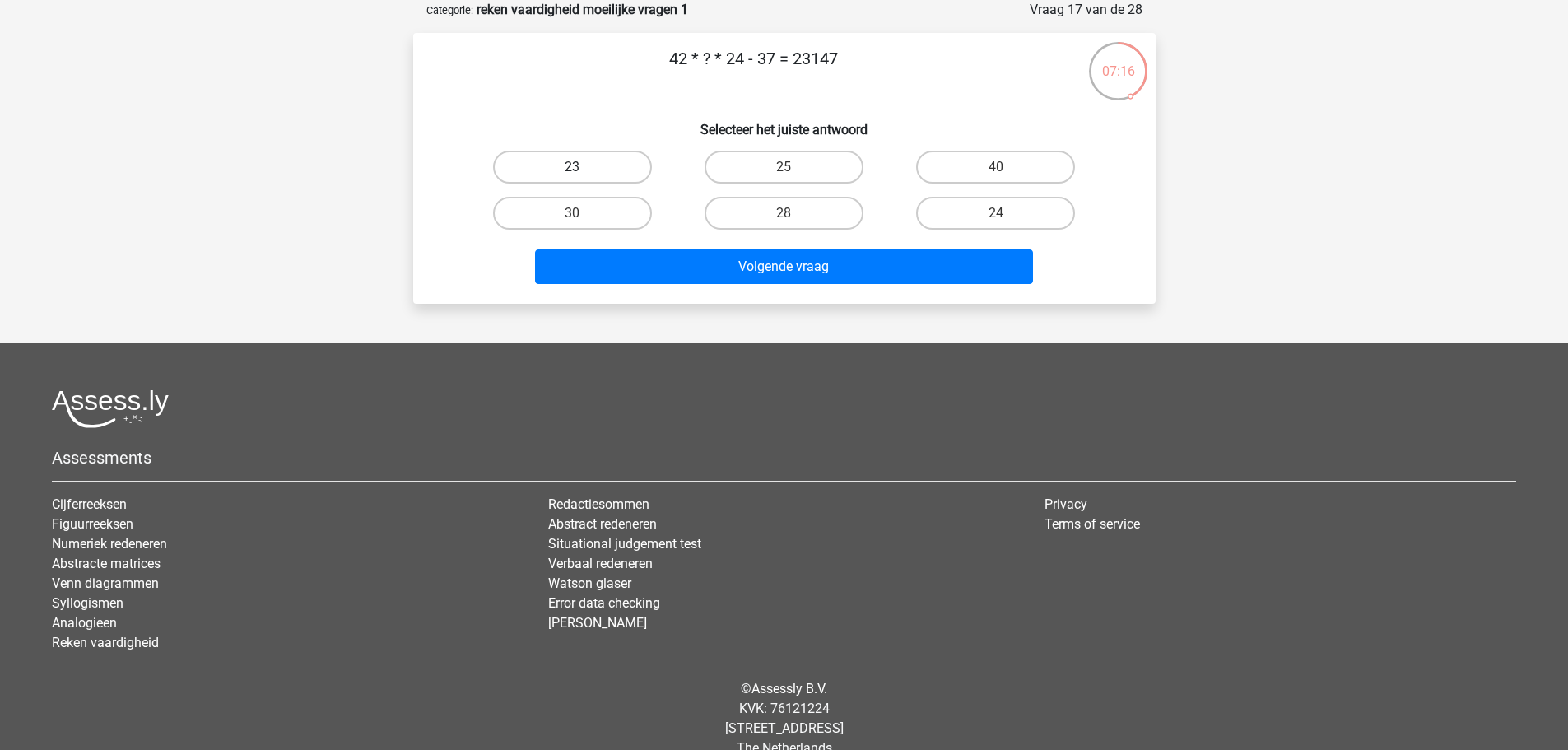
click at [624, 170] on label "23" at bounding box center [572, 166] width 159 height 33
click at [583, 170] on input "23" at bounding box center [577, 173] width 11 height 11
radio input "true"
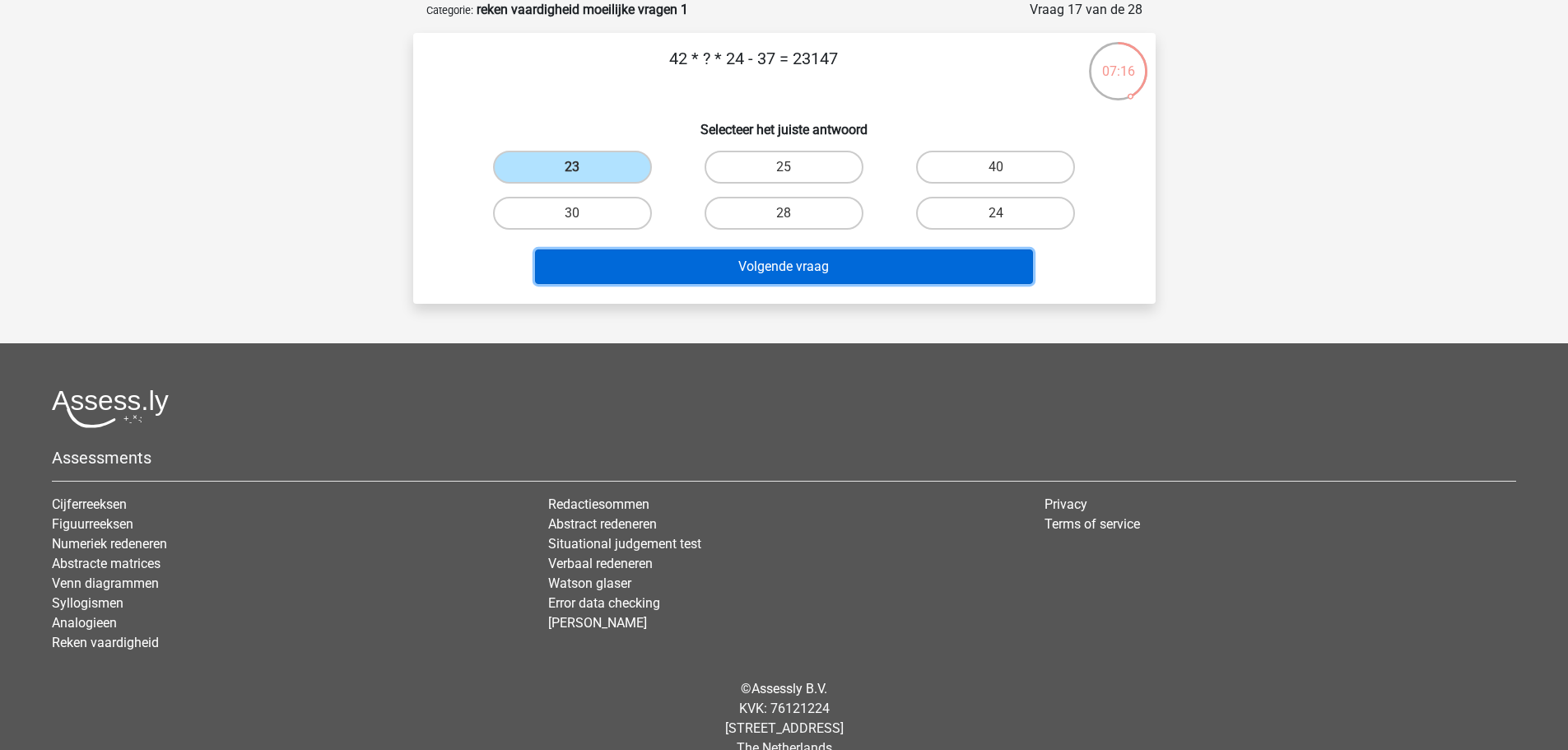
click at [833, 262] on button "Volgende vraag" at bounding box center [783, 266] width 498 height 35
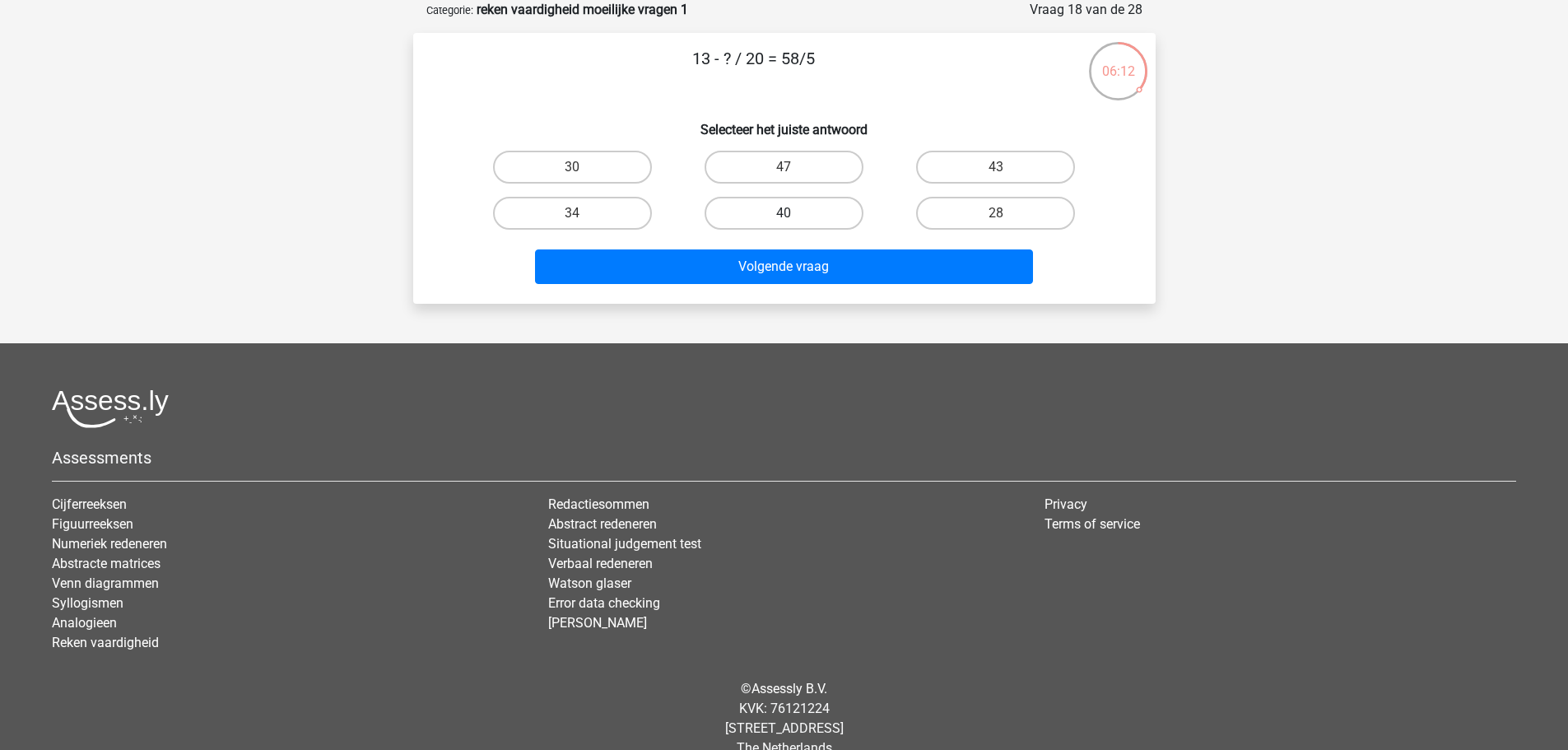
click at [742, 205] on label "40" at bounding box center [784, 213] width 159 height 33
click at [783, 213] on input "40" at bounding box center [788, 218] width 11 height 11
radio input "true"
click at [588, 173] on label "30" at bounding box center [572, 166] width 159 height 33
click at [583, 173] on input "30" at bounding box center [577, 173] width 11 height 11
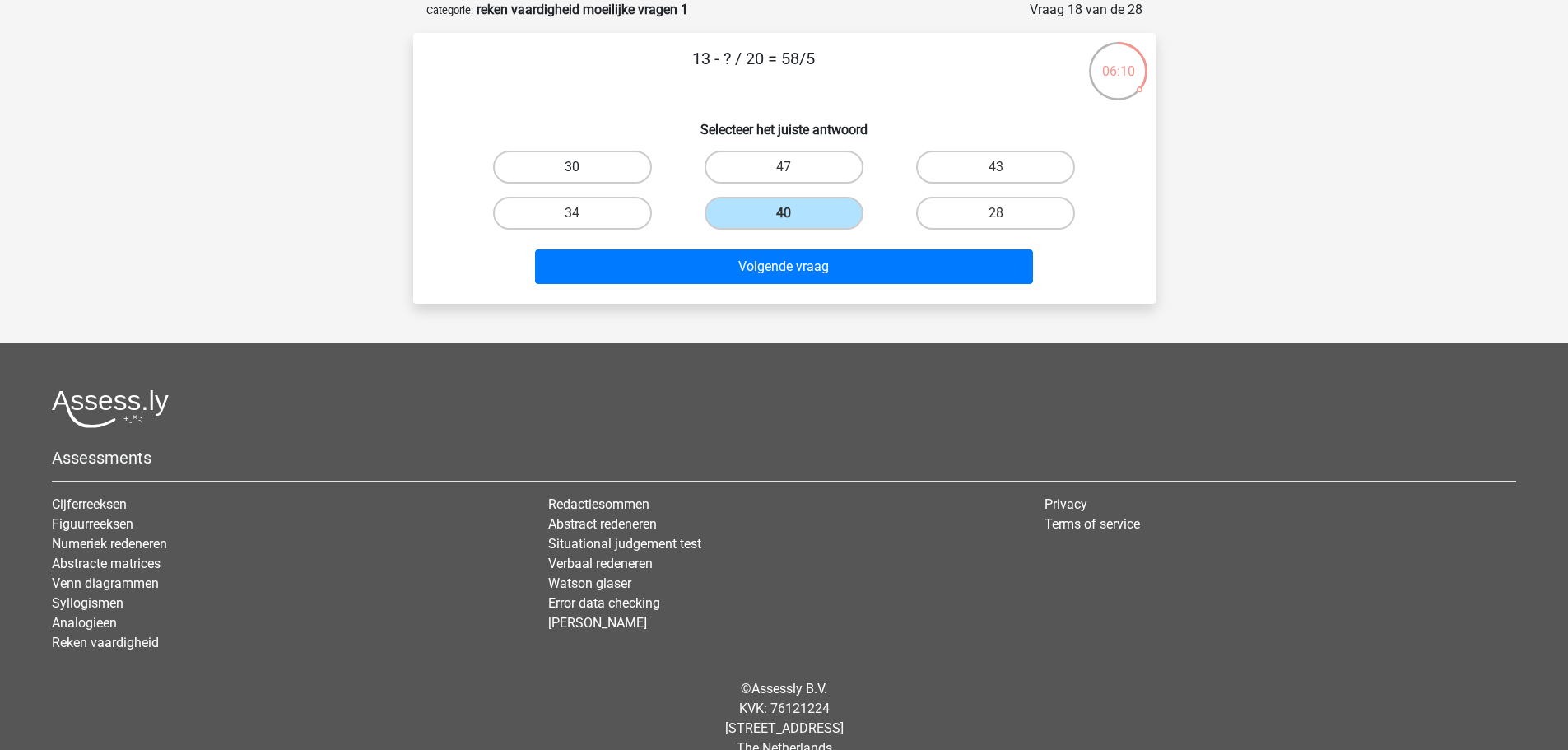
radio input "true"
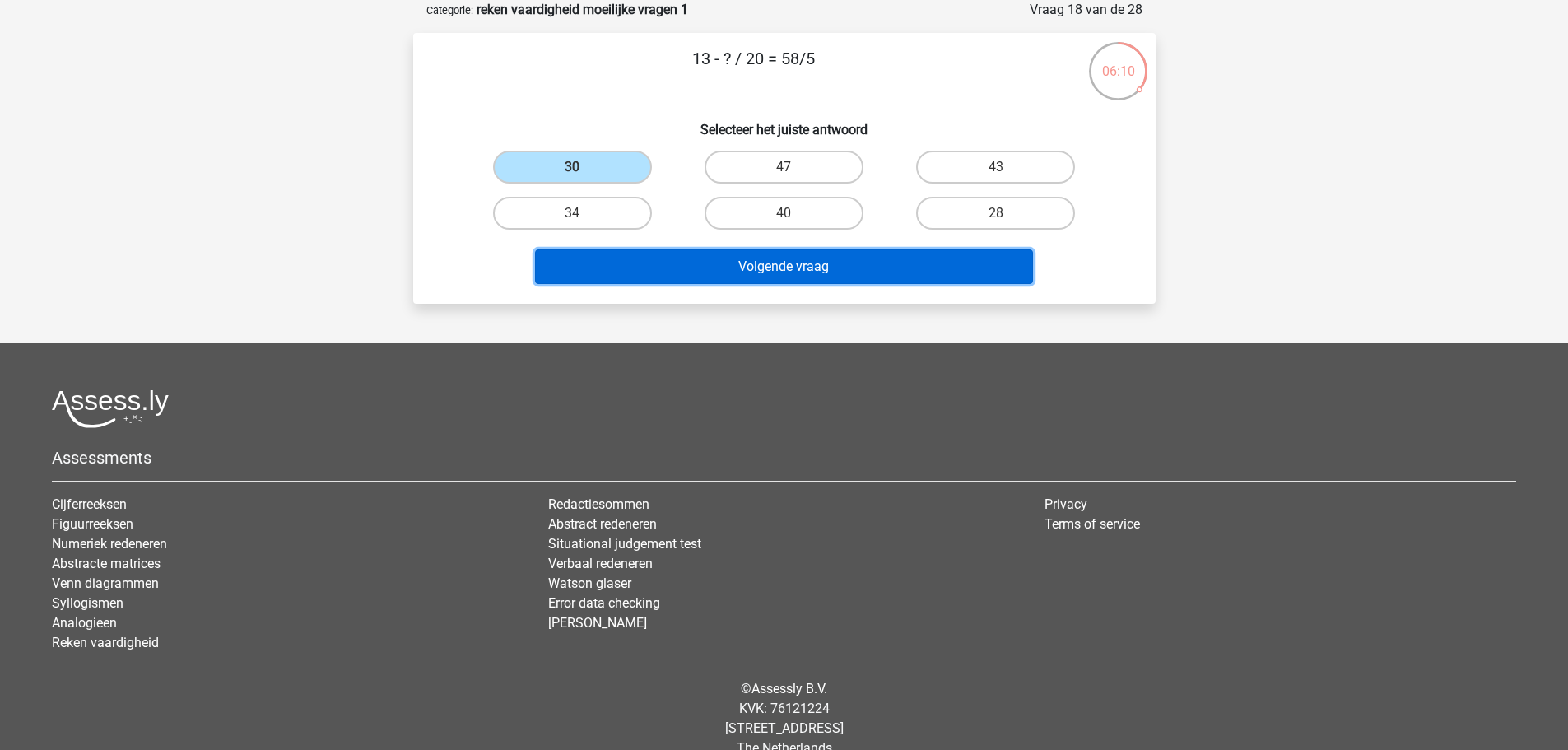
click at [749, 271] on button "Volgende vraag" at bounding box center [783, 266] width 498 height 35
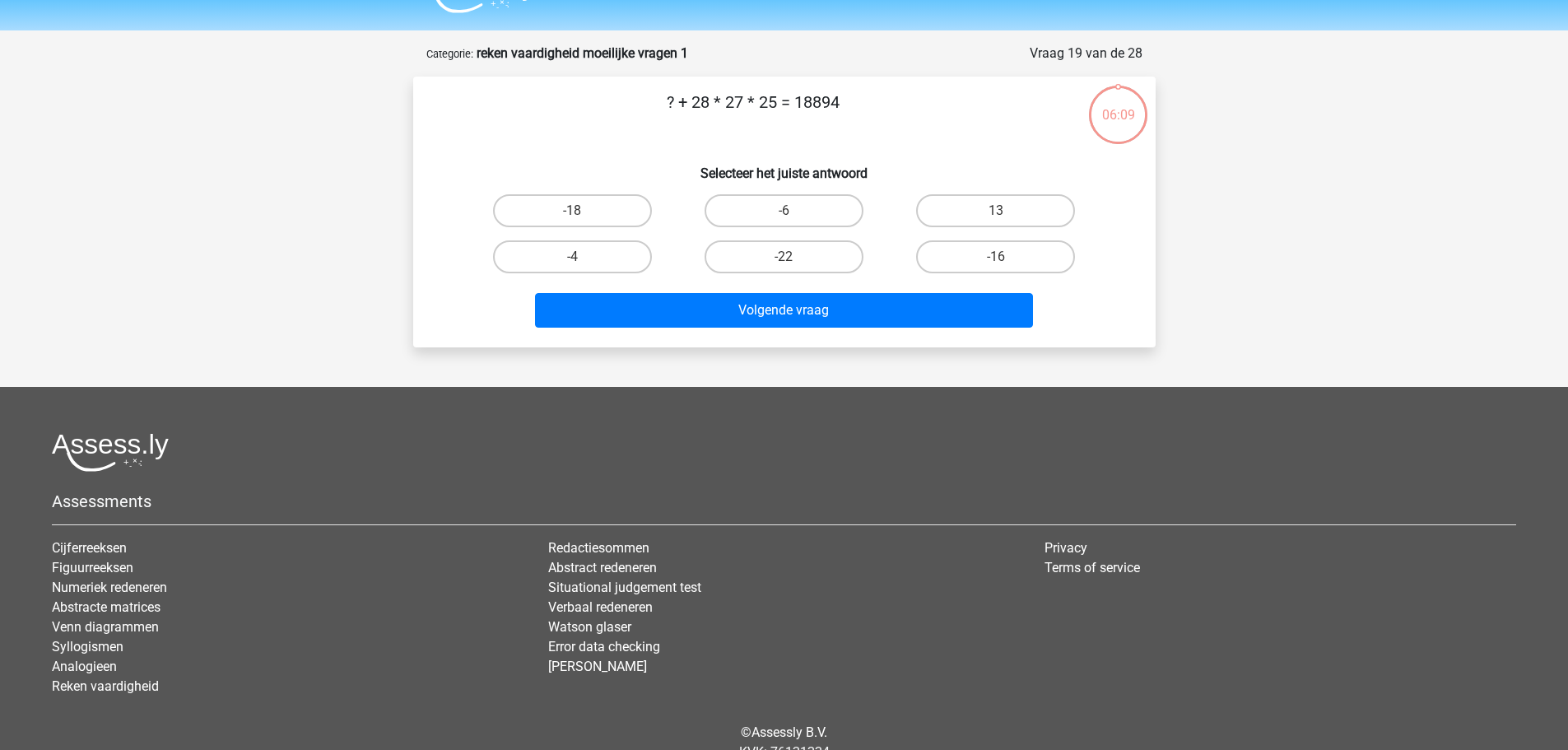
scroll to position [0, 0]
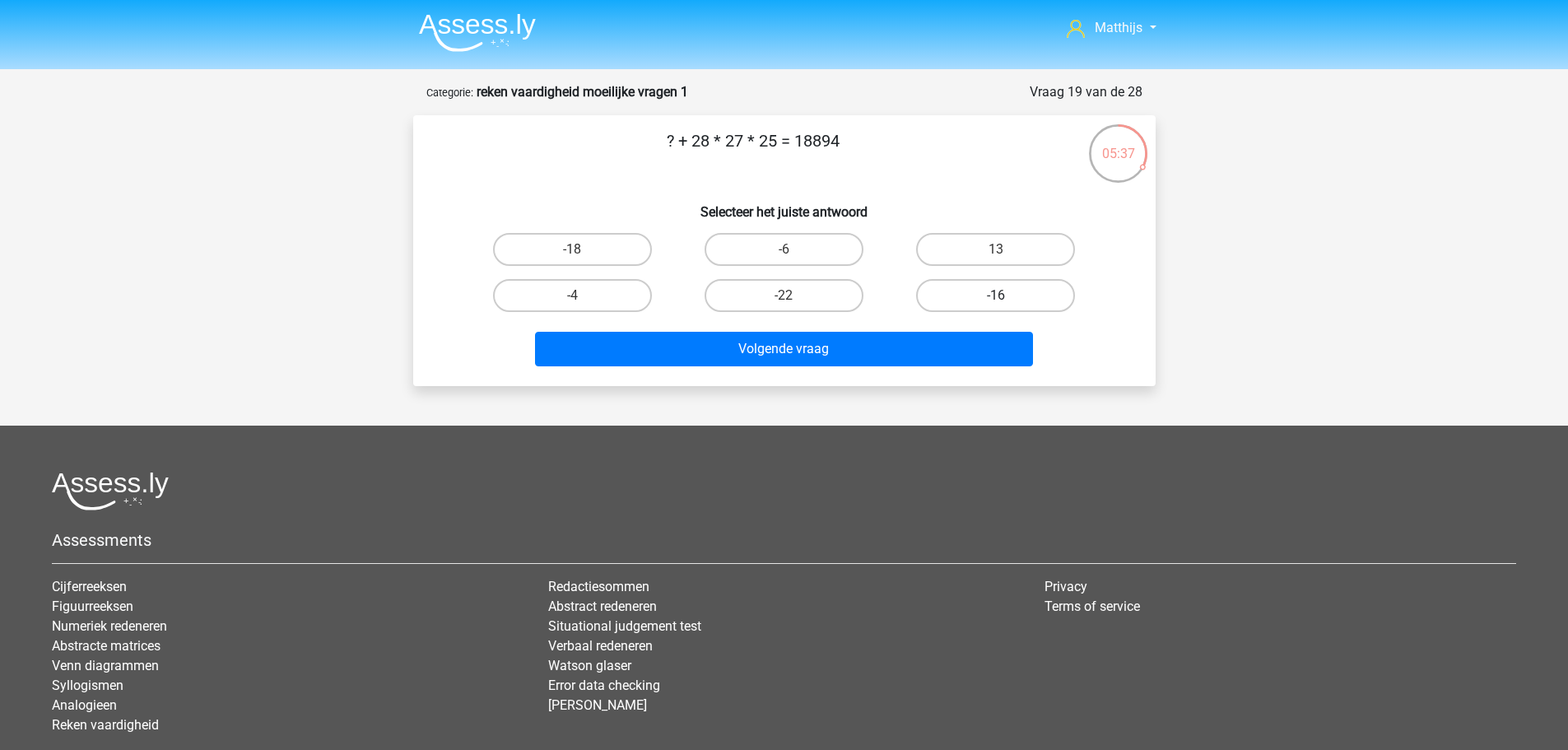
click at [1018, 305] on label "-16" at bounding box center [996, 295] width 159 height 33
click at [1007, 305] on input "-16" at bounding box center [1001, 300] width 11 height 11
radio input "true"
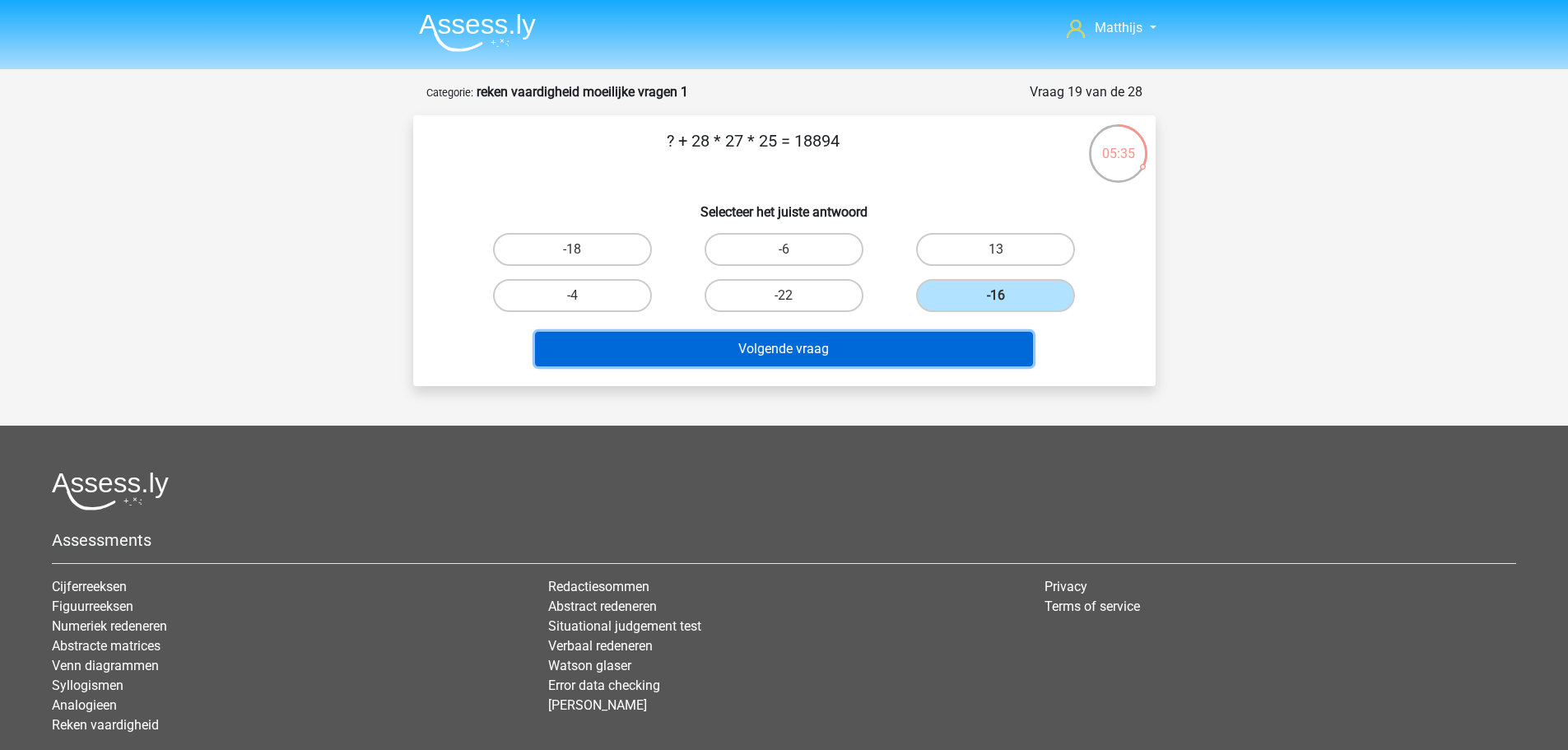
click at [854, 353] on button "Volgende vraag" at bounding box center [783, 349] width 498 height 35
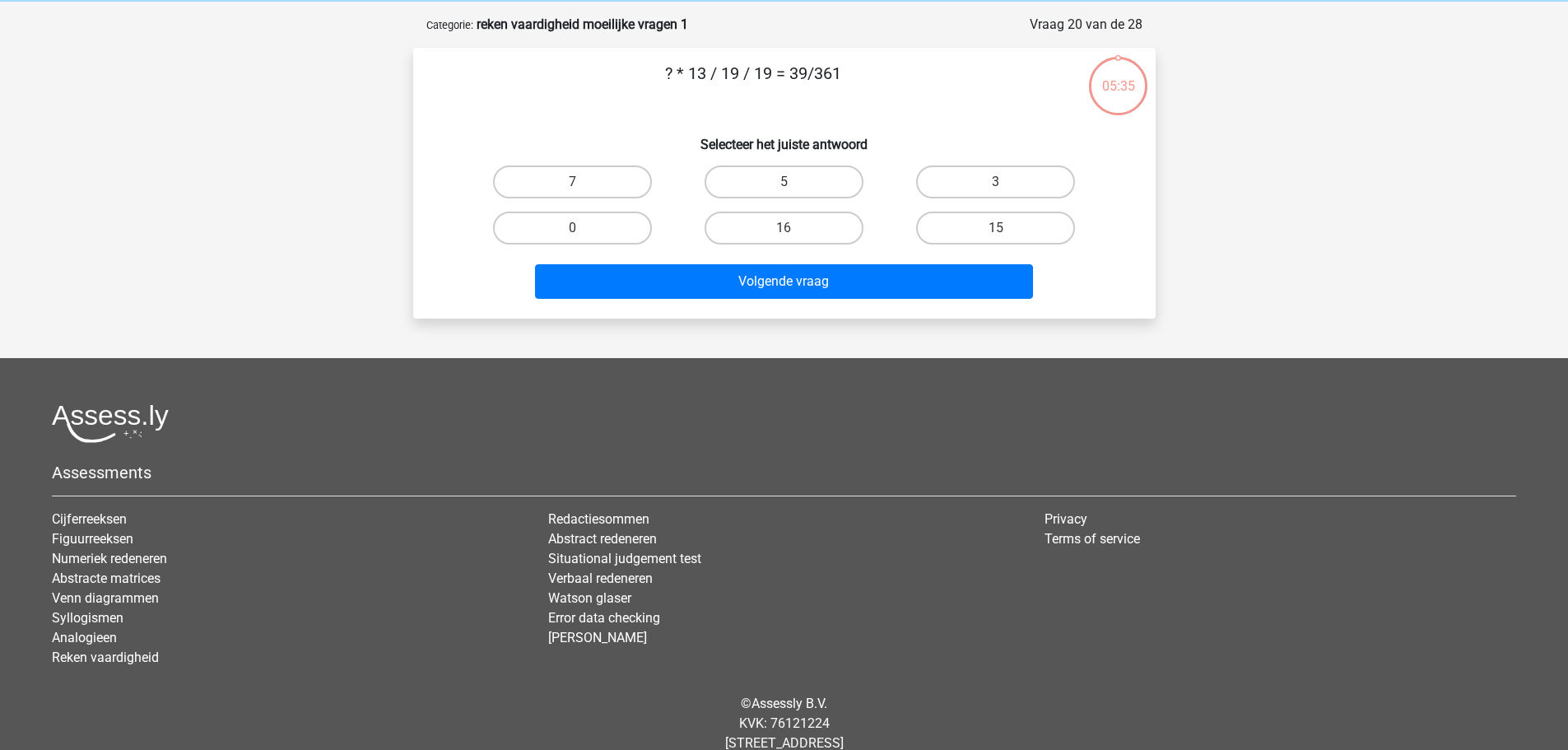
scroll to position [82, 0]
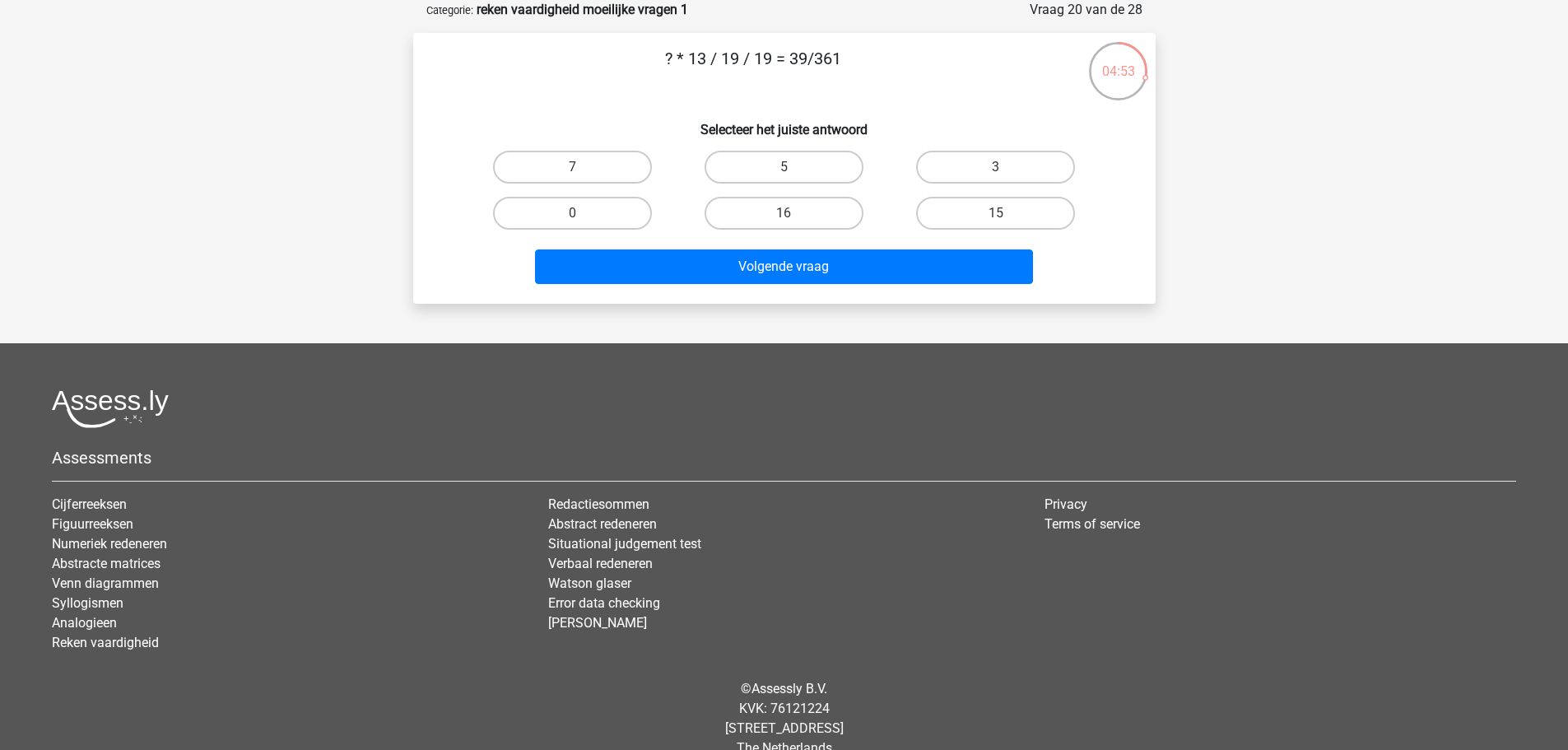
click at [1006, 171] on input "3" at bounding box center [1001, 173] width 11 height 11
radio input "true"
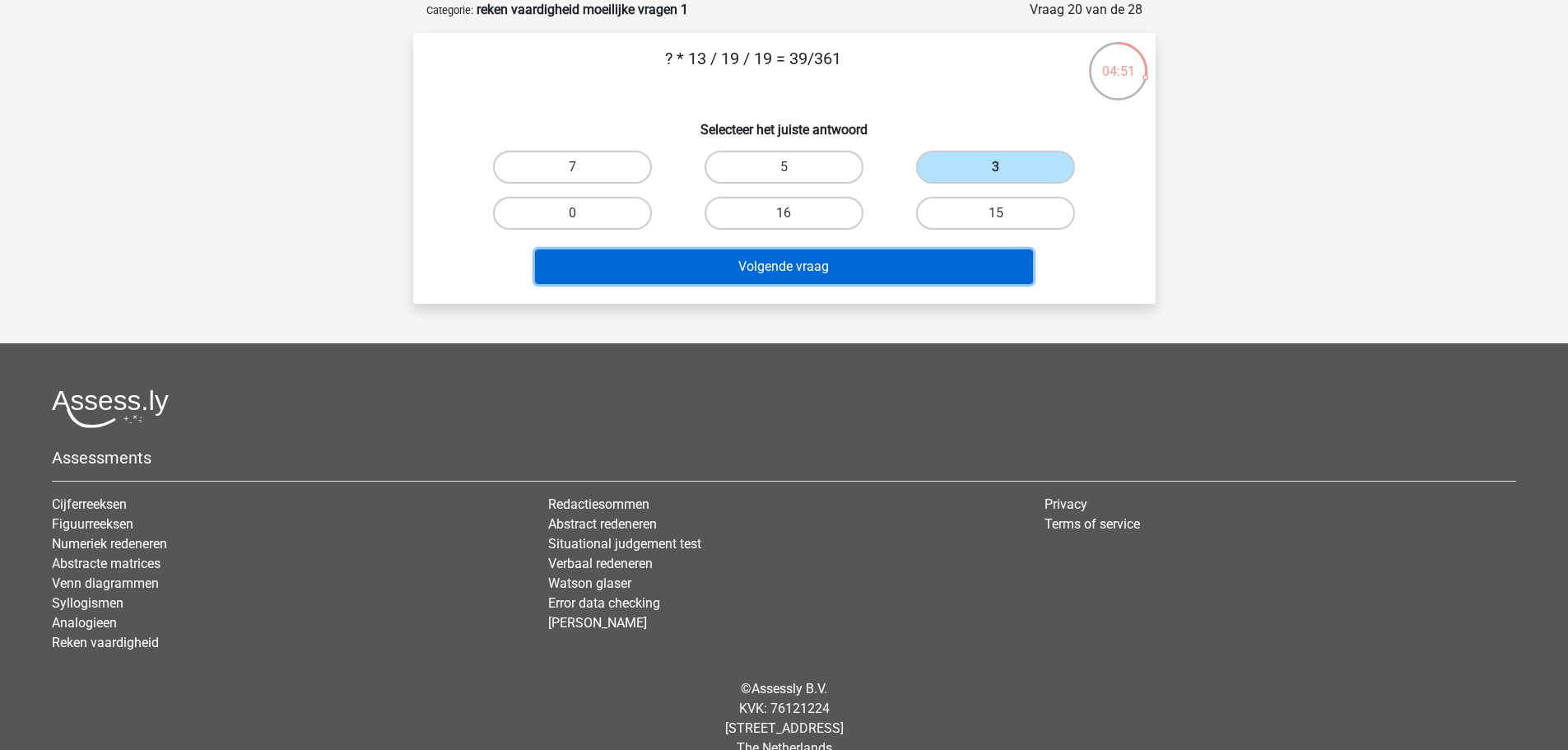
click at [964, 262] on button "Volgende vraag" at bounding box center [783, 266] width 498 height 35
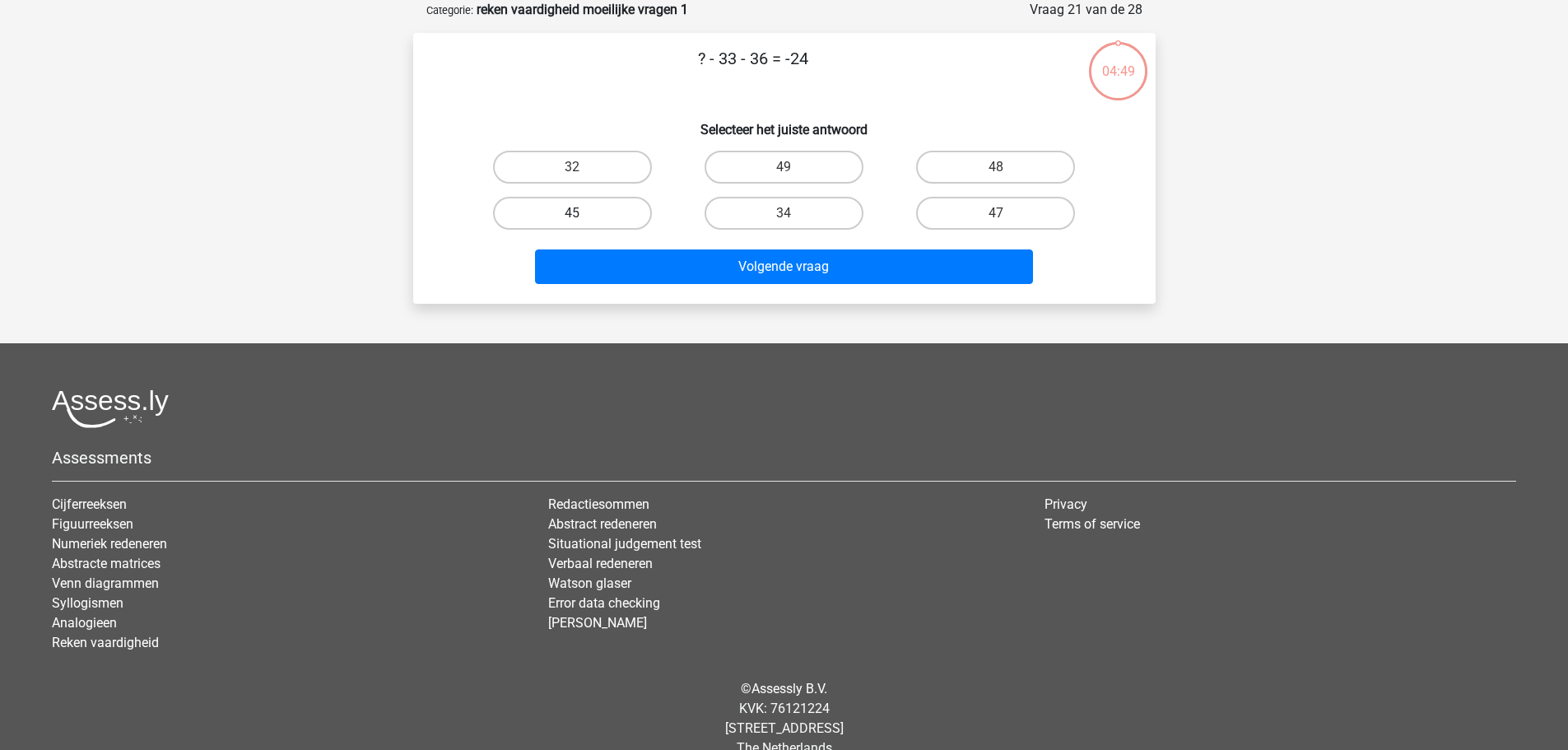
scroll to position [0, 0]
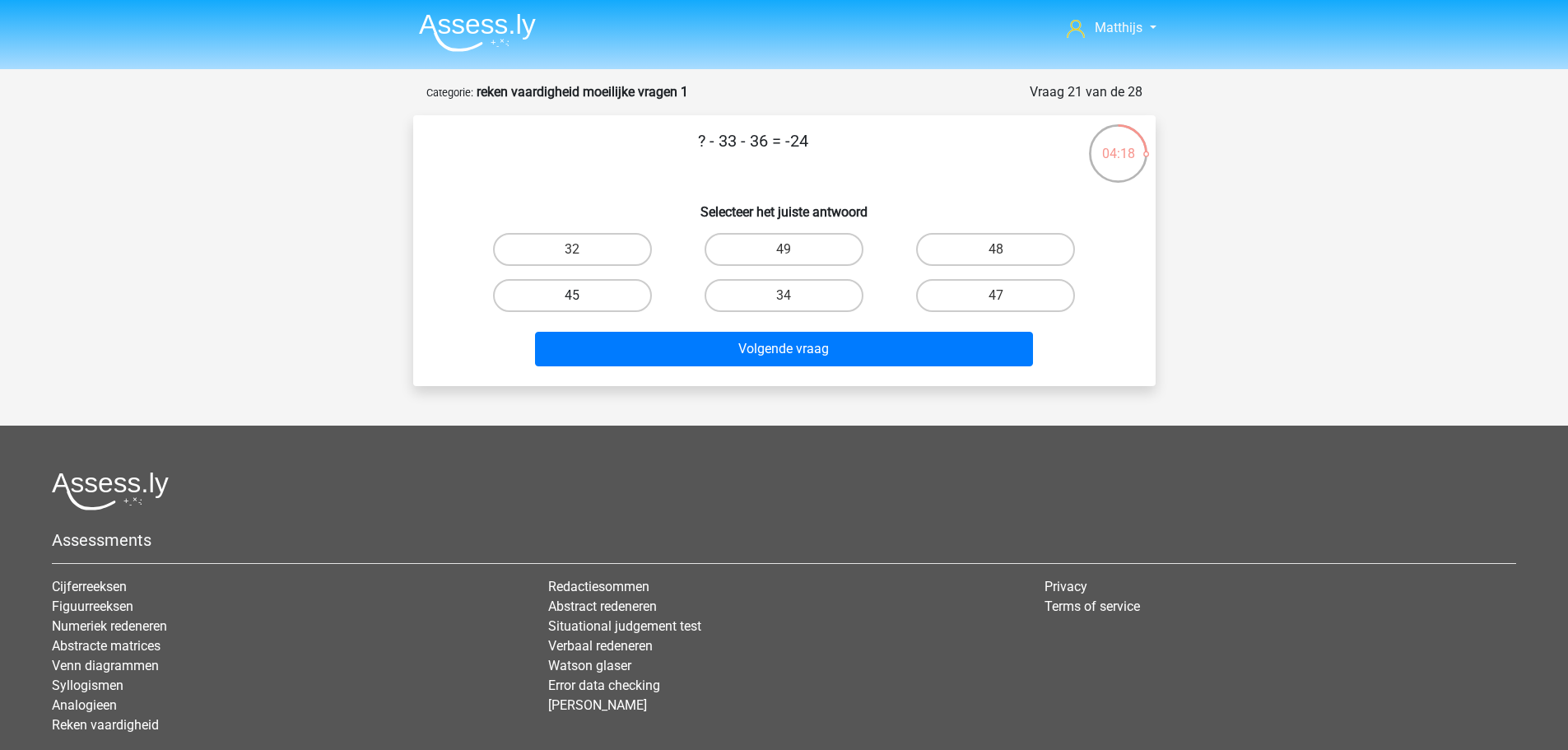
drag, startPoint x: 618, startPoint y: 302, endPoint x: 628, endPoint y: 299, distance: 10.4
click at [616, 300] on label "45" at bounding box center [572, 295] width 159 height 33
click at [583, 300] on input "45" at bounding box center [577, 300] width 11 height 11
radio input "true"
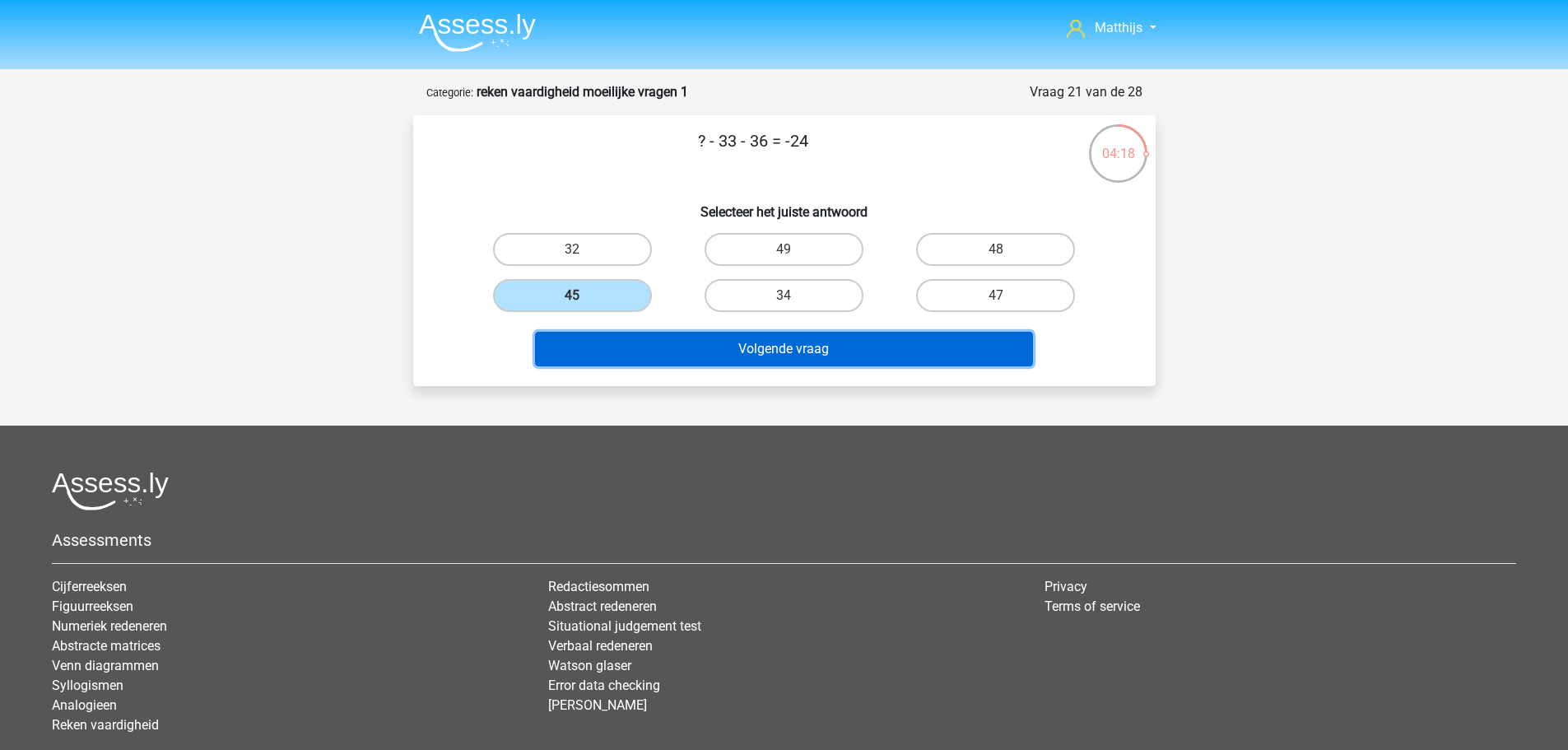
click at [810, 358] on button "Volgende vraag" at bounding box center [783, 349] width 498 height 35
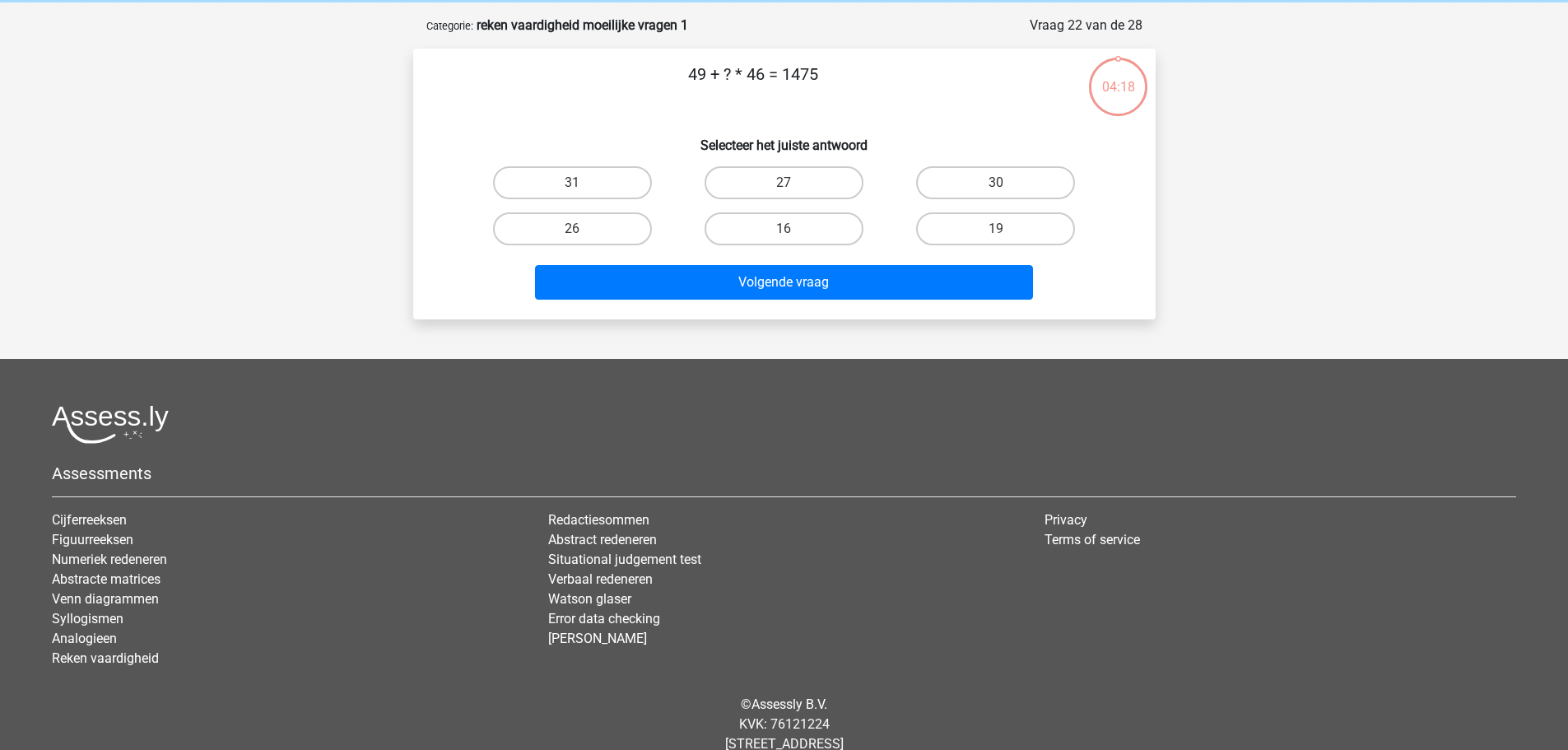
scroll to position [82, 0]
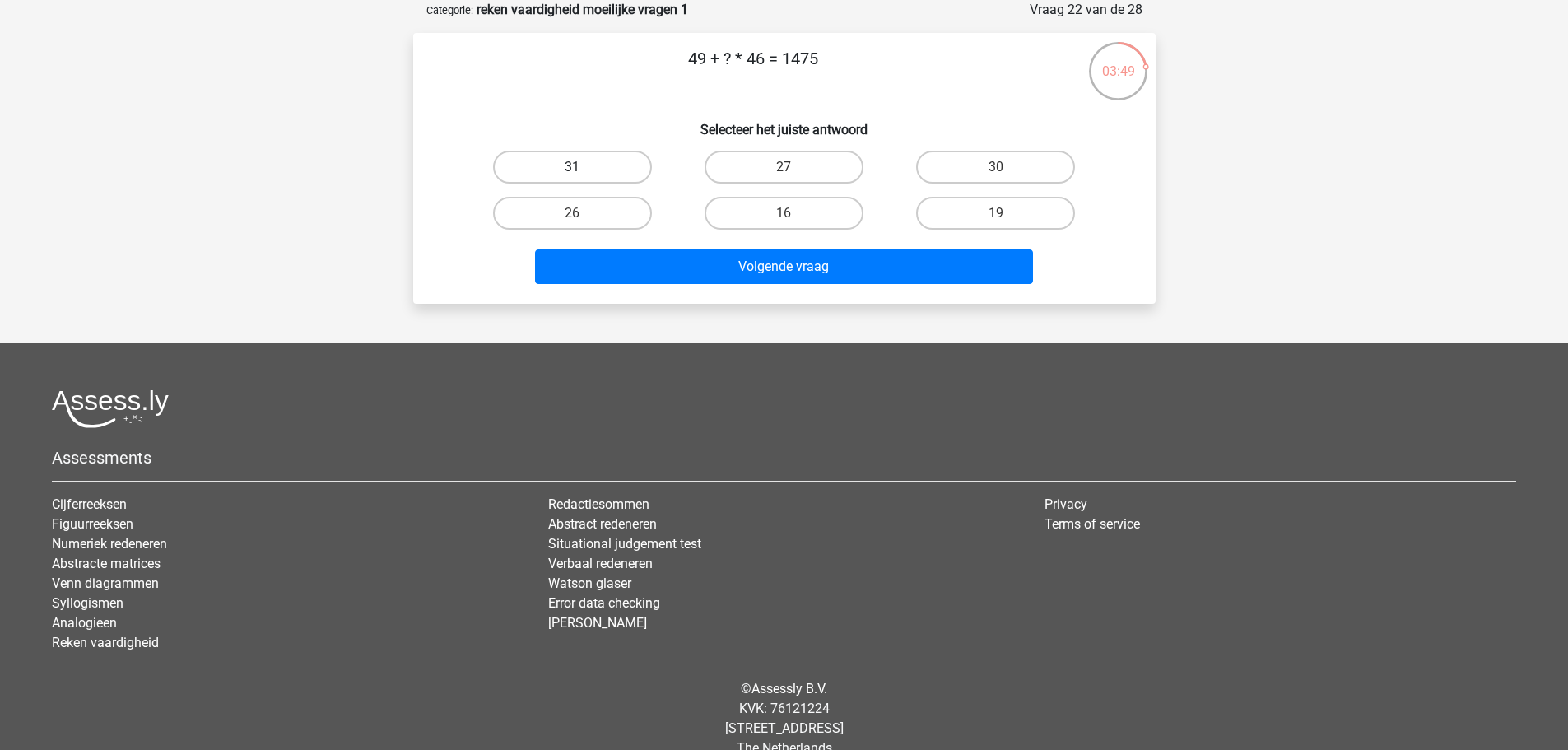
click at [606, 160] on label "31" at bounding box center [572, 166] width 159 height 33
click at [583, 167] on input "31" at bounding box center [577, 173] width 11 height 11
radio input "true"
click at [760, 290] on div "Volgende vraag" at bounding box center [784, 270] width 636 height 41
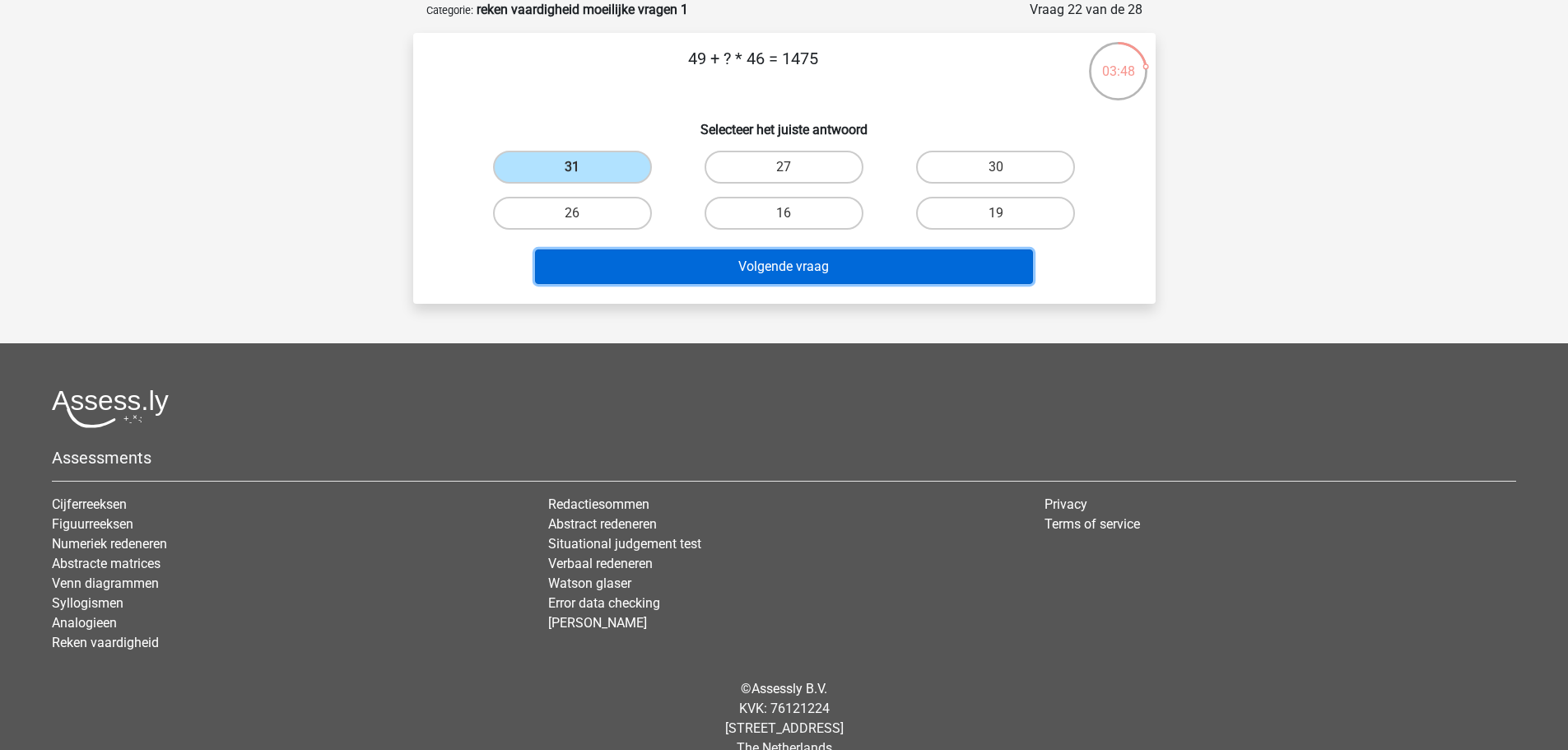
click at [773, 265] on button "Volgende vraag" at bounding box center [783, 266] width 498 height 35
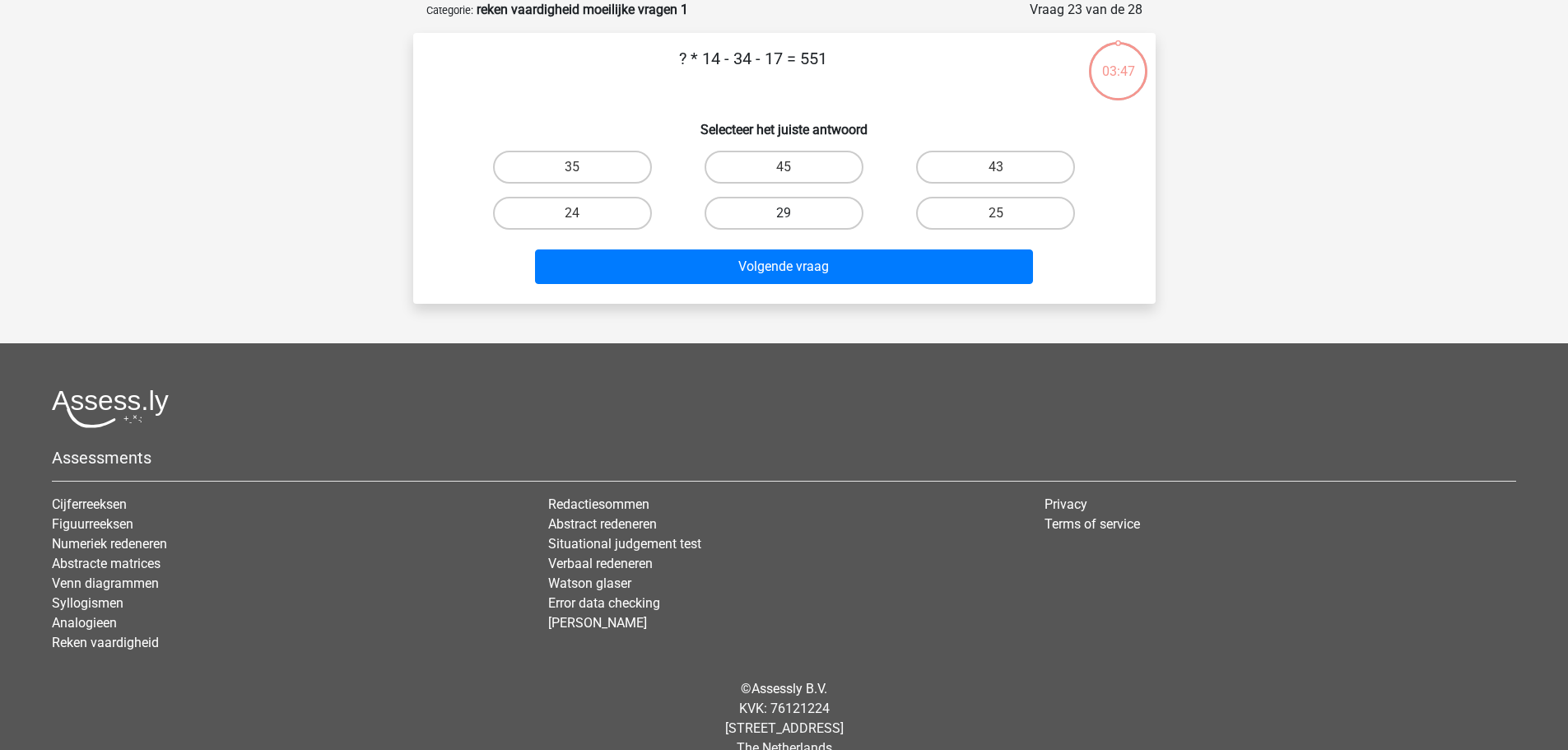
scroll to position [0, 0]
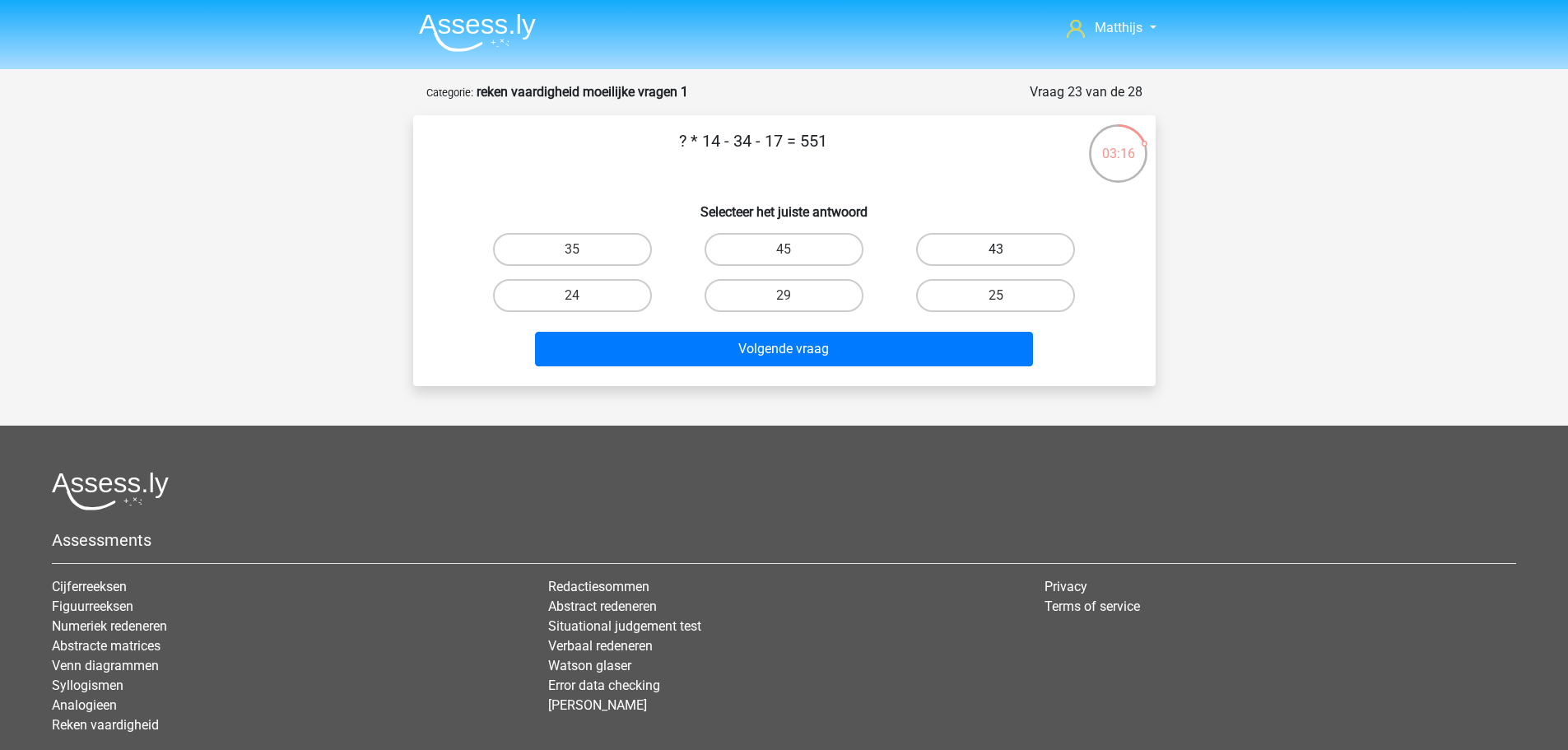
click at [1016, 256] on label "43" at bounding box center [996, 249] width 159 height 33
click at [1007, 256] on input "43" at bounding box center [1001, 255] width 11 height 11
radio input "true"
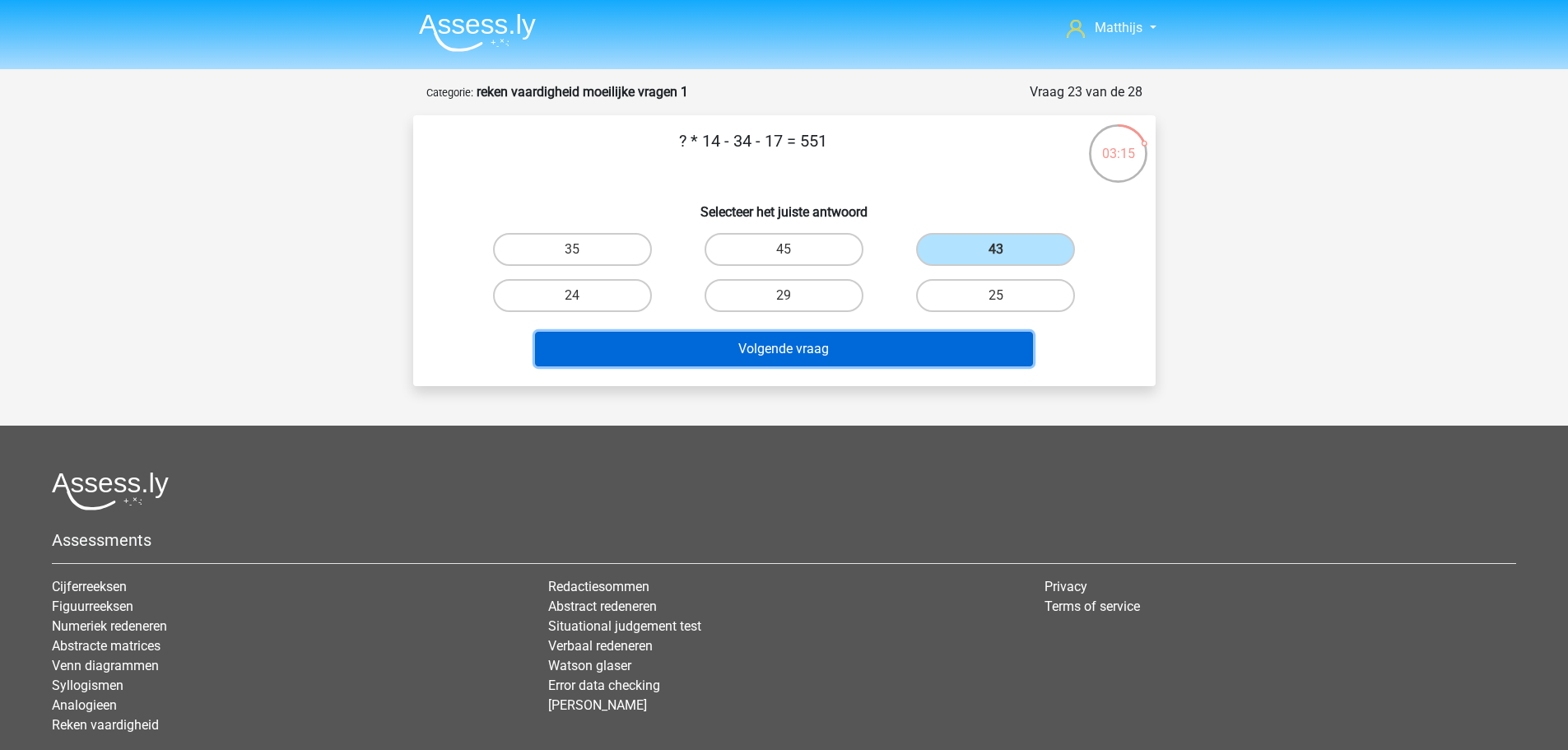
click at [917, 344] on button "Volgende vraag" at bounding box center [783, 349] width 498 height 35
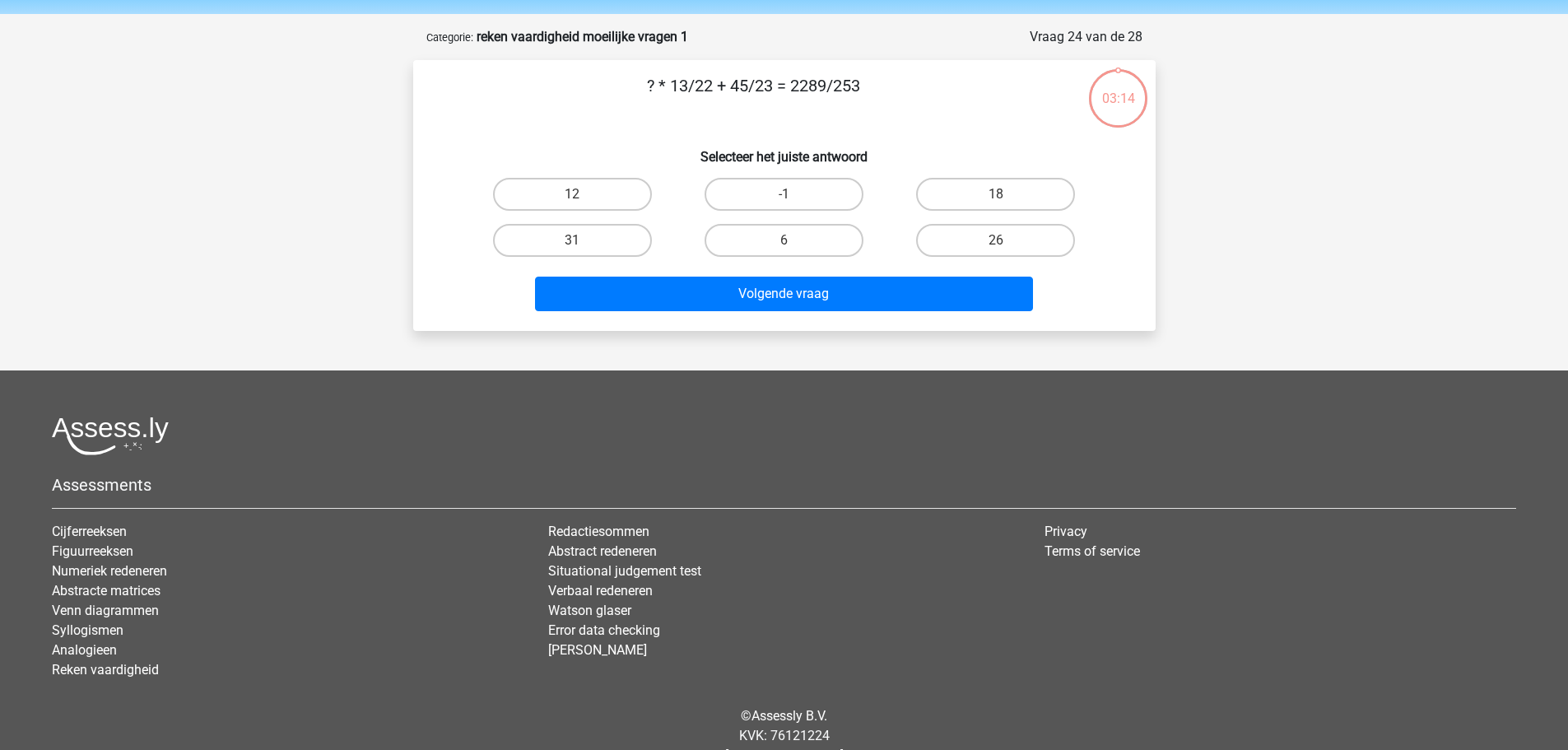
scroll to position [82, 0]
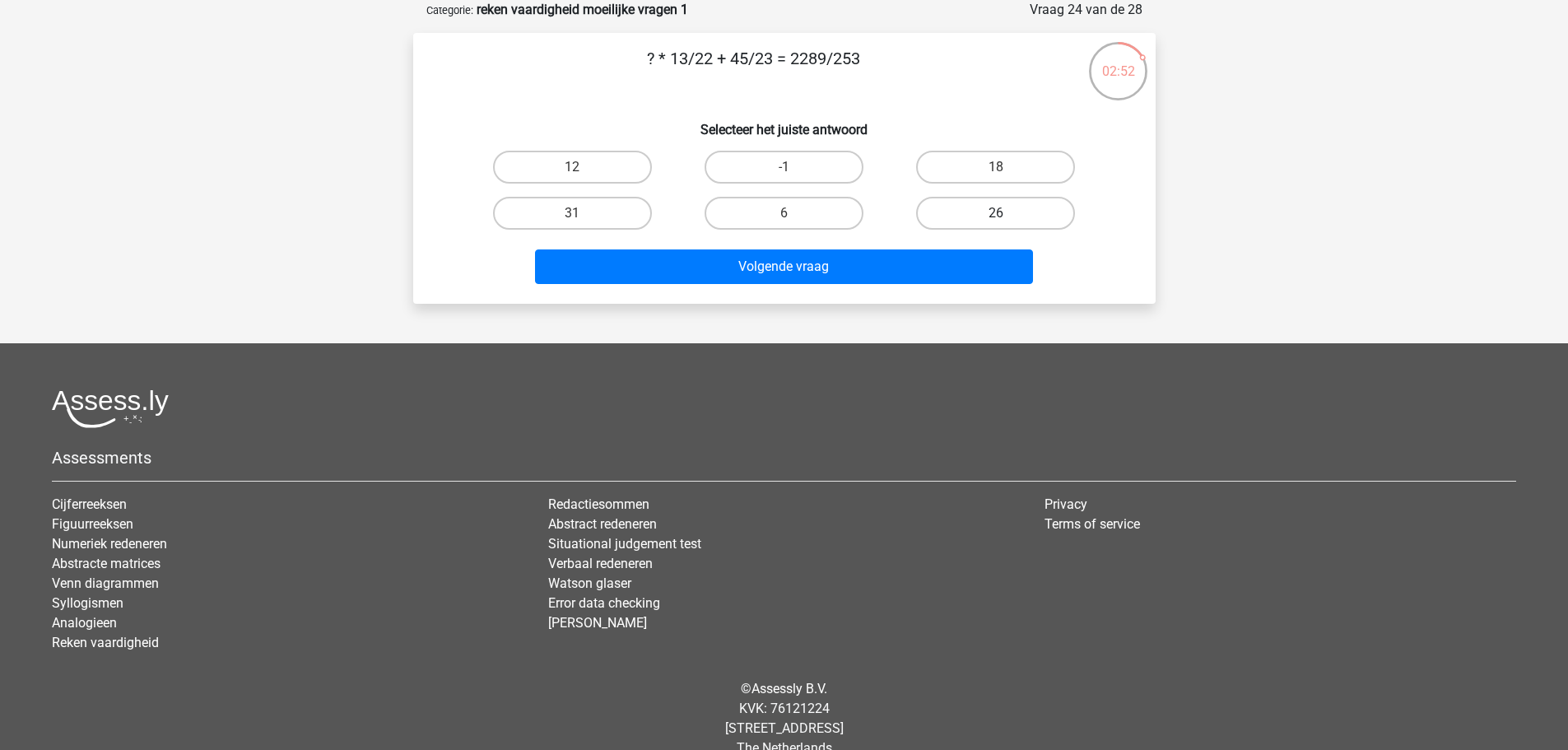
click at [1018, 213] on label "26" at bounding box center [996, 213] width 159 height 33
click at [1007, 213] on input "26" at bounding box center [1001, 218] width 11 height 11
radio input "true"
drag, startPoint x: 614, startPoint y: 161, endPoint x: 628, endPoint y: 178, distance: 22.0
click at [615, 160] on label "12" at bounding box center [572, 166] width 159 height 33
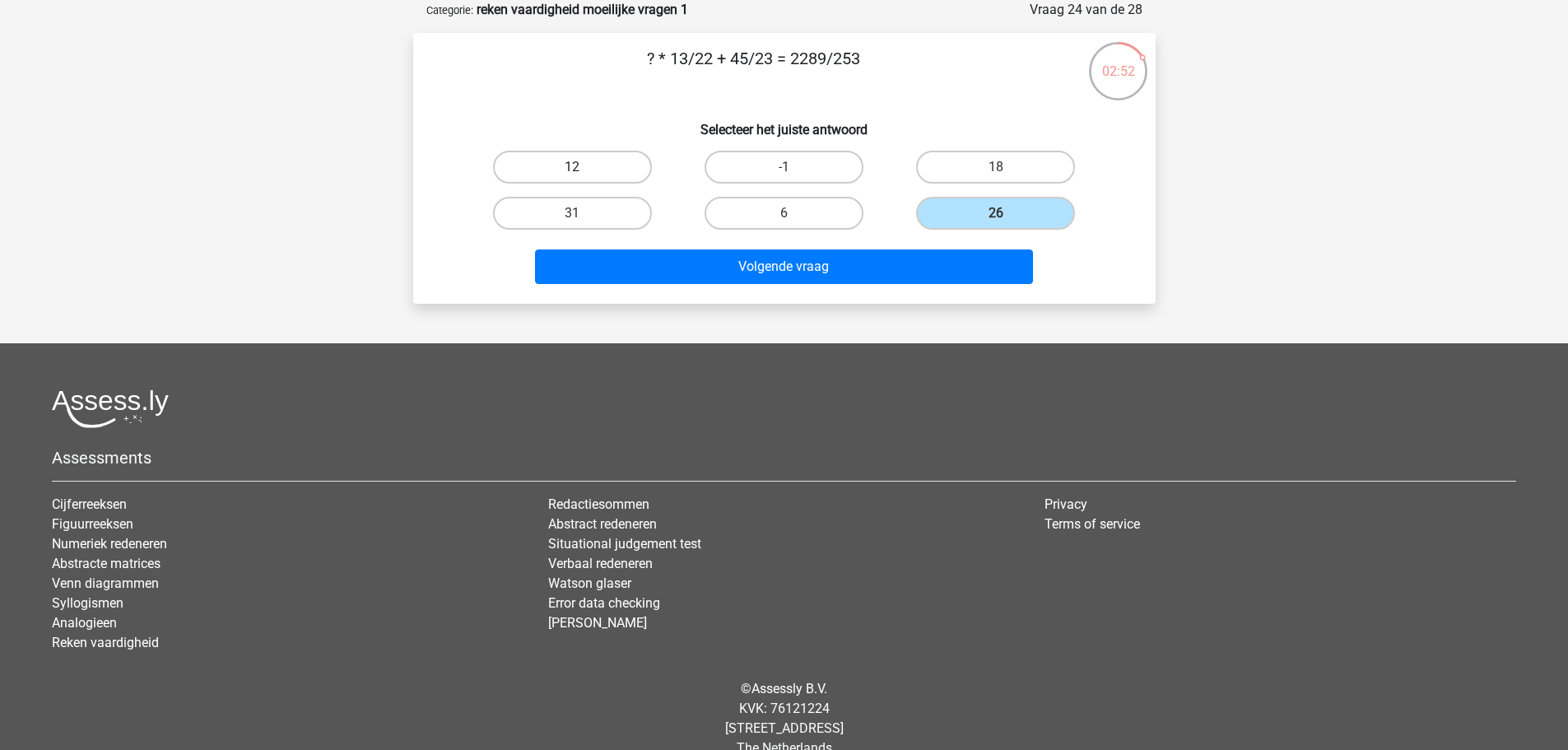
click at [583, 167] on input "12" at bounding box center [577, 173] width 11 height 11
radio input "true"
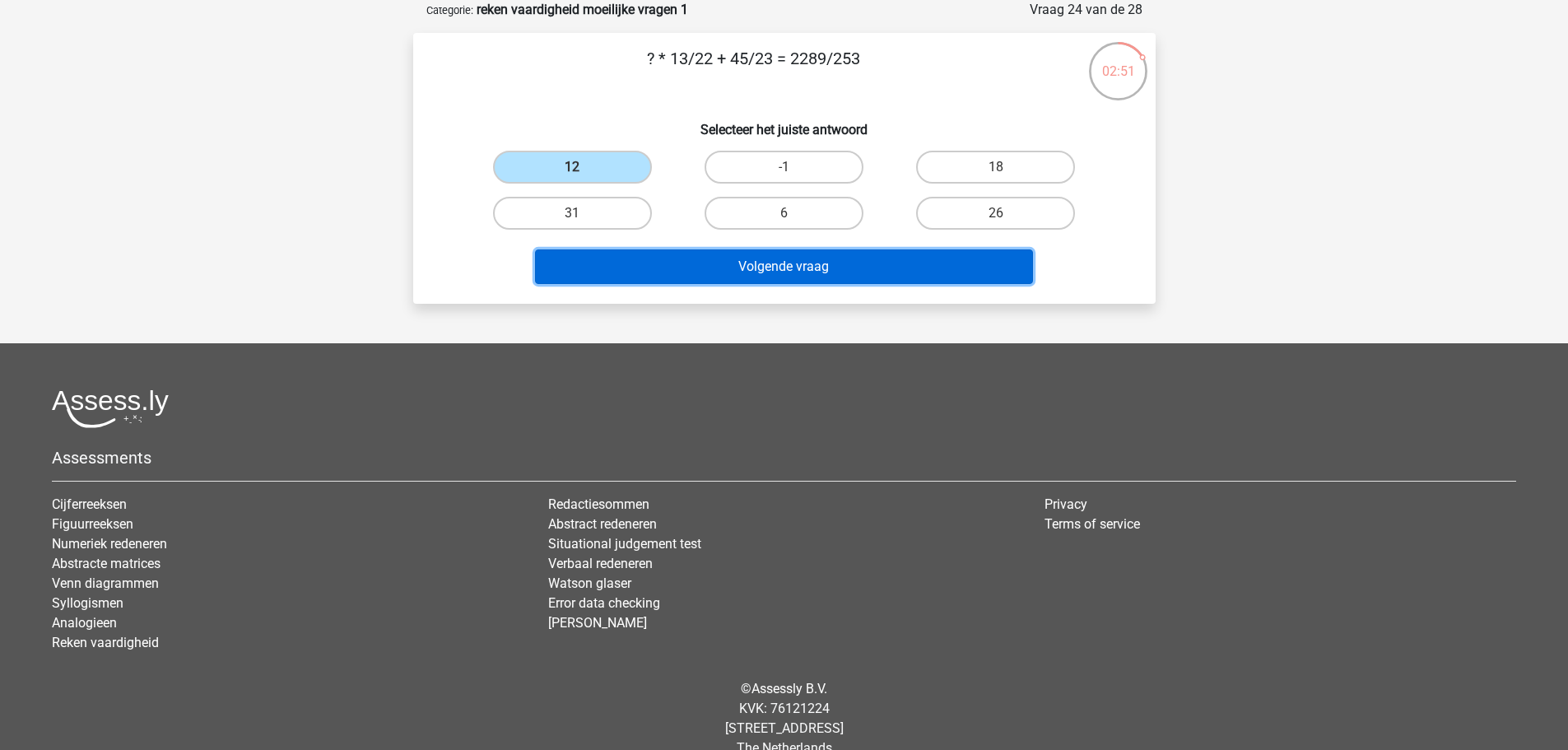
click at [782, 264] on button "Volgende vraag" at bounding box center [783, 266] width 498 height 35
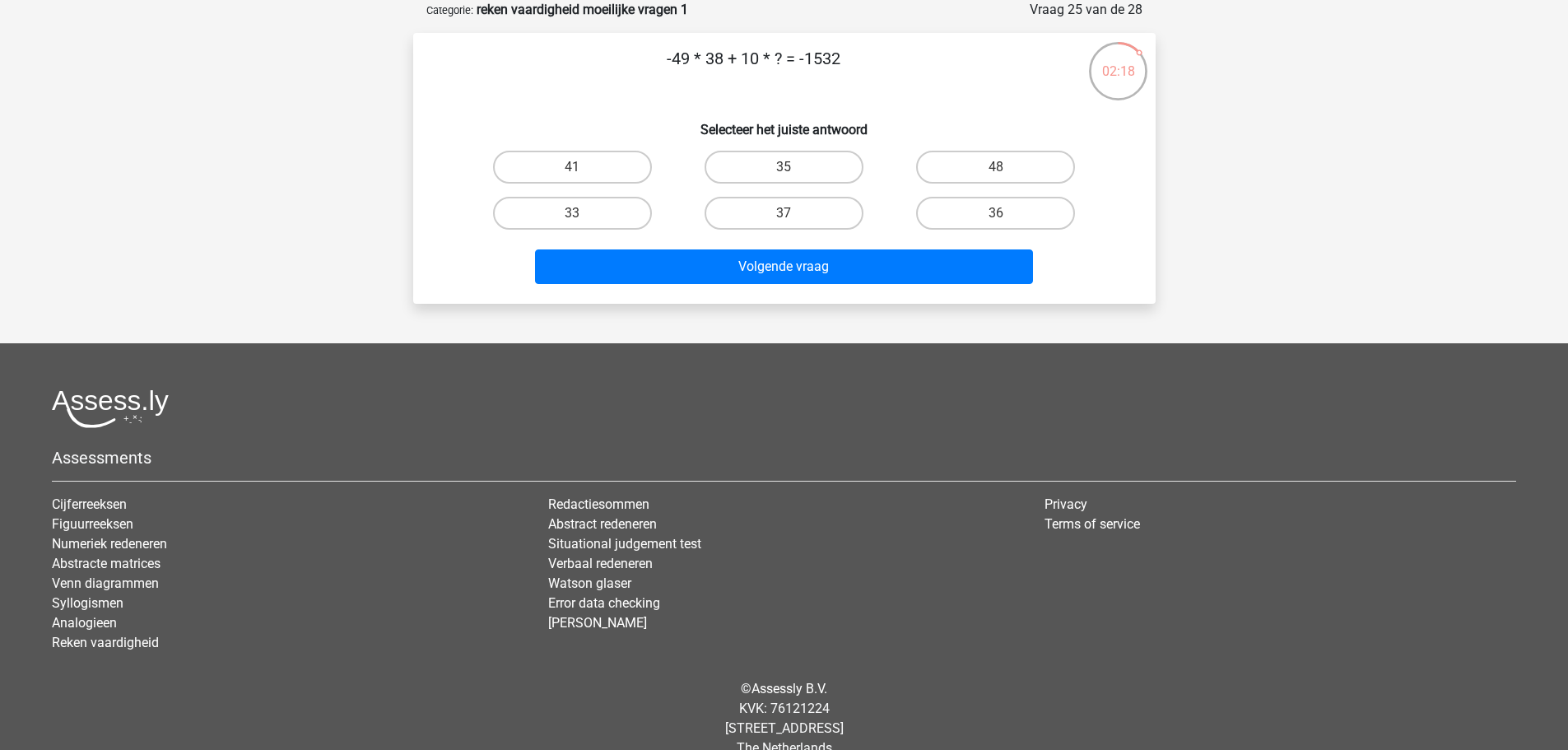
drag, startPoint x: 619, startPoint y: 223, endPoint x: 628, endPoint y: 242, distance: 21.0
click at [617, 223] on label "33" at bounding box center [572, 213] width 159 height 33
click at [583, 223] on input "33" at bounding box center [577, 218] width 11 height 11
radio input "true"
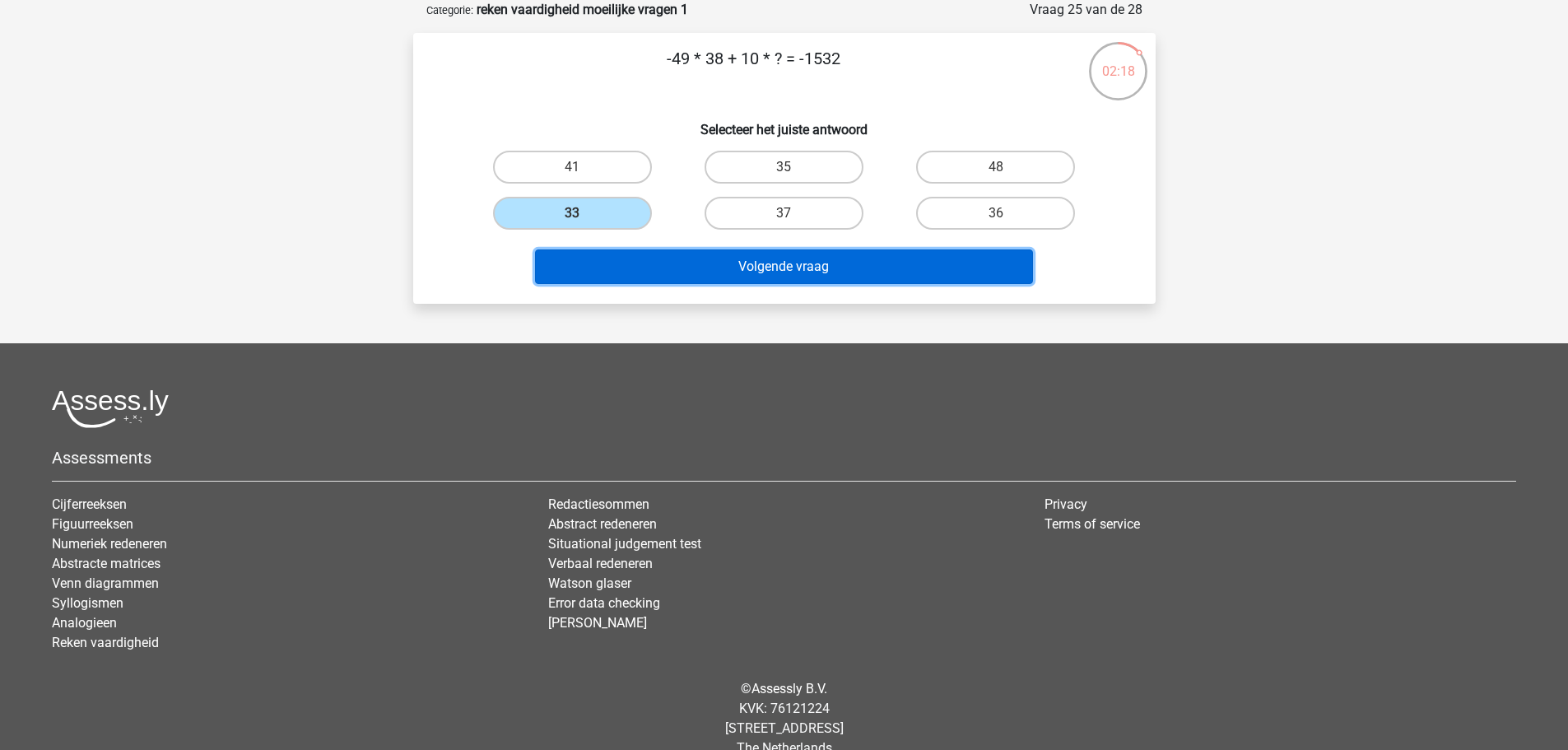
click at [672, 265] on button "Volgende vraag" at bounding box center [783, 266] width 498 height 35
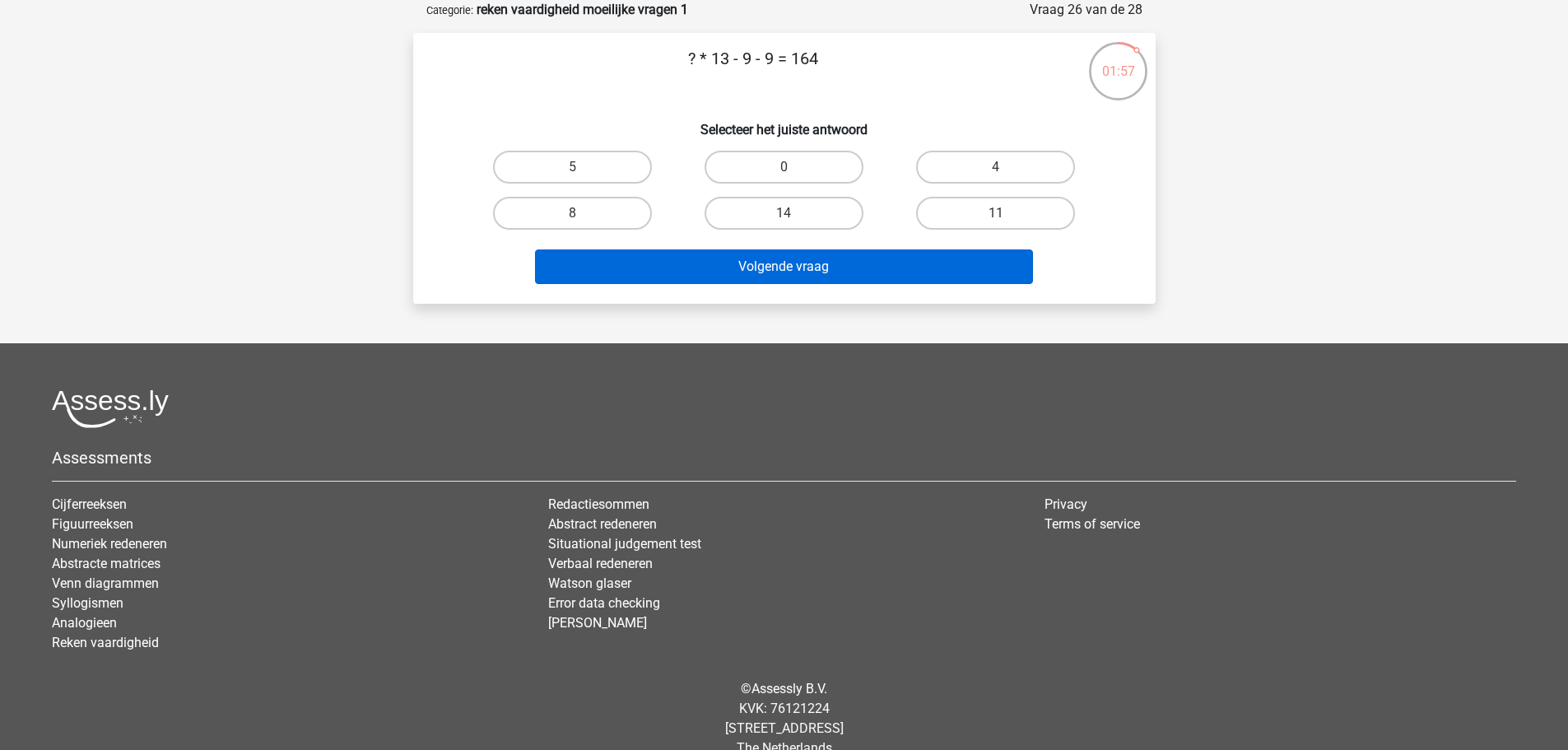
drag, startPoint x: 801, startPoint y: 213, endPoint x: 825, endPoint y: 255, distance: 48.4
click at [800, 213] on label "14" at bounding box center [784, 213] width 159 height 33
click at [794, 213] on input "14" at bounding box center [788, 218] width 11 height 11
radio input "true"
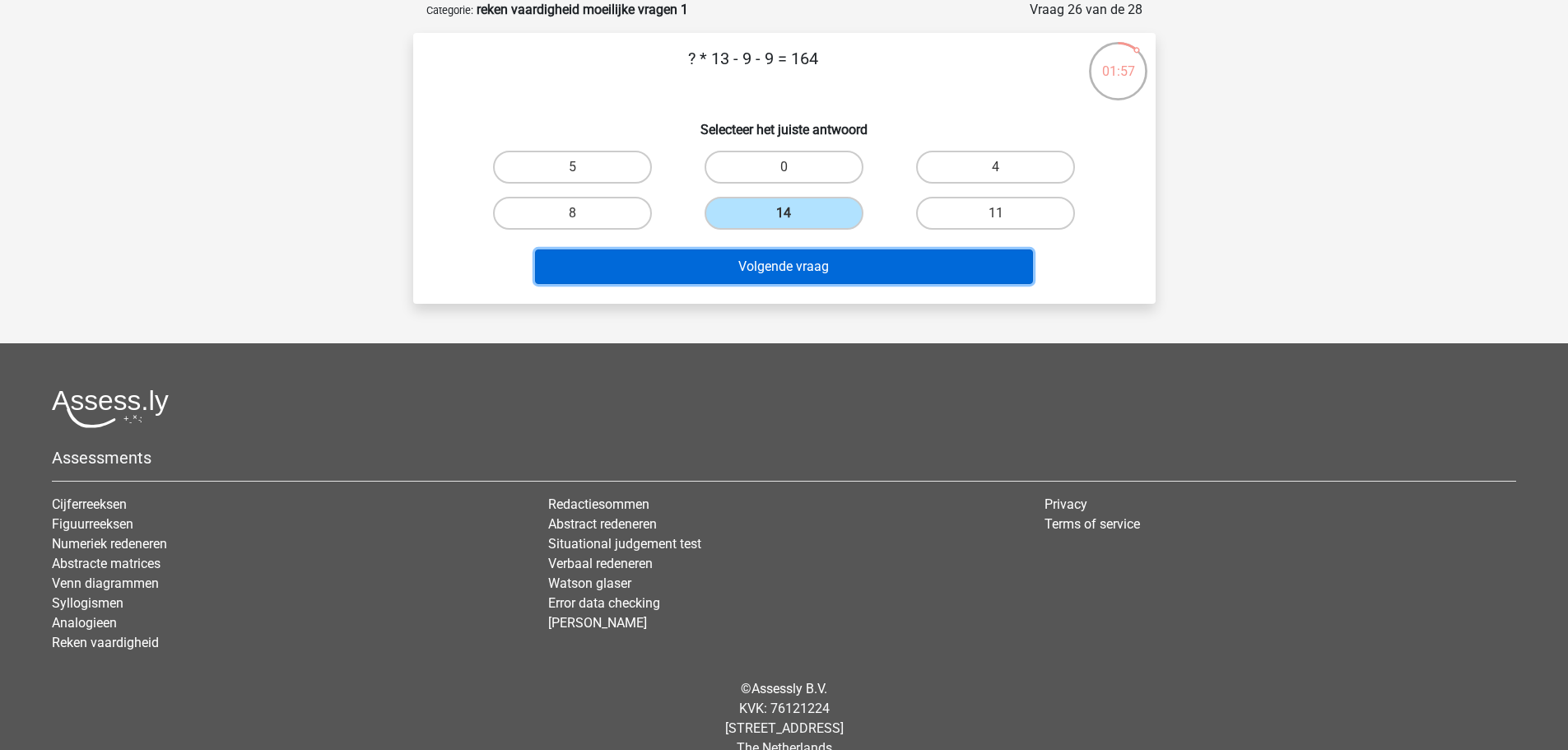
click at [839, 269] on button "Volgende vraag" at bounding box center [783, 266] width 498 height 35
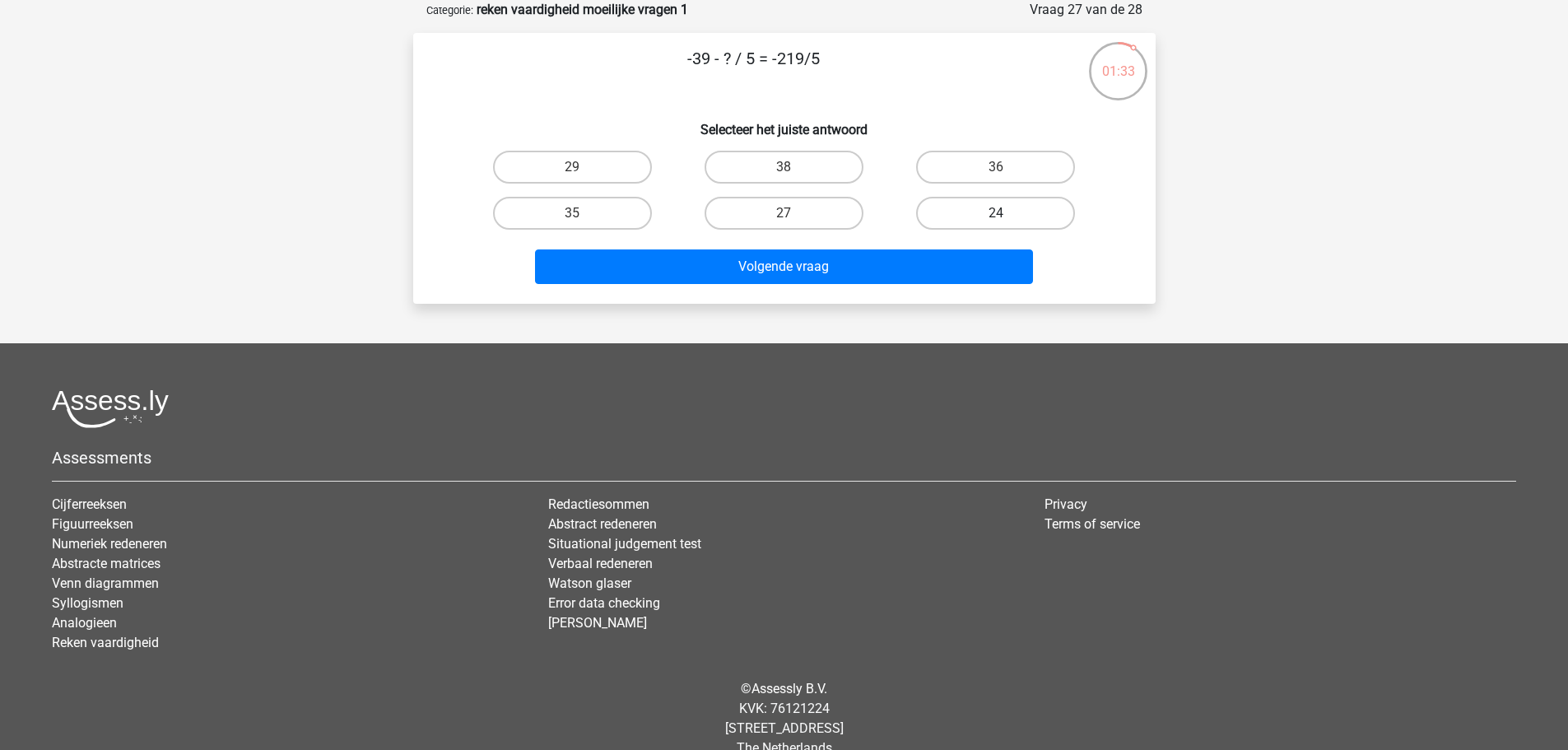
click at [969, 213] on label "24" at bounding box center [996, 213] width 159 height 33
click at [996, 213] on input "24" at bounding box center [1001, 218] width 11 height 11
radio input "true"
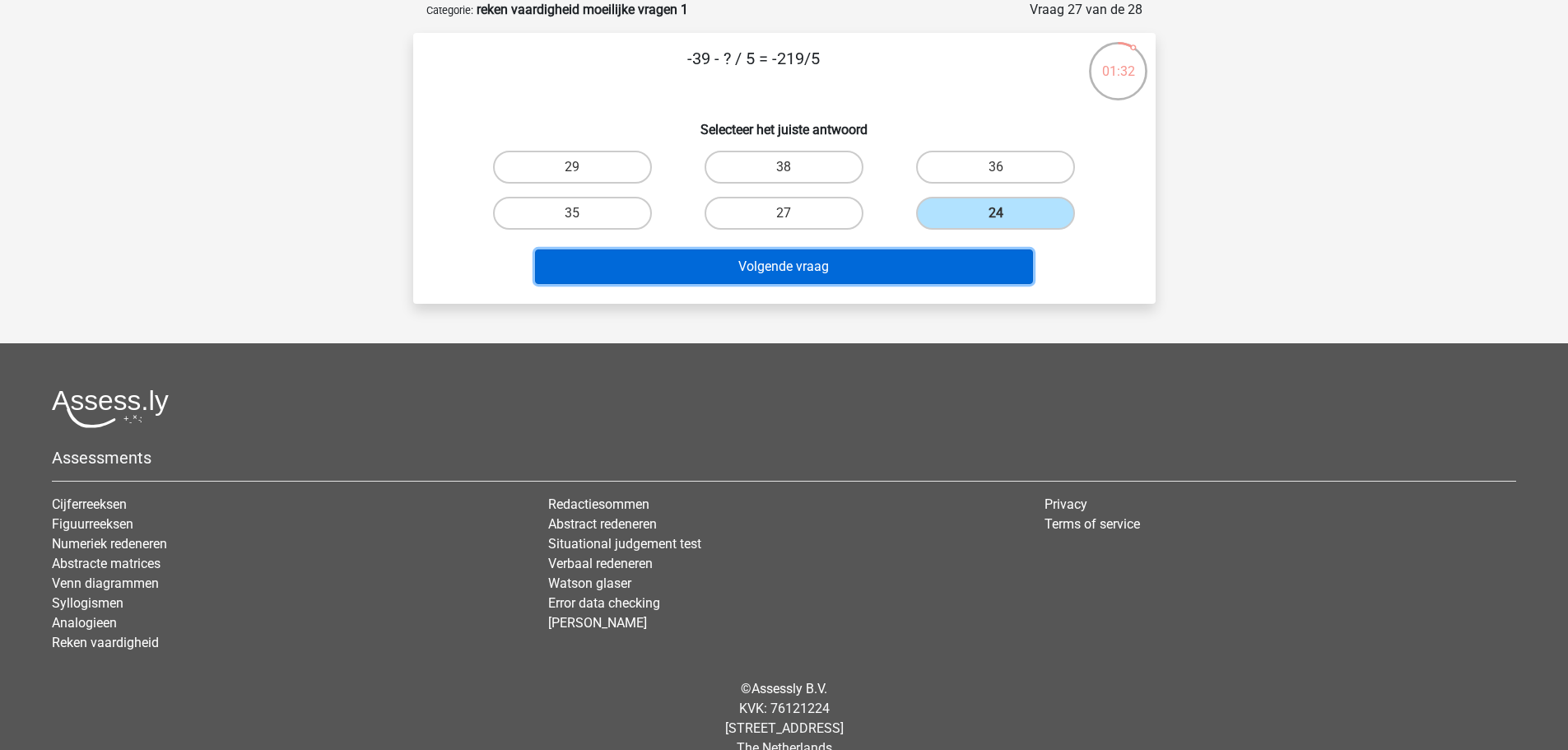
click at [946, 254] on button "Volgende vraag" at bounding box center [783, 266] width 498 height 35
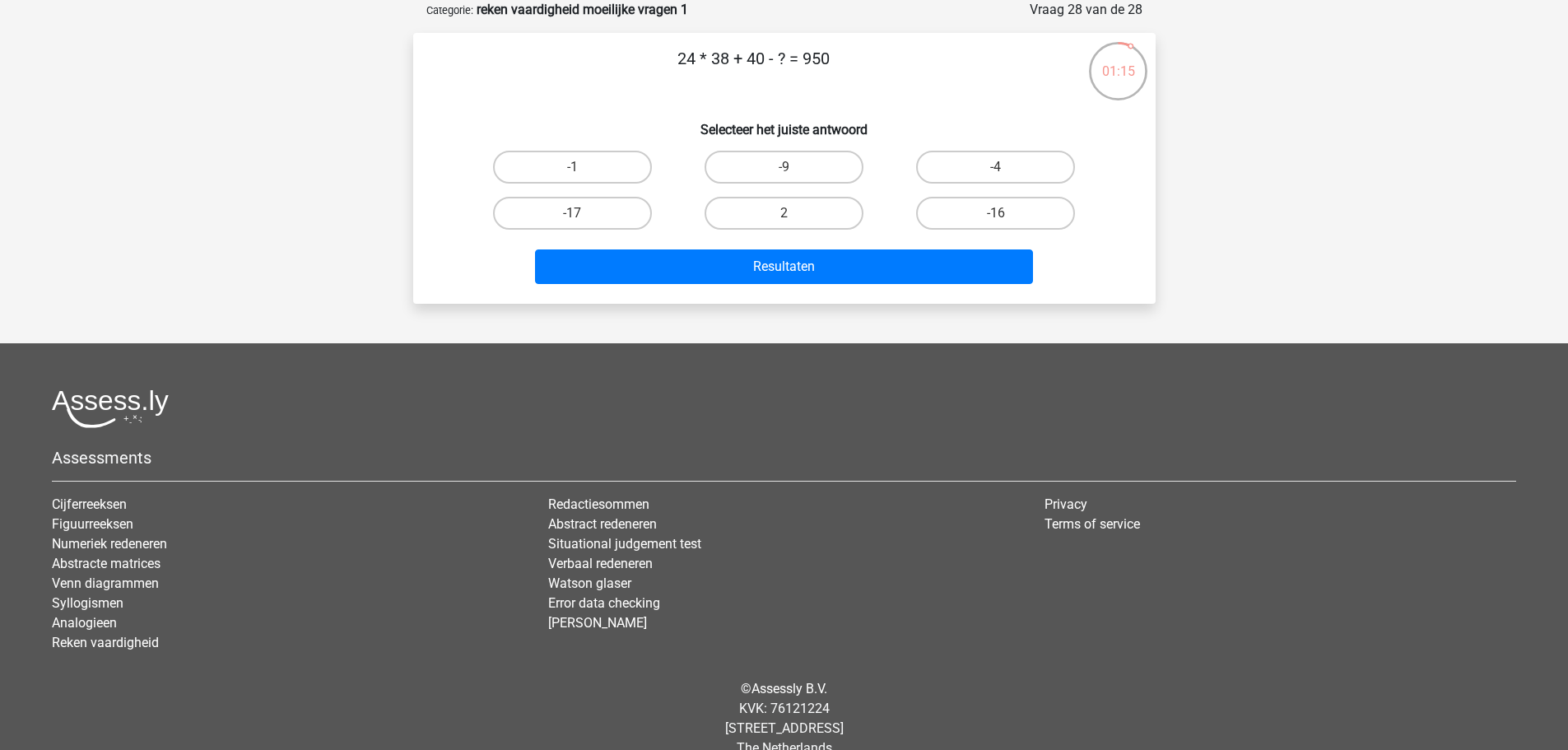
drag, startPoint x: 783, startPoint y: 216, endPoint x: 799, endPoint y: 239, distance: 28.0
click at [784, 215] on input "2" at bounding box center [788, 218] width 11 height 11
radio input "true"
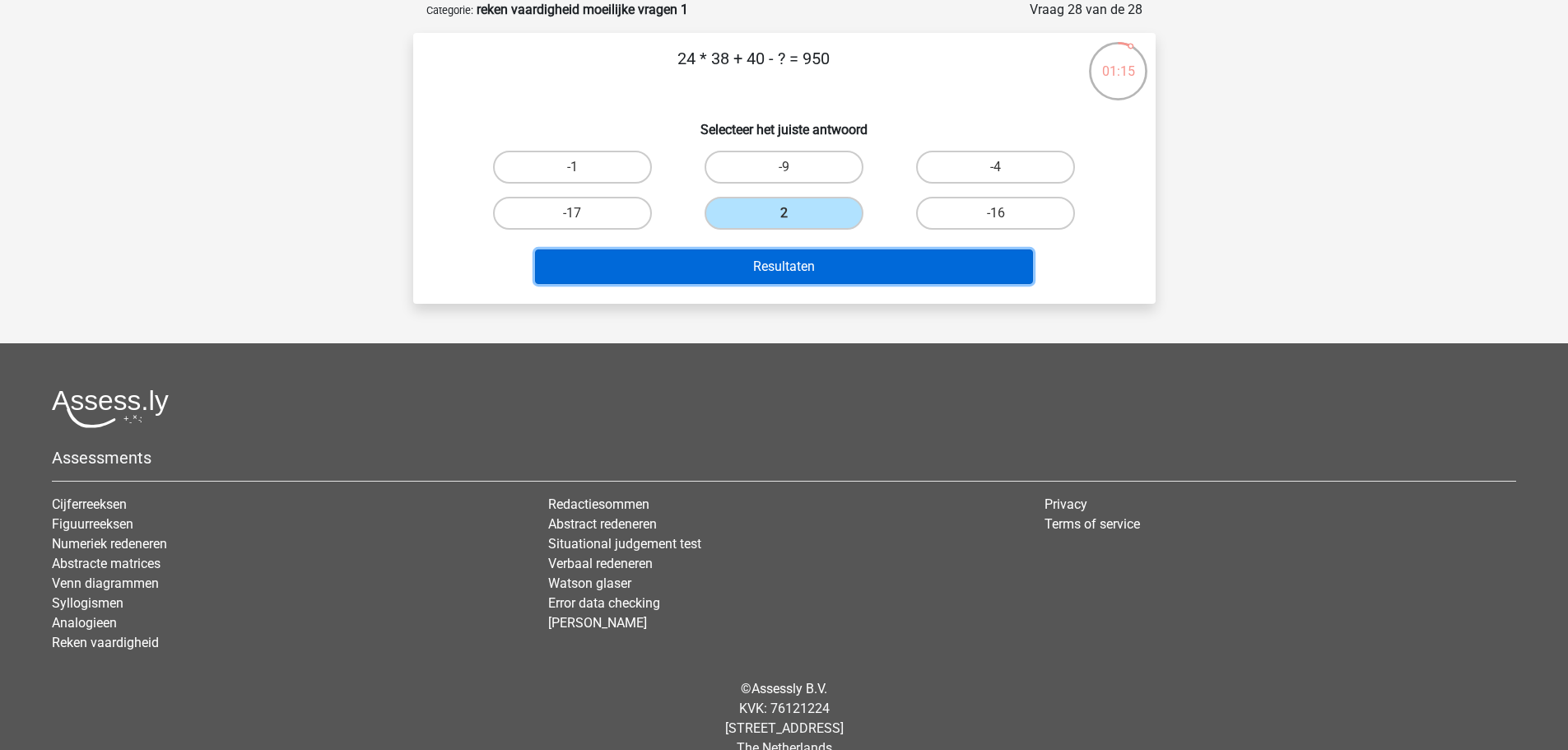
drag, startPoint x: 839, startPoint y: 268, endPoint x: 864, endPoint y: 295, distance: 36.8
click at [838, 268] on button "Resultaten" at bounding box center [783, 266] width 498 height 35
